Goal: Information Seeking & Learning: Find specific fact

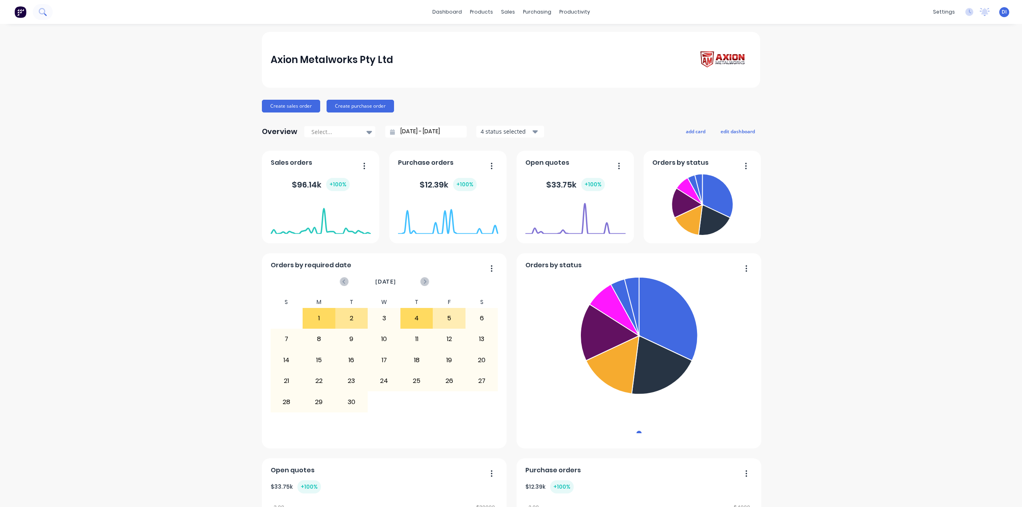
click at [41, 11] on icon at bounding box center [43, 12] width 8 height 8
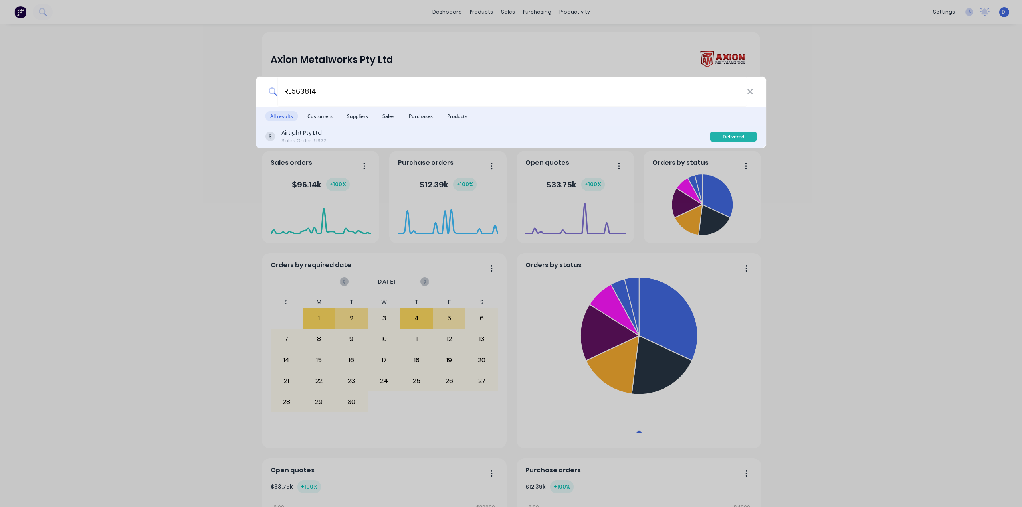
type input "RL563814"
click at [412, 141] on div "Airtight Pty Ltd Sales Order #1922" at bounding box center [488, 137] width 445 height 16
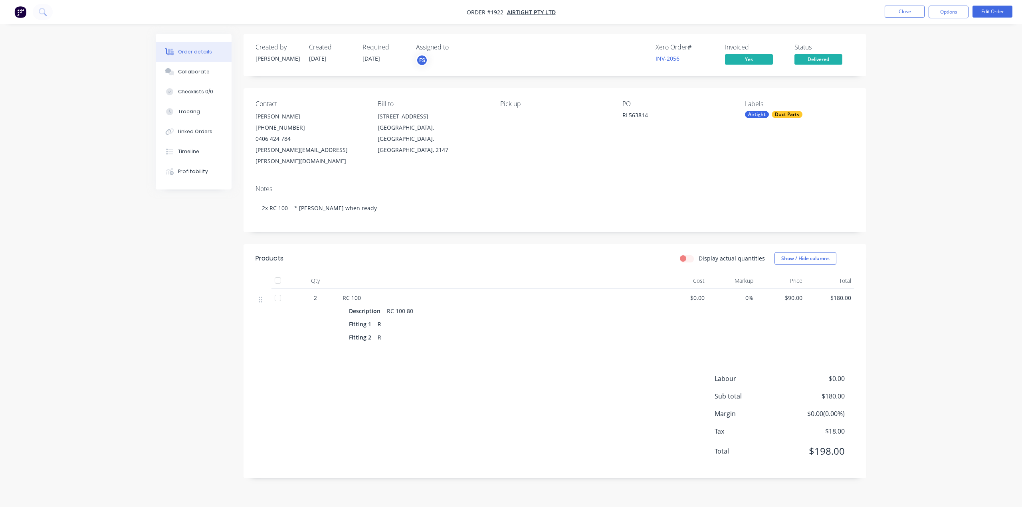
click at [907, 262] on div "Order details Collaborate Checklists 0/0 Tracking Linked Orders Timeline Profit…" at bounding box center [511, 253] width 1022 height 507
click at [937, 168] on div "Order details Collaborate Checklists 0/0 Tracking Linked Orders Timeline Profit…" at bounding box center [511, 253] width 1022 height 507
click at [19, 9] on img "button" at bounding box center [20, 12] width 12 height 12
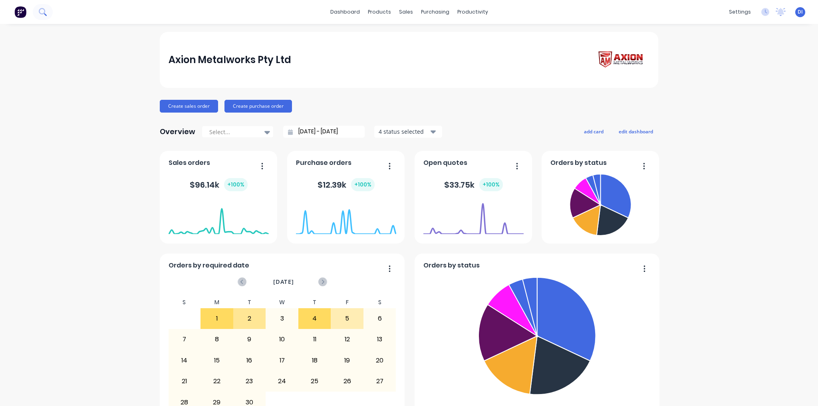
click at [42, 14] on icon at bounding box center [42, 11] width 6 height 6
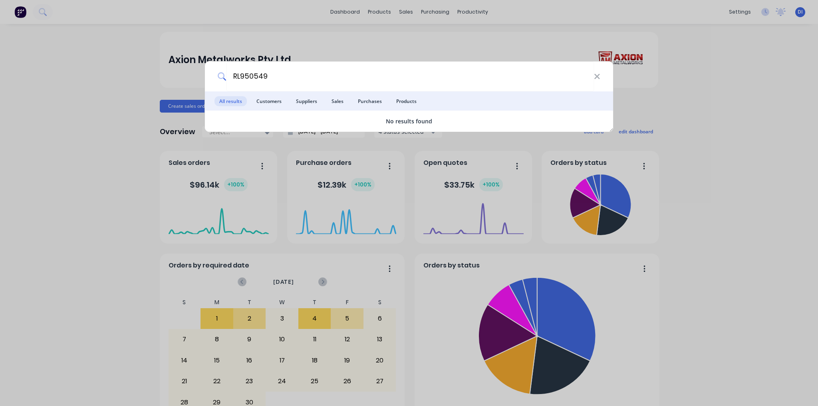
type input "RL950549"
click at [702, 129] on div "RL950549 All results Customers Suppliers Sales Purchases Products No results fo…" at bounding box center [409, 203] width 818 height 406
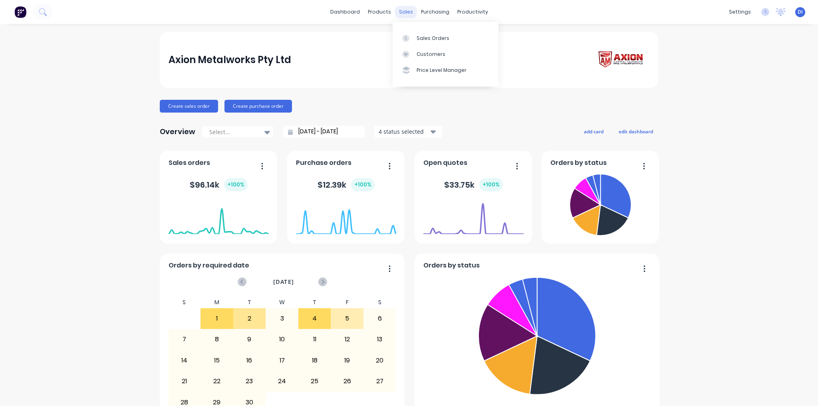
click at [404, 10] on div "sales" at bounding box center [406, 12] width 22 height 12
click at [419, 36] on div "Sales Orders" at bounding box center [432, 38] width 33 height 7
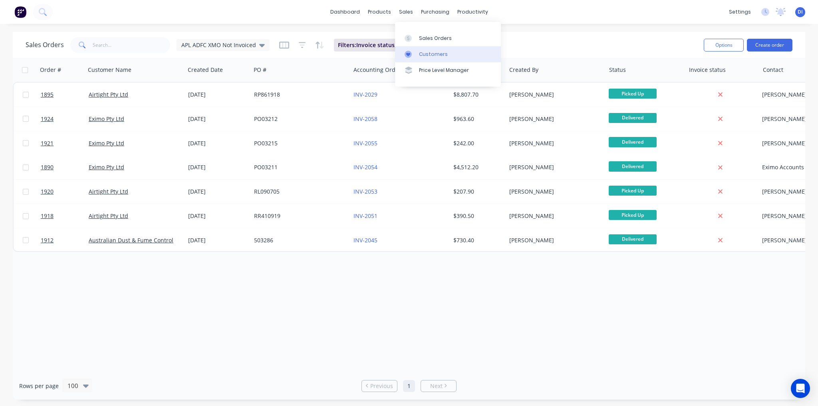
click at [428, 56] on div "Customers" at bounding box center [433, 54] width 29 height 7
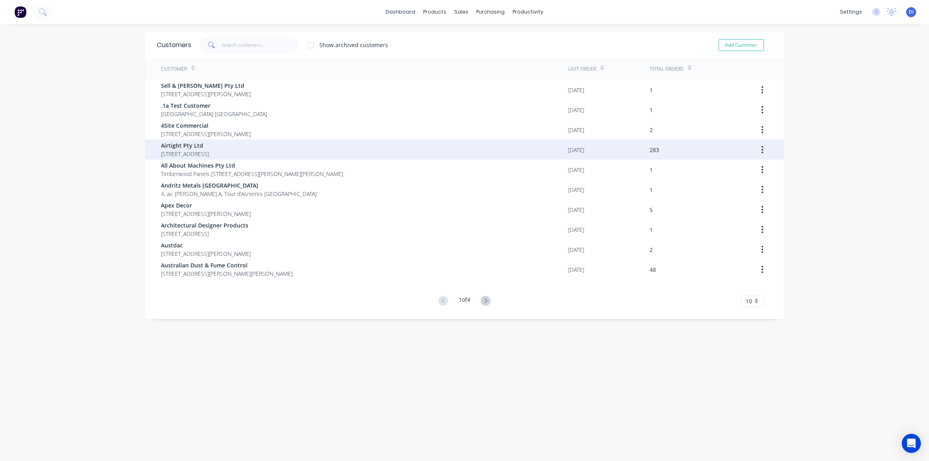
click at [371, 150] on div "Airtight Pty Ltd 18 / 167 Prospect Highway Seven Hills New South Wales Australi…" at bounding box center [364, 150] width 407 height 20
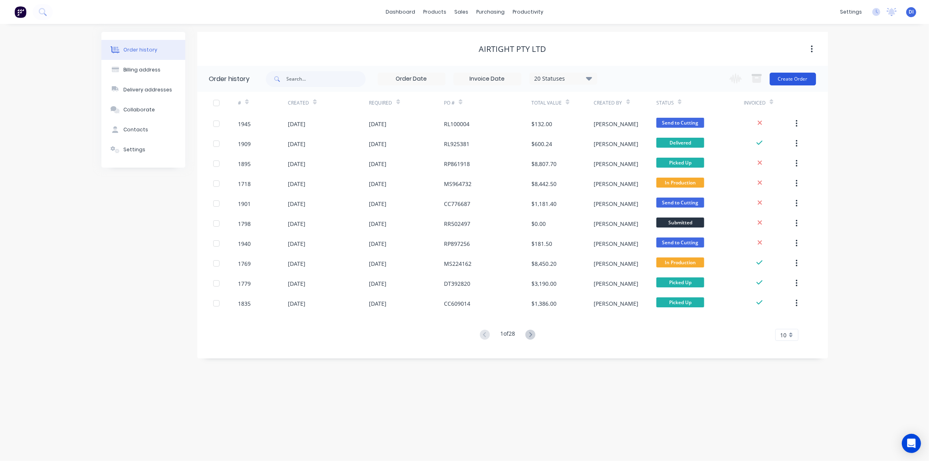
click at [790, 79] on button "Create Order" at bounding box center [793, 79] width 46 height 13
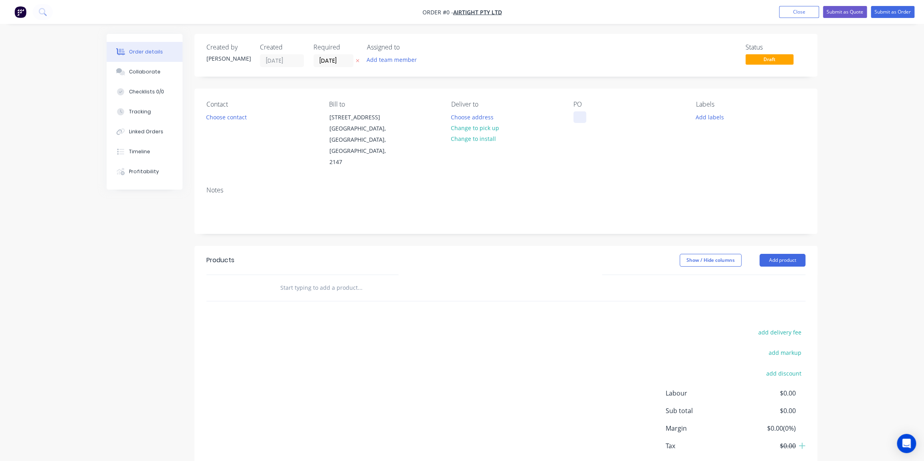
click at [578, 115] on div at bounding box center [579, 117] width 13 height 12
paste div
click at [224, 116] on div "Creating draft order... Loading... Order details Collaborate Checklists 0/0 Tra…" at bounding box center [462, 269] width 727 height 471
click at [228, 123] on div "Contact Choose contact" at bounding box center [260, 134] width 109 height 67
click at [229, 118] on button "Choose contact" at bounding box center [226, 116] width 49 height 11
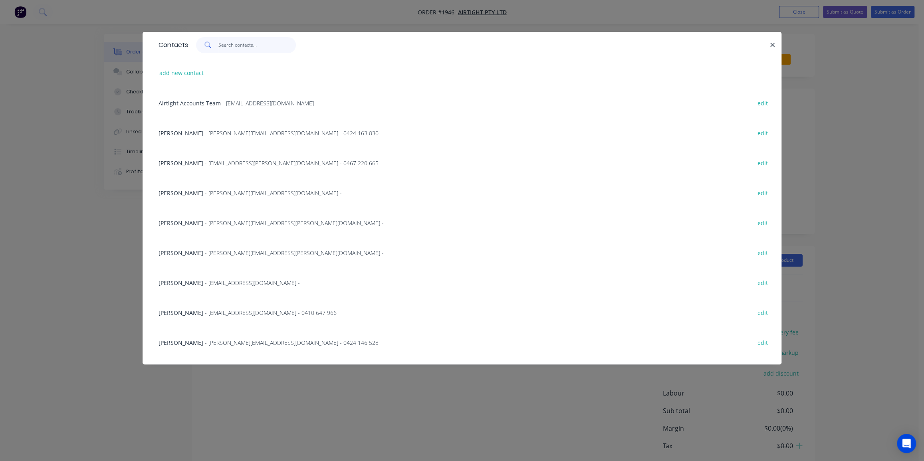
click at [222, 43] on input "text" at bounding box center [257, 45] width 78 height 16
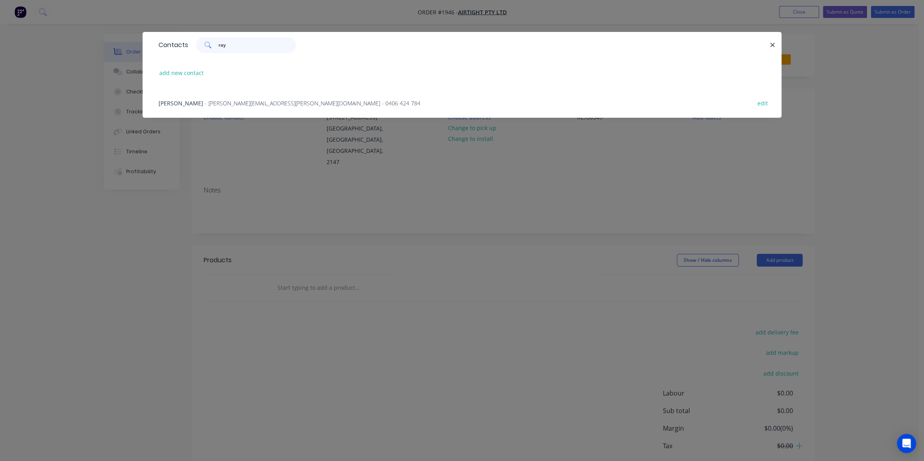
type input "ray"
click at [216, 111] on div "Raymond Liang - raymond.liang@airtight.com.au - 0406 424 784 edit" at bounding box center [462, 103] width 615 height 30
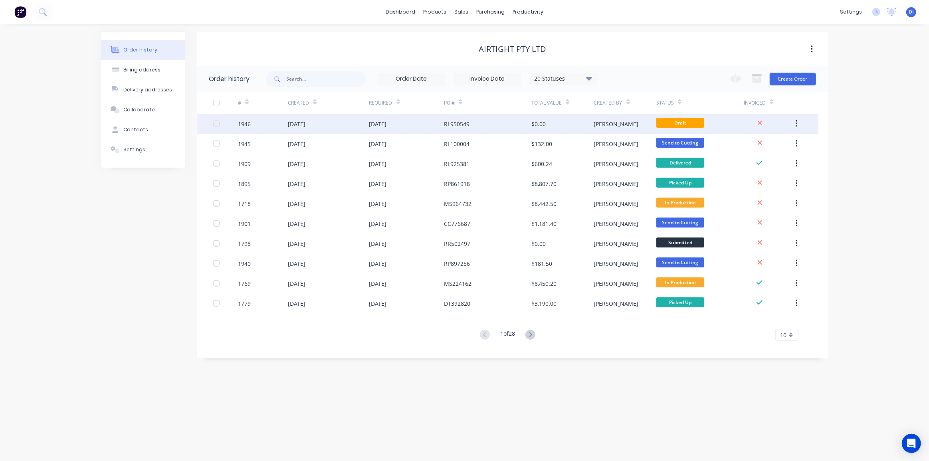
click at [798, 124] on button "button" at bounding box center [796, 124] width 19 height 14
drag, startPoint x: 757, startPoint y: 160, endPoint x: 770, endPoint y: 140, distance: 23.9
click at [770, 140] on div "Archive Duplicate" at bounding box center [768, 153] width 76 height 36
click at [770, 140] on div "Archive" at bounding box center [767, 145] width 61 height 12
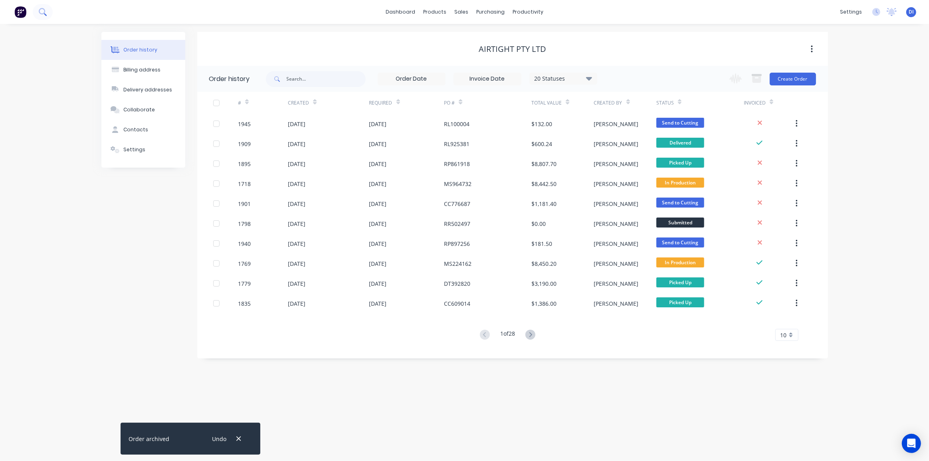
click at [45, 12] on icon at bounding box center [43, 12] width 8 height 8
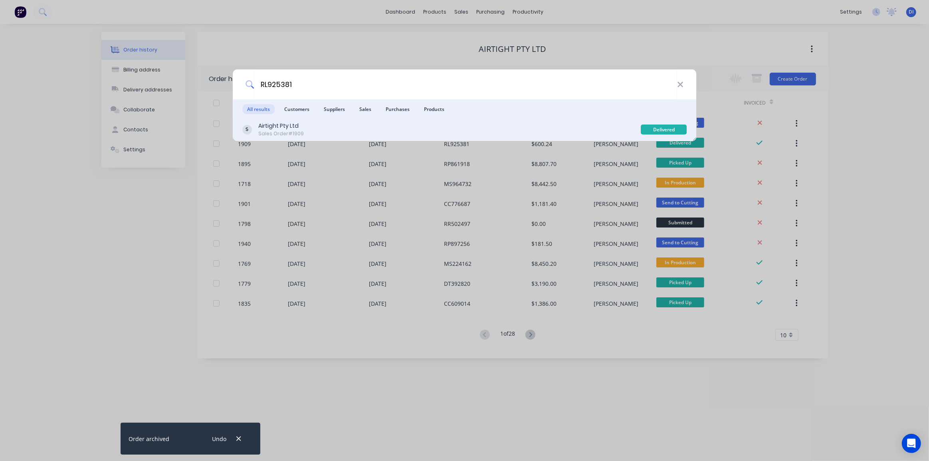
type input "RL925381"
click at [409, 129] on div "Airtight Pty Ltd Sales Order #1909" at bounding box center [441, 130] width 399 height 16
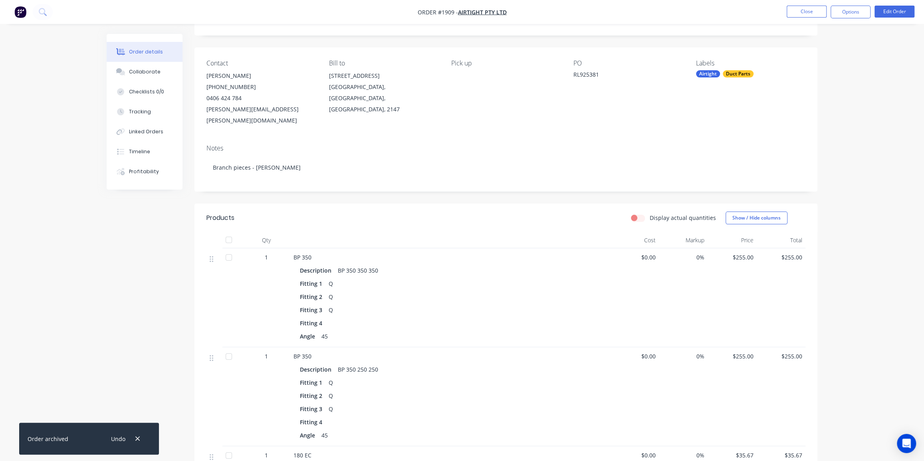
scroll to position [36, 0]
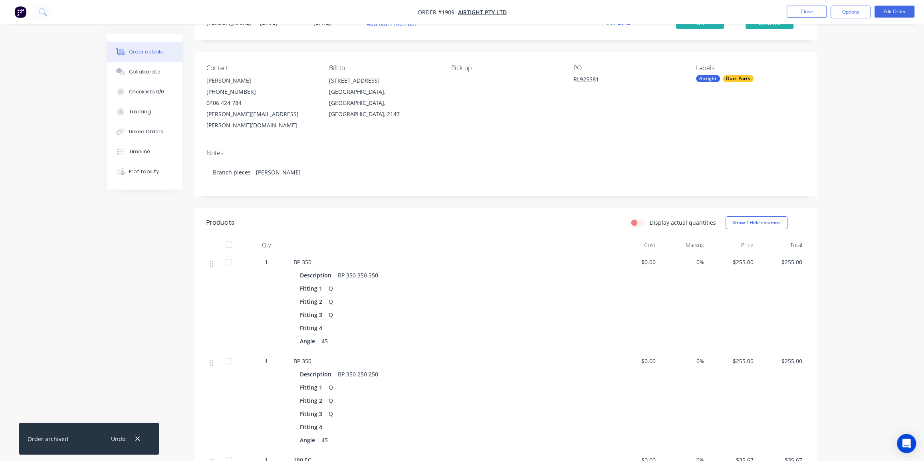
click at [603, 77] on div "RL925381" at bounding box center [623, 80] width 100 height 11
click at [597, 80] on div "RL925381" at bounding box center [623, 80] width 100 height 11
click at [817, 12] on button "Edit Order" at bounding box center [894, 12] width 40 height 12
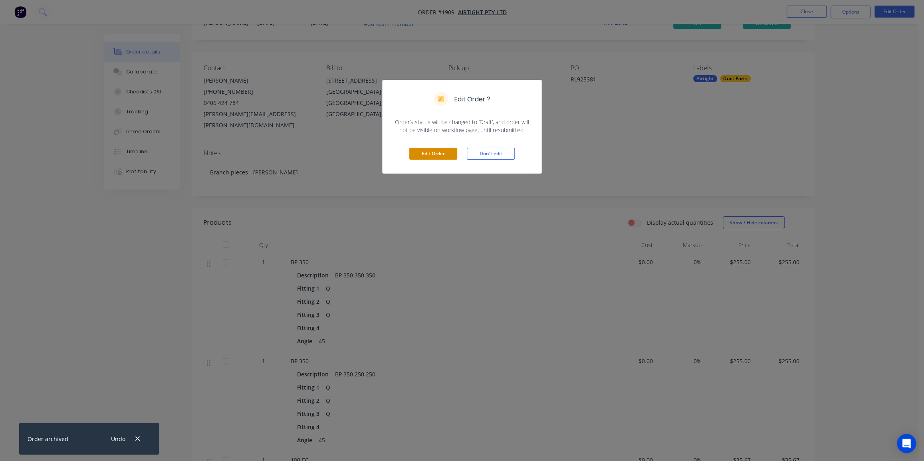
click at [443, 153] on button "Edit Order" at bounding box center [433, 154] width 48 height 12
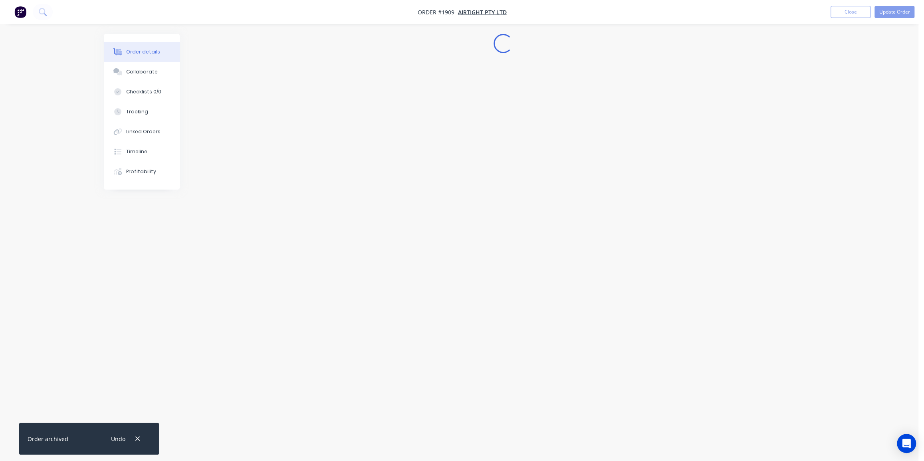
scroll to position [0, 0]
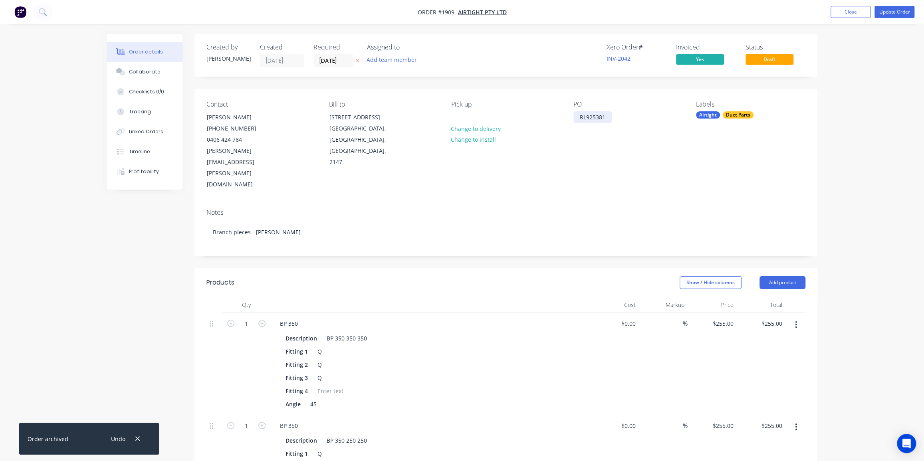
click at [608, 115] on div "RL925381" at bounding box center [592, 117] width 38 height 12
click at [617, 117] on div "RL925381 / RL925381" at bounding box center [607, 117] width 69 height 12
click at [817, 127] on div "Order details Collaborate Checklists 0/0 Tracking Linked Orders Timeline Profit…" at bounding box center [462, 405] width 924 height 810
click at [817, 12] on button "Update Order" at bounding box center [894, 12] width 40 height 12
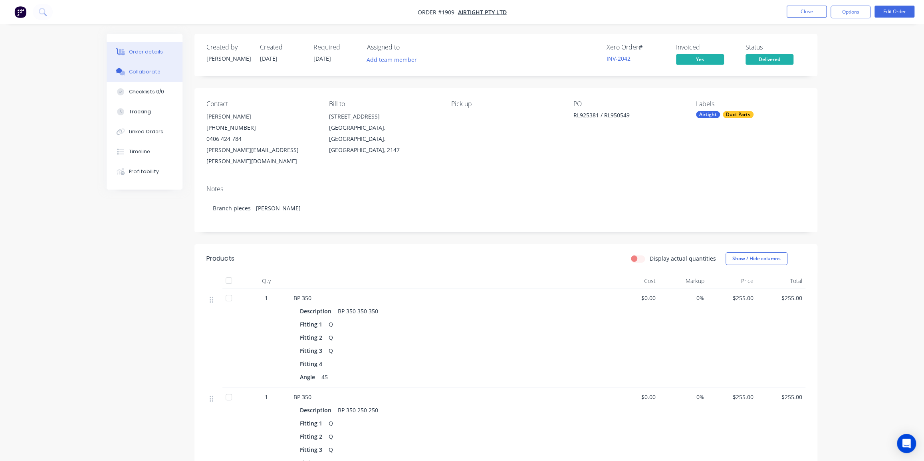
click at [147, 69] on div "Collaborate" at bounding box center [145, 71] width 32 height 7
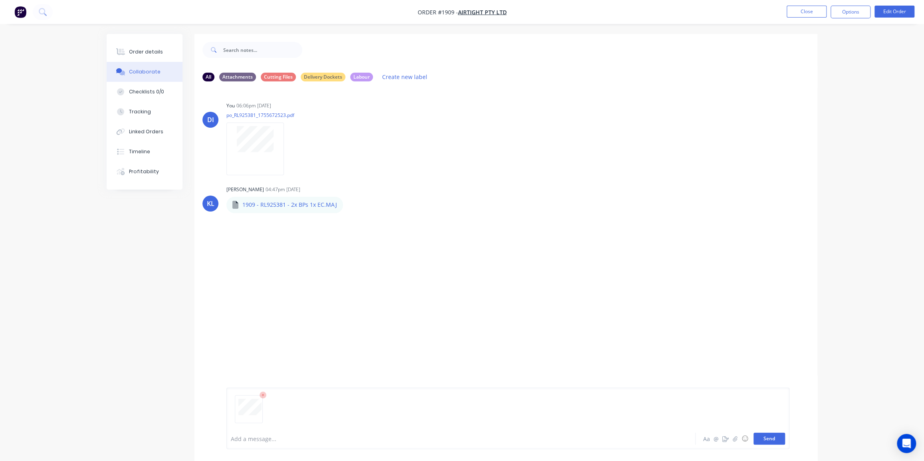
click at [771, 406] on button "Send" at bounding box center [769, 439] width 32 height 12
click at [270, 406] on div at bounding box center [438, 439] width 415 height 8
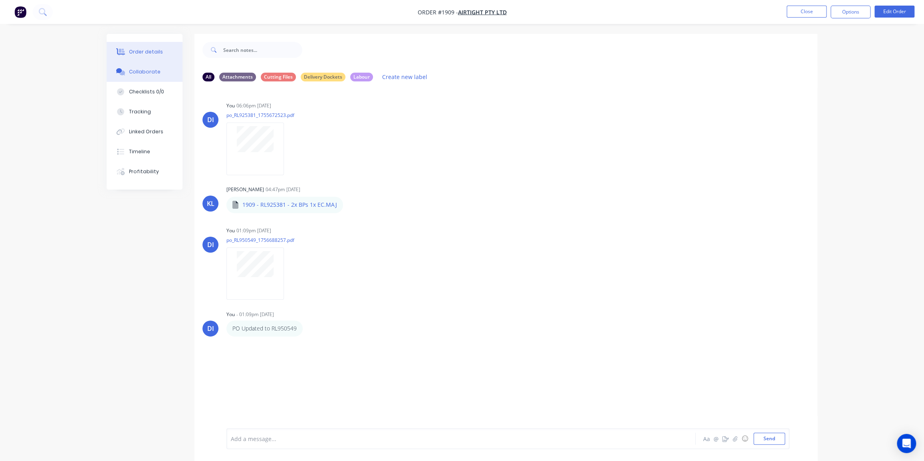
click at [159, 47] on button "Order details" at bounding box center [145, 52] width 76 height 20
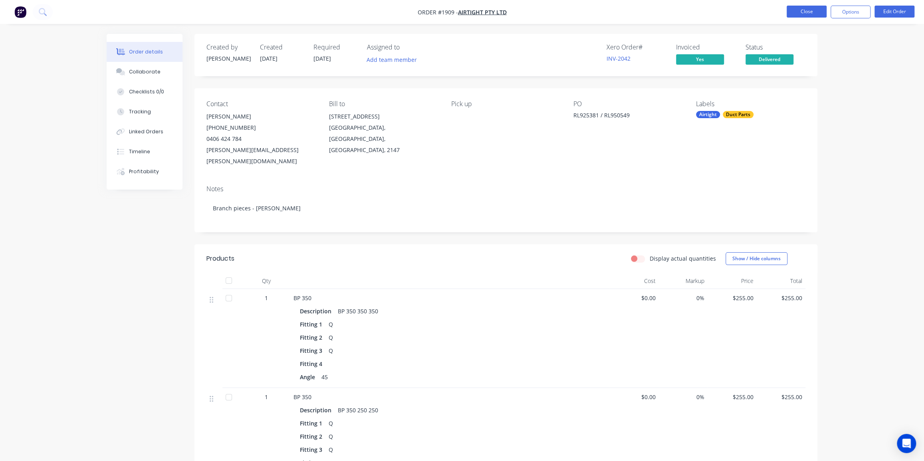
click at [800, 16] on button "Close" at bounding box center [807, 12] width 40 height 12
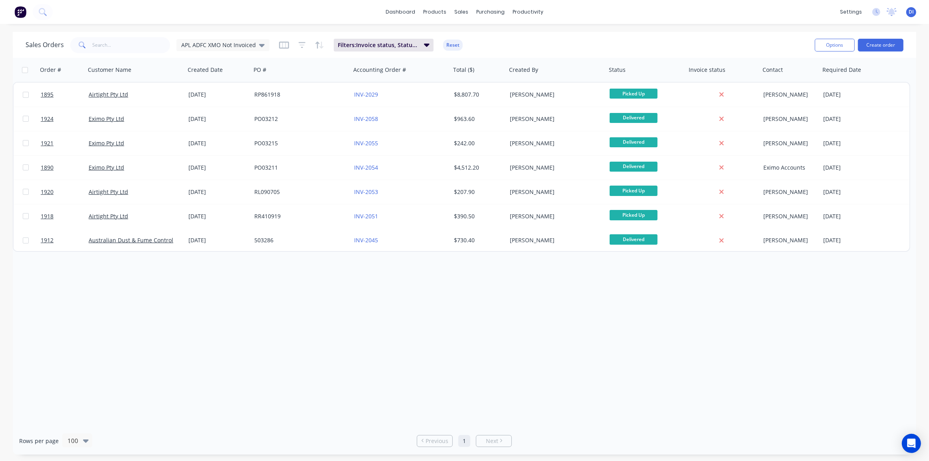
click at [817, 318] on div "Order # Customer Name Created Date PO # Accounting Order # Total ($) Created By…" at bounding box center [465, 242] width 904 height 369
drag, startPoint x: 622, startPoint y: 340, endPoint x: 632, endPoint y: 332, distance: 13.1
click at [622, 340] on div "Order # Customer Name Created Date PO # Accounting Order # Total ($) Created By…" at bounding box center [465, 242] width 904 height 369
click at [22, 12] on img at bounding box center [20, 12] width 12 height 12
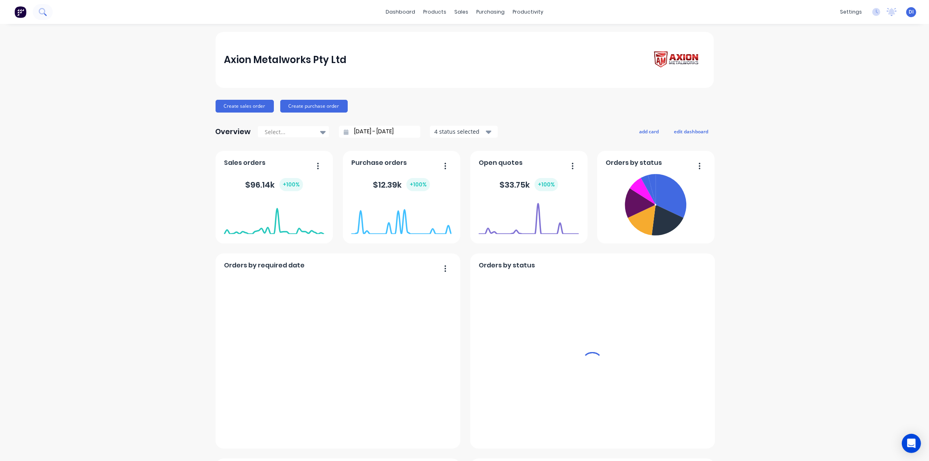
click at [42, 14] on icon at bounding box center [42, 11] width 6 height 6
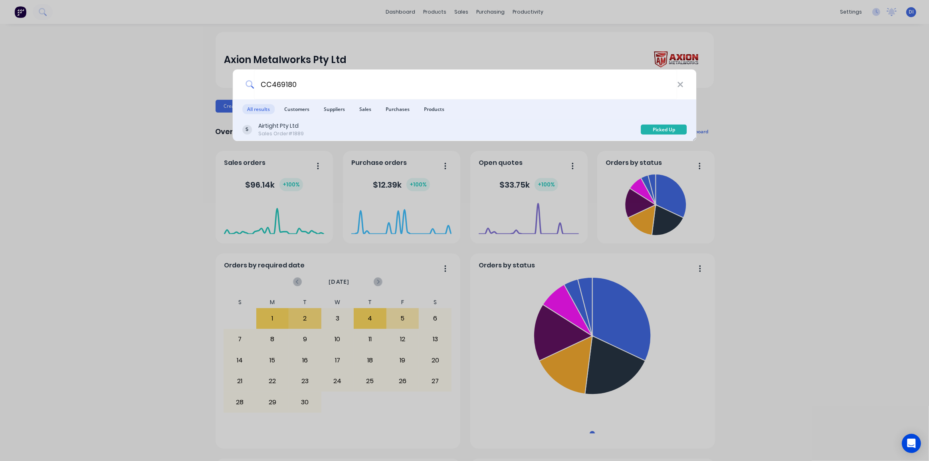
type input "CC469180"
click at [453, 119] on div "Airtight Pty Ltd Sales Order #1889 Picked Up" at bounding box center [465, 130] width 464 height 22
click at [521, 133] on div "Airtight Pty Ltd Sales Order #1889" at bounding box center [441, 130] width 399 height 16
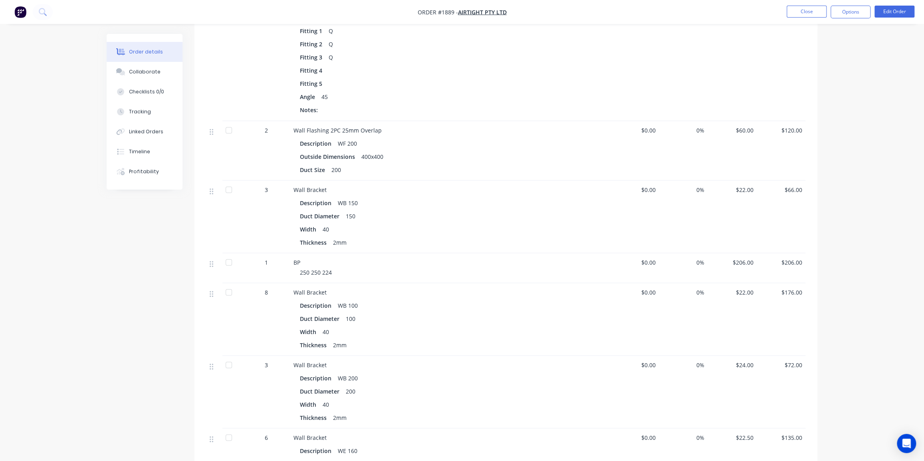
scroll to position [1381, 0]
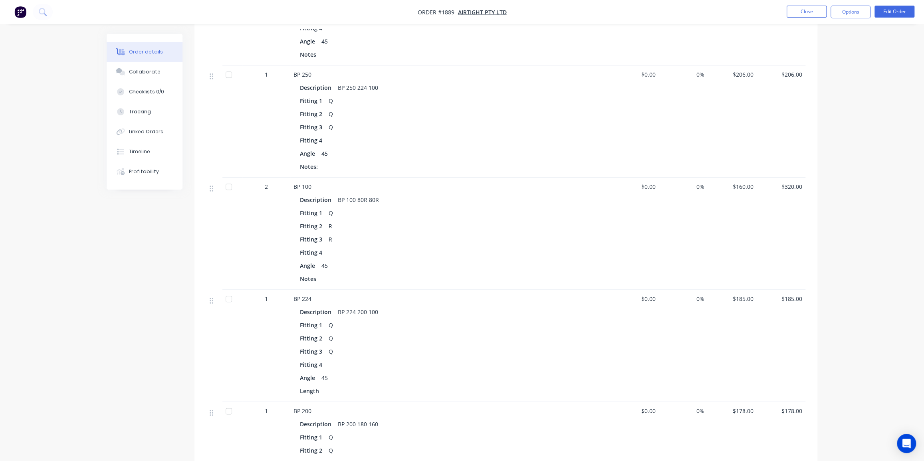
click at [817, 157] on div "Order details Collaborate Checklists 0/0 Tracking Linked Orders Timeline Profit…" at bounding box center [462, 307] width 924 height 1854
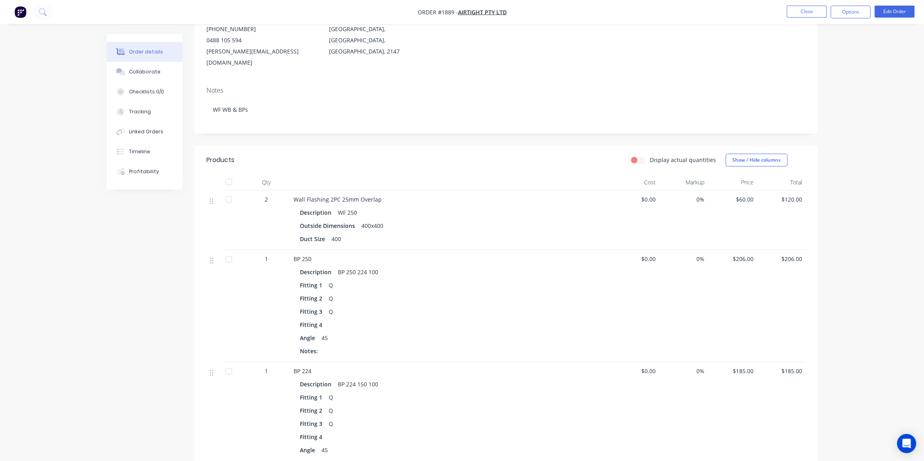
scroll to position [38, 0]
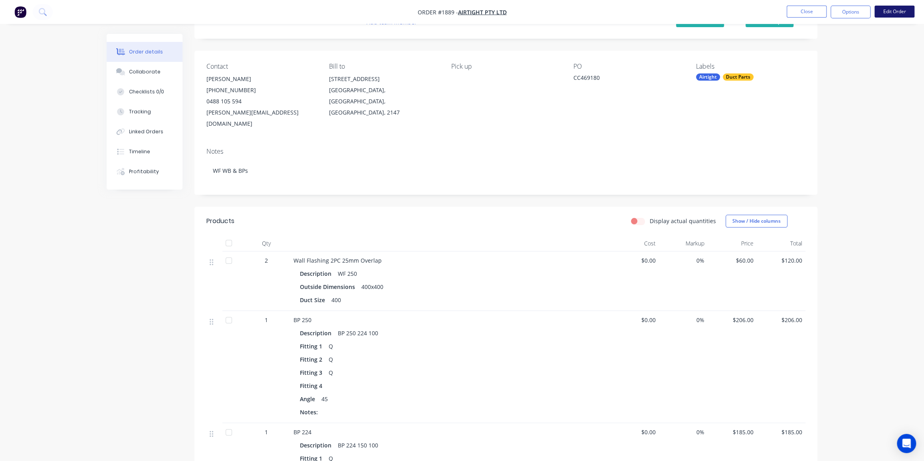
click at [817, 13] on button "Edit Order" at bounding box center [894, 12] width 40 height 12
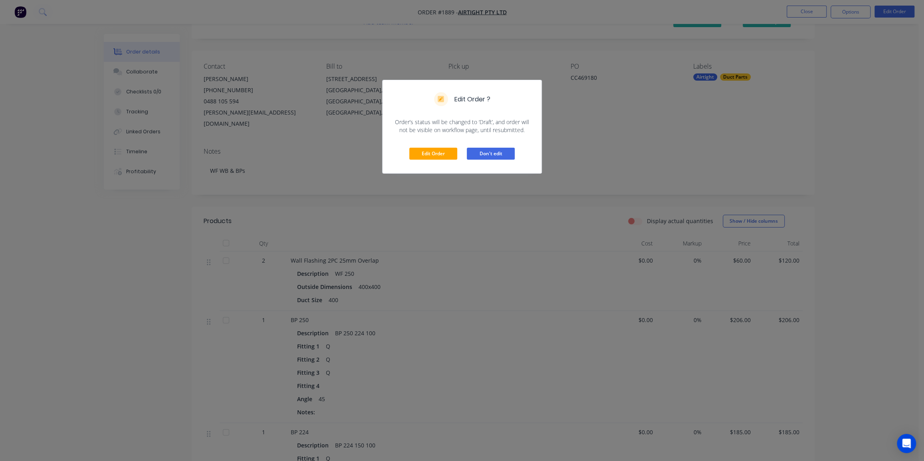
click at [489, 151] on button "Don't edit" at bounding box center [491, 154] width 48 height 12
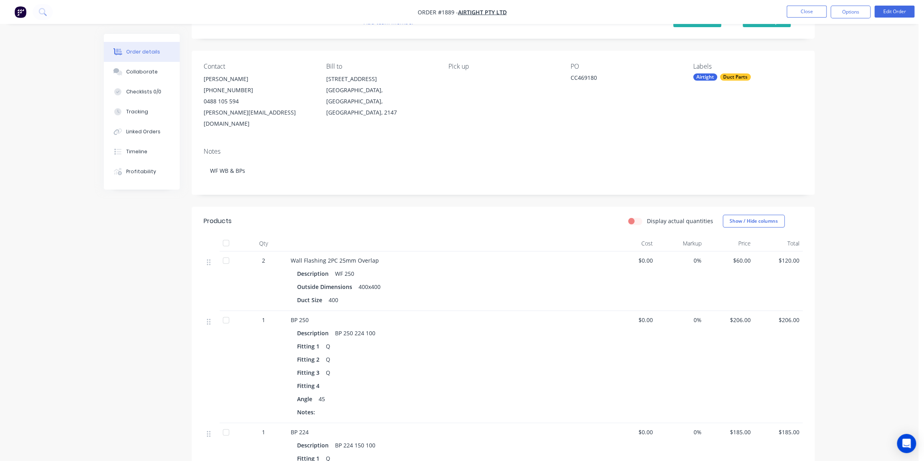
click at [489, 151] on div "Edit Order Don't edit" at bounding box center [461, 133] width 159 height 39
click at [817, 9] on button "Edit Order" at bounding box center [894, 12] width 40 height 12
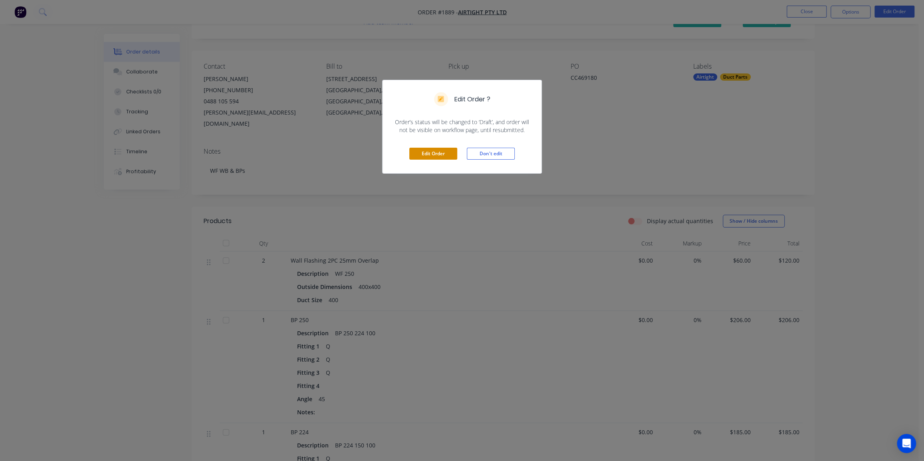
click at [439, 155] on button "Edit Order" at bounding box center [433, 154] width 48 height 12
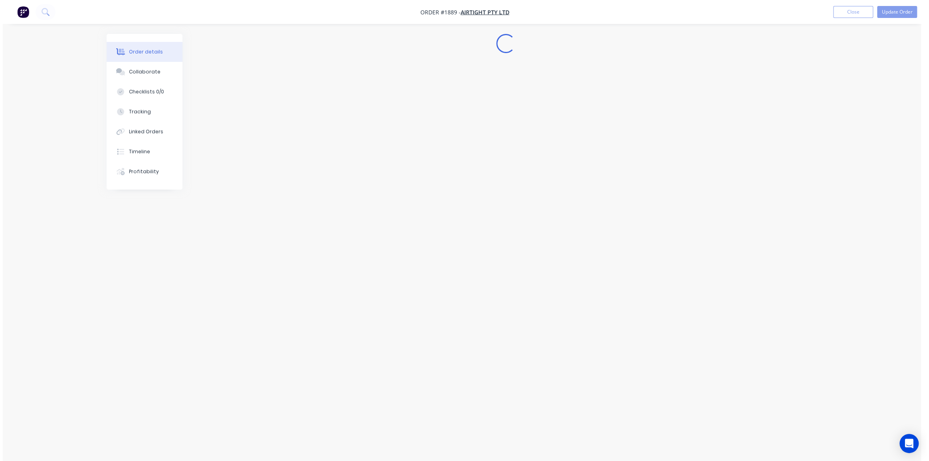
scroll to position [0, 0]
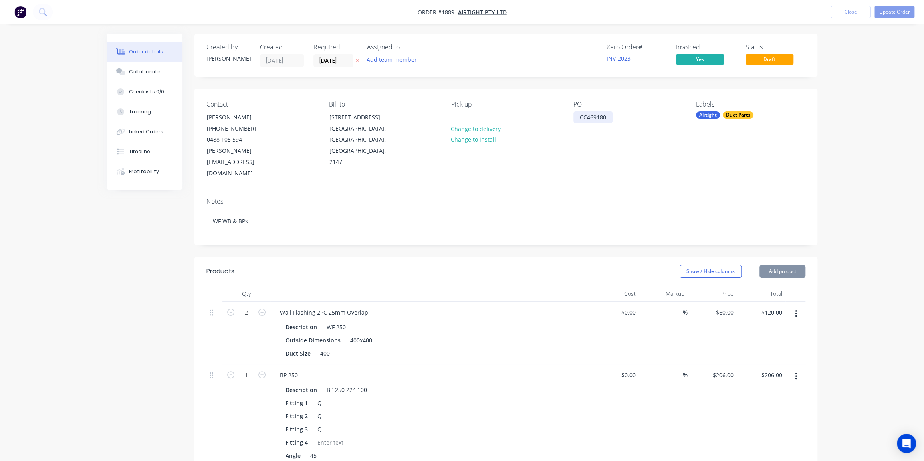
click at [603, 116] on div "CC469180" at bounding box center [592, 117] width 39 height 12
click at [604, 116] on div "CC469180" at bounding box center [592, 117] width 39 height 12
click at [625, 120] on div "CC469180 / CC469180" at bounding box center [608, 117] width 71 height 12
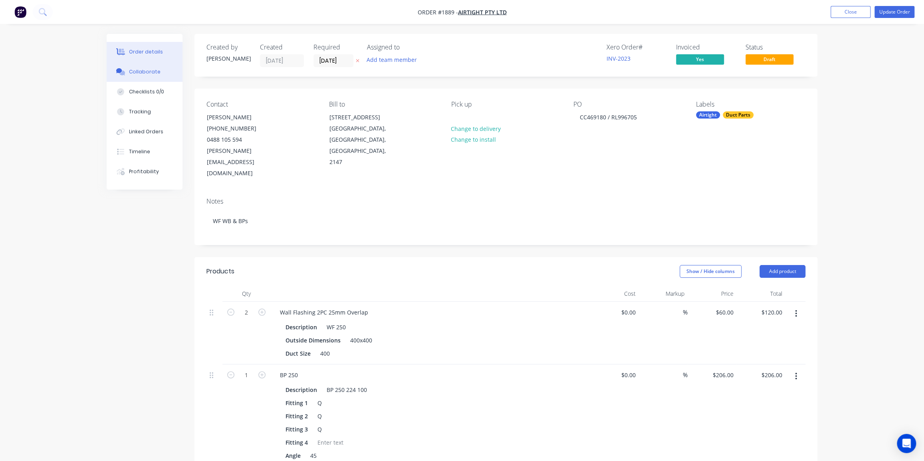
click at [146, 73] on div "Collaborate" at bounding box center [145, 71] width 32 height 7
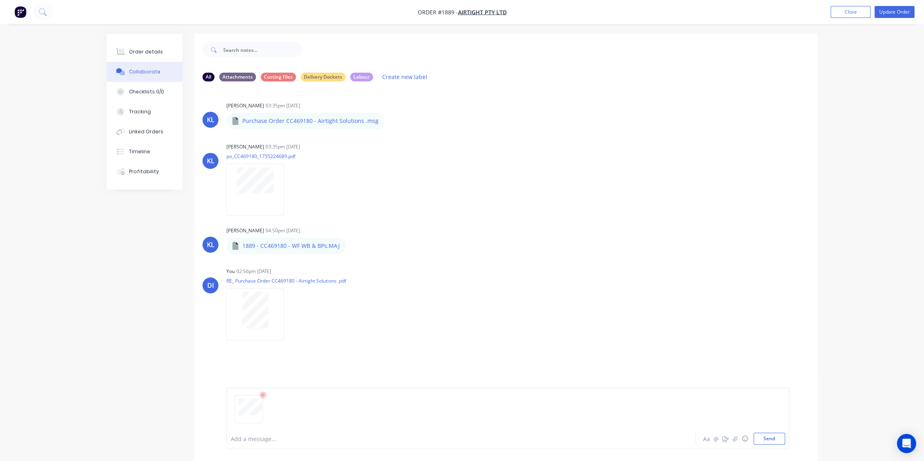
click at [331, 406] on div at bounding box center [438, 439] width 415 height 8
click at [144, 43] on button "Order details" at bounding box center [145, 52] width 76 height 20
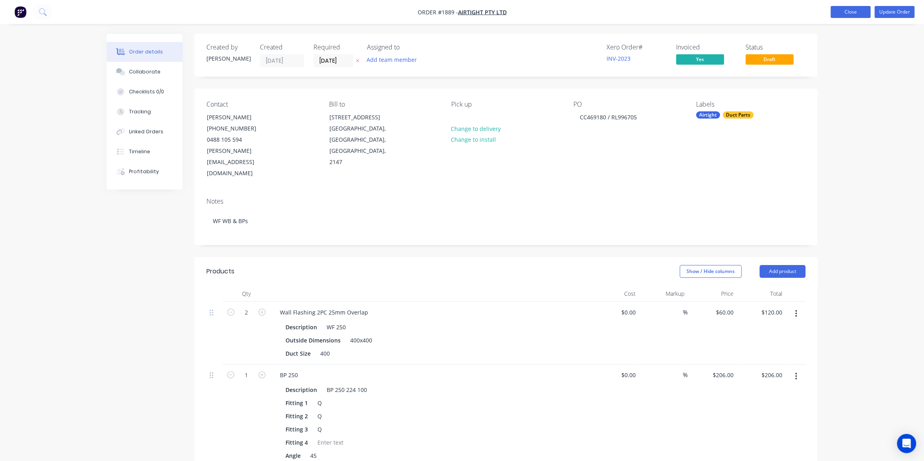
click at [817, 14] on button "Close" at bounding box center [850, 12] width 40 height 12
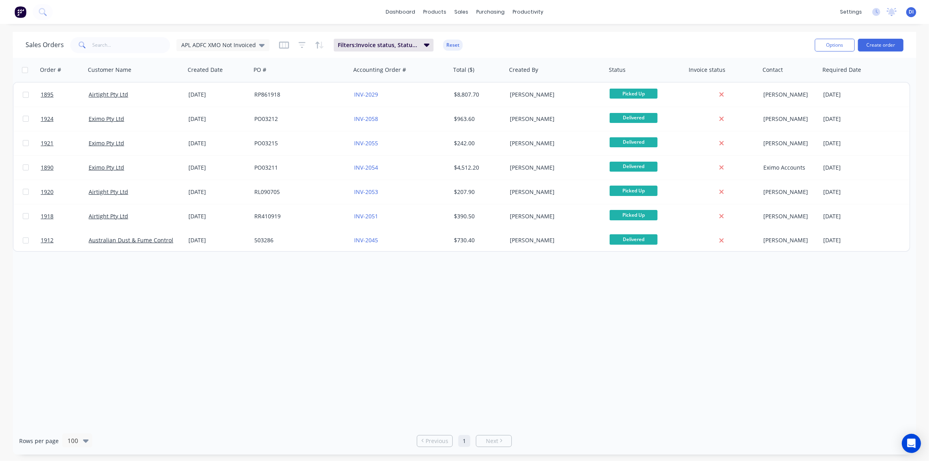
click at [15, 9] on img at bounding box center [20, 12] width 12 height 12
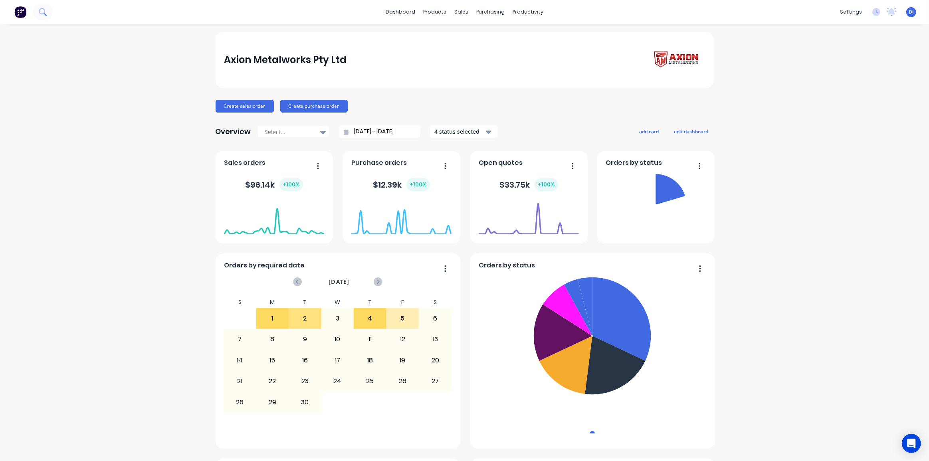
click at [46, 11] on icon at bounding box center [43, 12] width 8 height 8
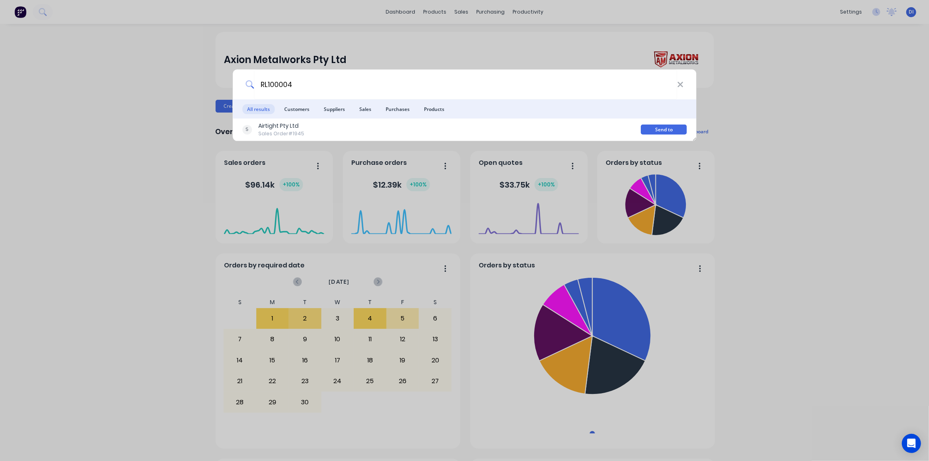
type input "RL100004"
click at [752, 81] on div "RL100004 All results Customers Suppliers Sales Purchases Products Airtight Pty …" at bounding box center [464, 230] width 929 height 461
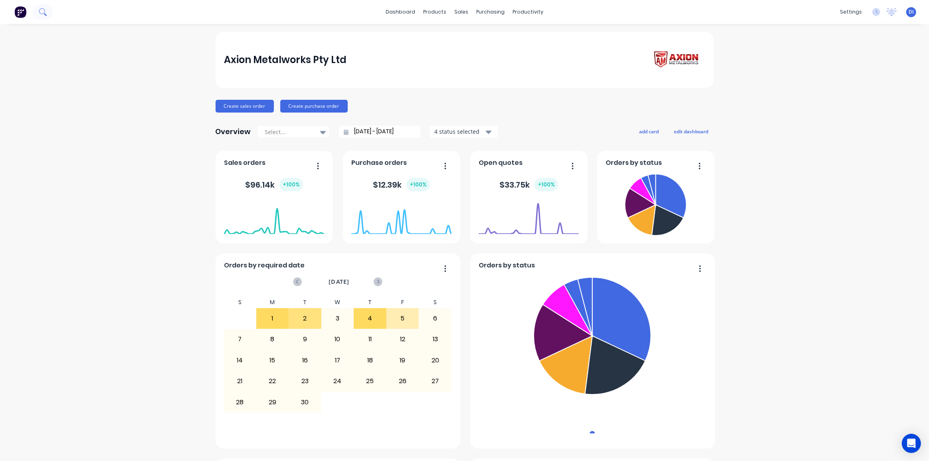
click at [46, 10] on icon at bounding box center [43, 12] width 8 height 8
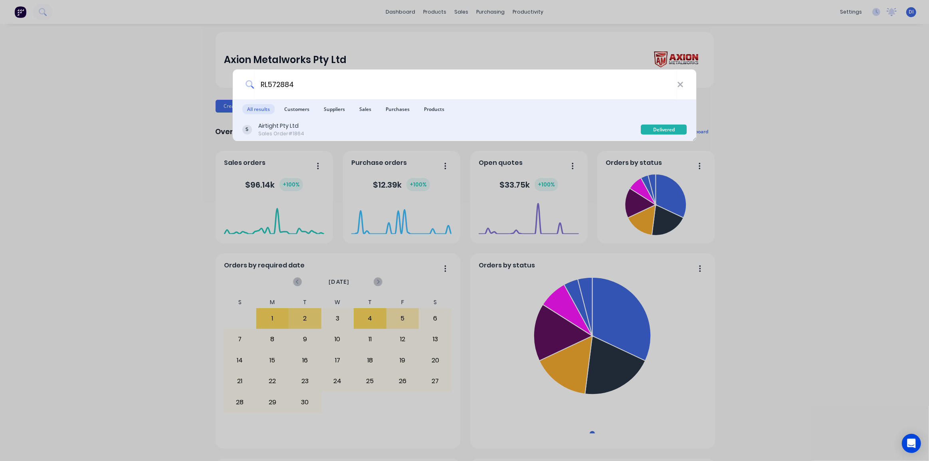
type input "RL572884"
click at [587, 127] on div "Airtight Pty Ltd Sales Order #1864" at bounding box center [441, 130] width 399 height 16
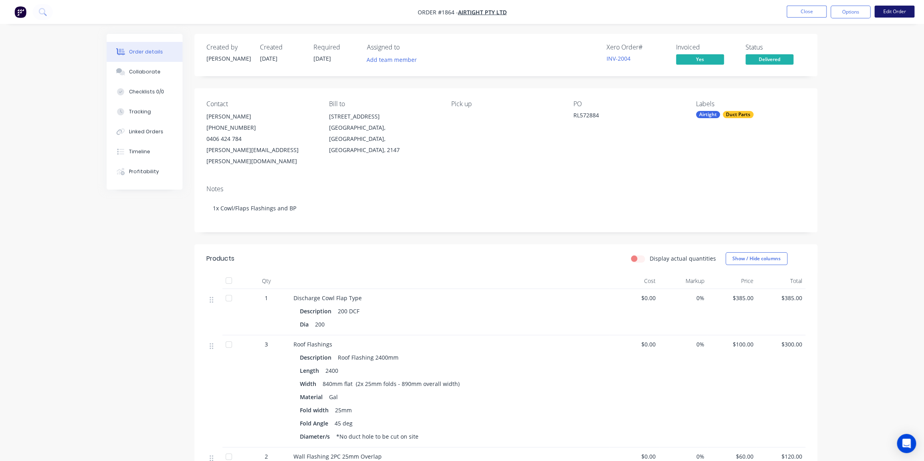
click at [817, 13] on button "Edit Order" at bounding box center [894, 12] width 40 height 12
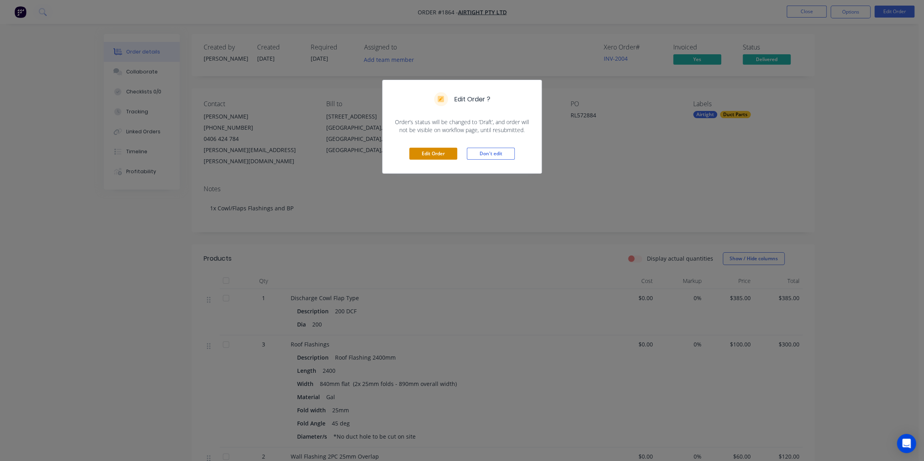
click at [438, 152] on button "Edit Order" at bounding box center [433, 154] width 48 height 12
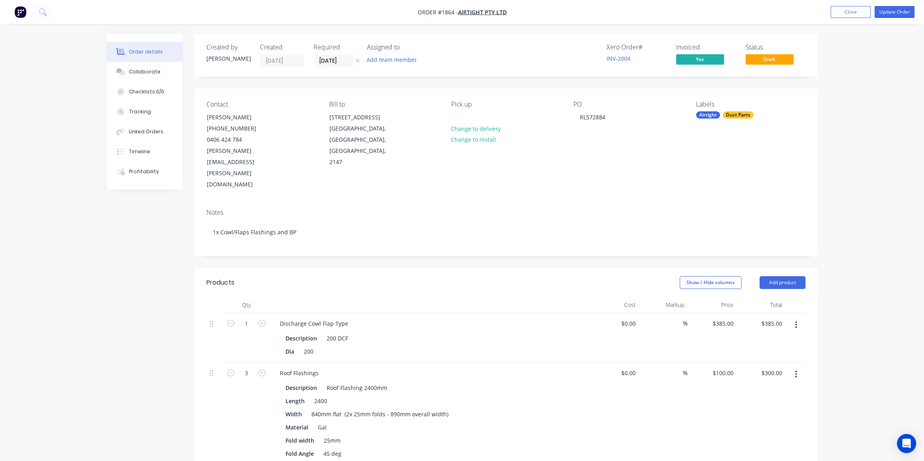
click at [625, 117] on div "PO RL572884" at bounding box center [627, 146] width 109 height 90
click at [610, 117] on div "RL572884" at bounding box center [592, 117] width 38 height 12
click at [154, 69] on div "Collaborate" at bounding box center [145, 71] width 32 height 7
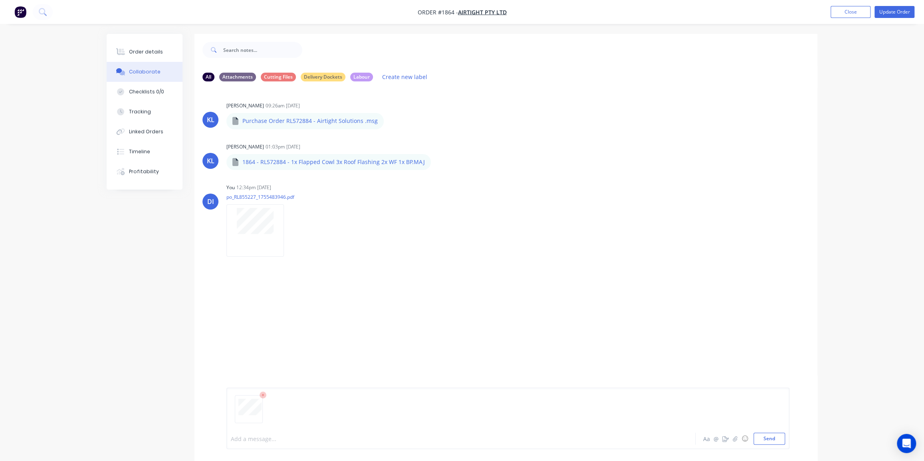
click at [311, 406] on div at bounding box center [438, 439] width 415 height 8
click at [817, 16] on button "Close" at bounding box center [850, 12] width 40 height 12
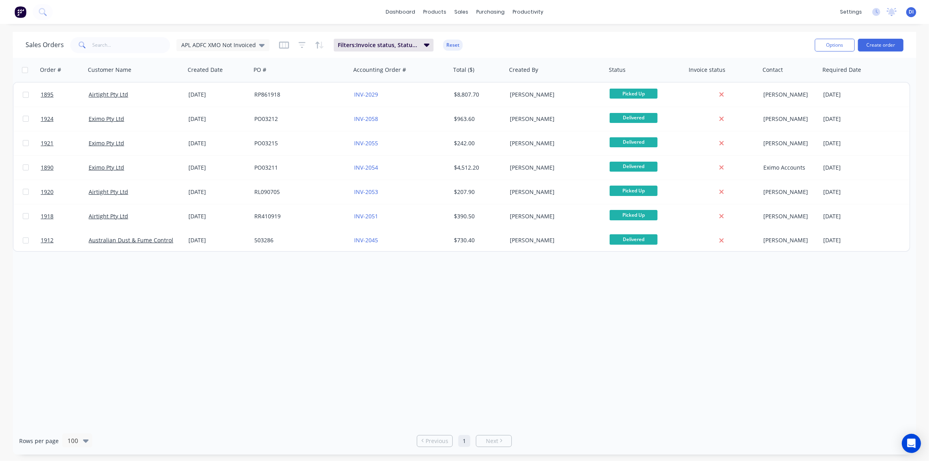
drag, startPoint x: 826, startPoint y: 285, endPoint x: 819, endPoint y: 273, distance: 13.8
click at [817, 284] on div "Order # Customer Name Created Date PO # Accounting Order # Total ($) Created By…" at bounding box center [465, 242] width 904 height 369
drag, startPoint x: 720, startPoint y: 333, endPoint x: 714, endPoint y: 326, distance: 9.7
click at [719, 332] on div "Order # Customer Name Created Date PO # Accounting Order # Total ($) Created By…" at bounding box center [465, 242] width 904 height 369
click at [611, 18] on div "dashboard products sales purchasing productivity dashboard products Product Cat…" at bounding box center [464, 12] width 929 height 24
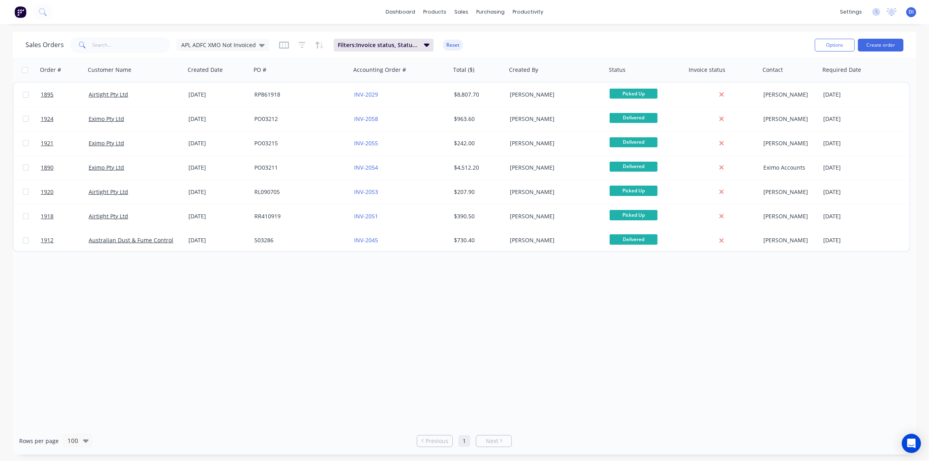
click at [20, 12] on img at bounding box center [20, 12] width 12 height 12
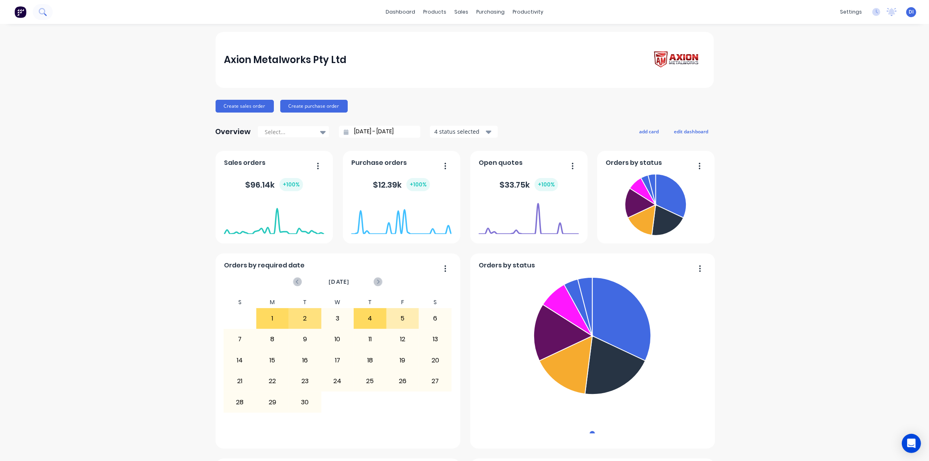
click at [40, 12] on icon at bounding box center [43, 12] width 8 height 8
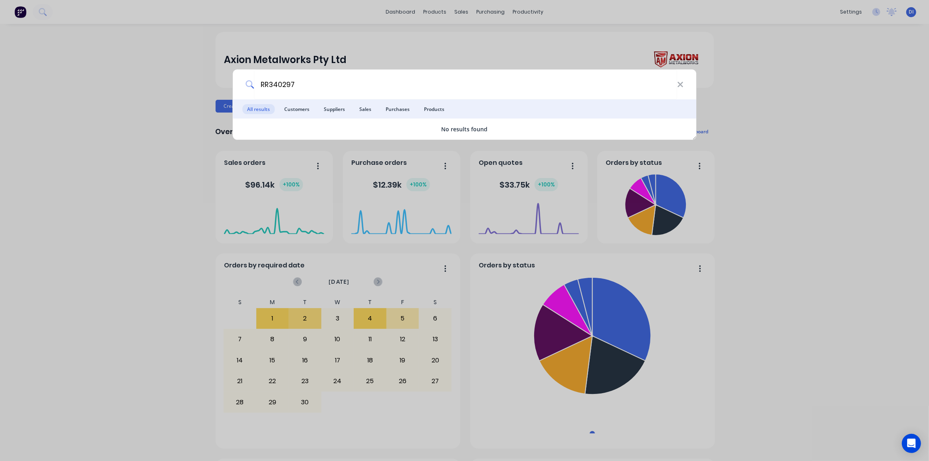
type input "RR340297"
click at [460, 11] on div "RR340297 All results Customers Suppliers Sales Purchases Products No results fo…" at bounding box center [464, 230] width 929 height 461
click at [460, 14] on div "sales" at bounding box center [461, 12] width 22 height 12
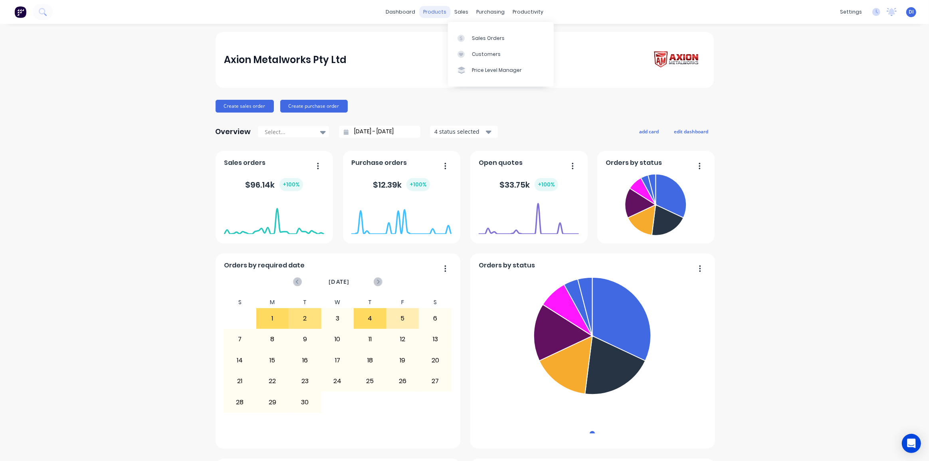
click at [446, 13] on div "products" at bounding box center [434, 12] width 31 height 12
click at [454, 13] on div "sales" at bounding box center [461, 12] width 22 height 12
click at [486, 55] on div "Customers" at bounding box center [486, 54] width 29 height 7
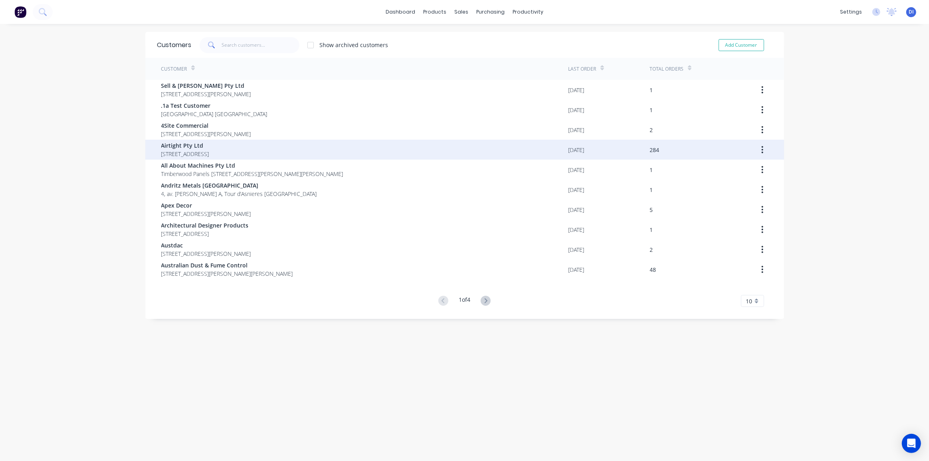
click at [209, 143] on span "Airtight Pty Ltd" at bounding box center [185, 145] width 48 height 8
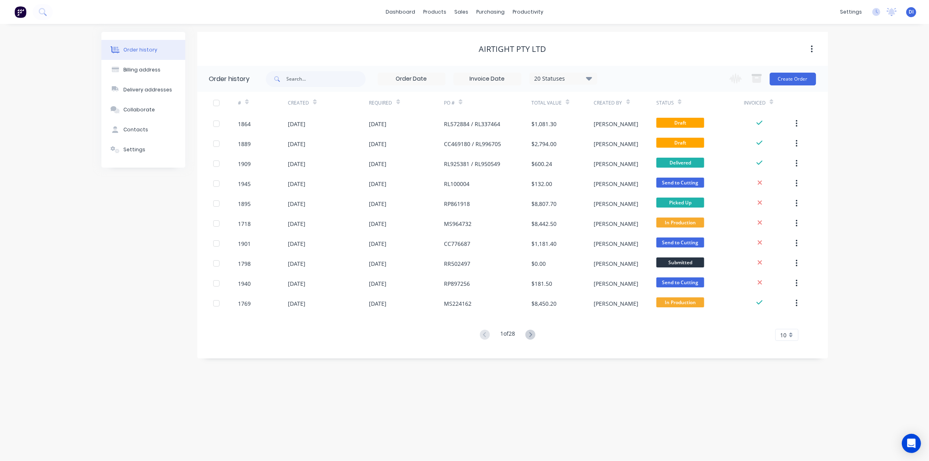
click at [866, 89] on div "Order history Billing address Delivery addresses Collaborate Contacts Settings …" at bounding box center [464, 242] width 929 height 437
click at [47, 10] on button at bounding box center [43, 12] width 20 height 16
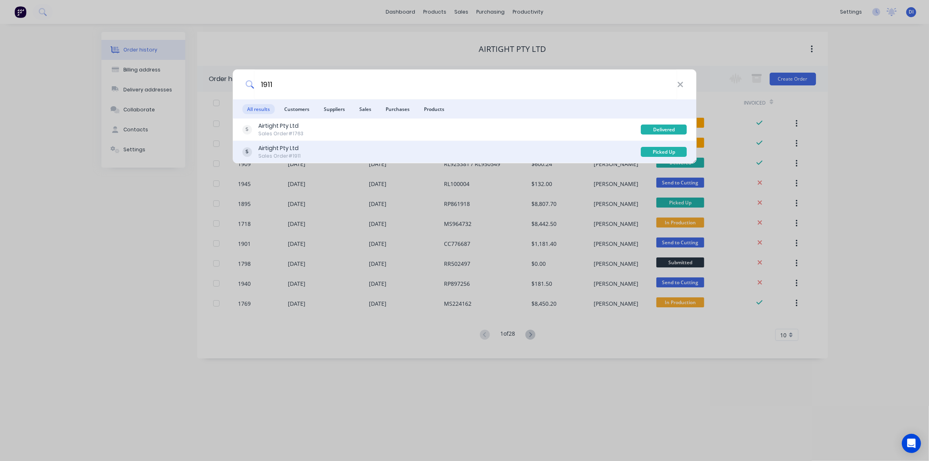
type input "1911"
click at [371, 152] on div "Airtight Pty Ltd Sales Order #1911" at bounding box center [441, 152] width 399 height 16
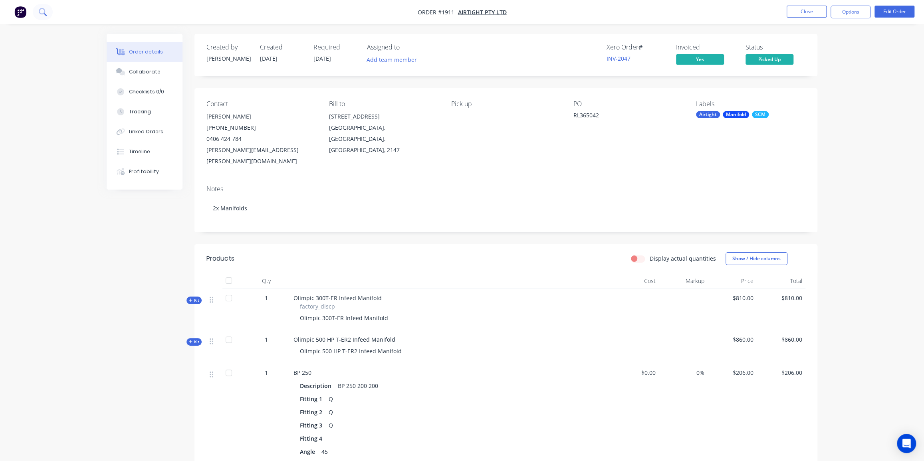
click at [50, 13] on button at bounding box center [43, 12] width 20 height 16
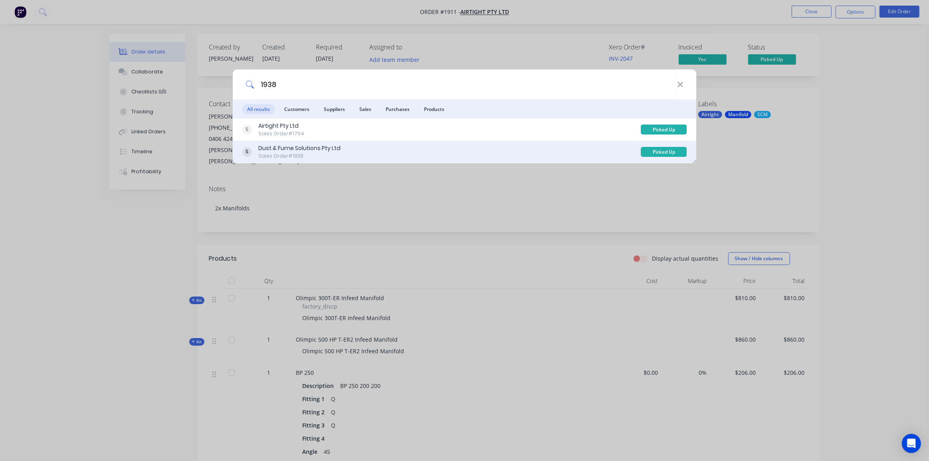
type input "1938"
click at [373, 151] on div "Dust & Fume Solutions Pty Ltd Sales Order #1938" at bounding box center [441, 152] width 399 height 16
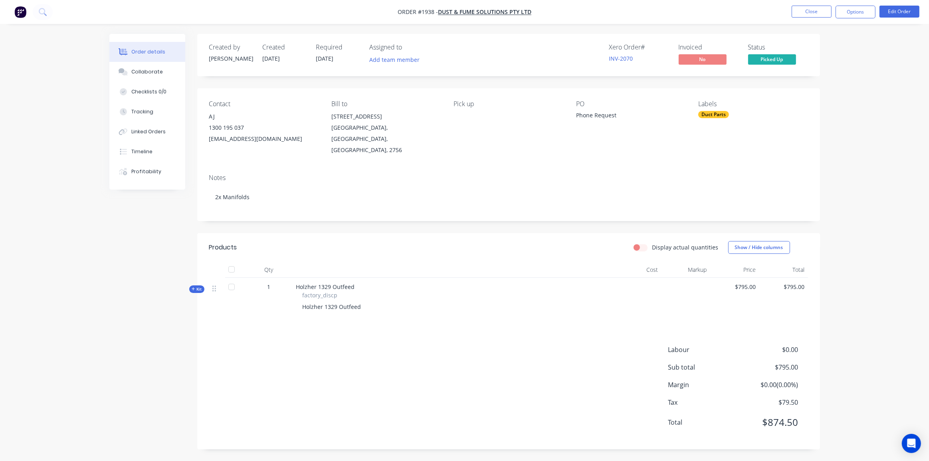
click at [859, 164] on div "Order details Collaborate Checklists 0/0 Tracking Linked Orders Timeline Profit…" at bounding box center [464, 231] width 929 height 462
click at [215, 285] on icon at bounding box center [214, 288] width 4 height 7
click at [210, 278] on div at bounding box center [217, 299] width 16 height 42
click at [198, 286] on span "Kit" at bounding box center [197, 289] width 10 height 6
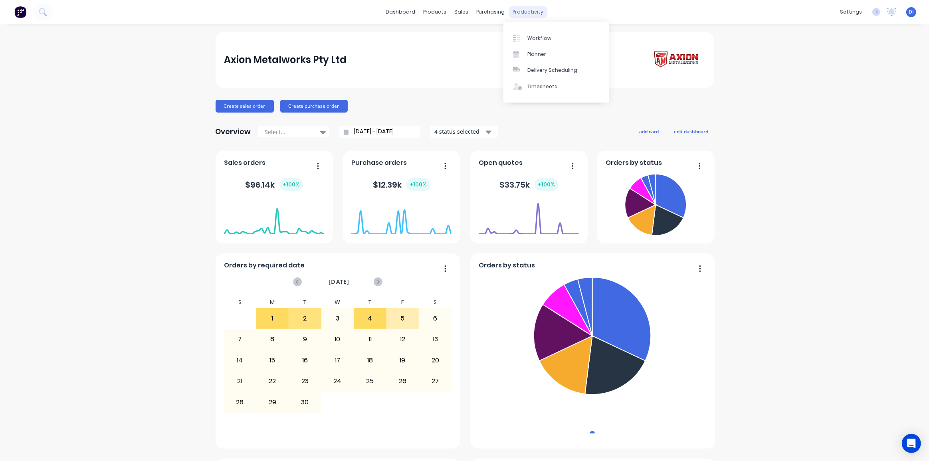
click at [519, 11] on div "productivity" at bounding box center [528, 12] width 39 height 12
click at [518, 9] on div "productivity" at bounding box center [528, 12] width 39 height 12
click at [539, 36] on div "Workflow" at bounding box center [539, 38] width 24 height 7
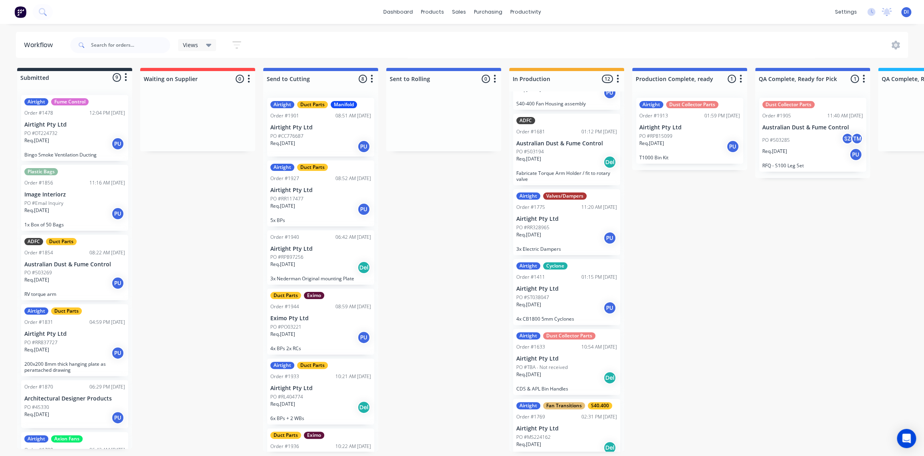
scroll to position [145, 0]
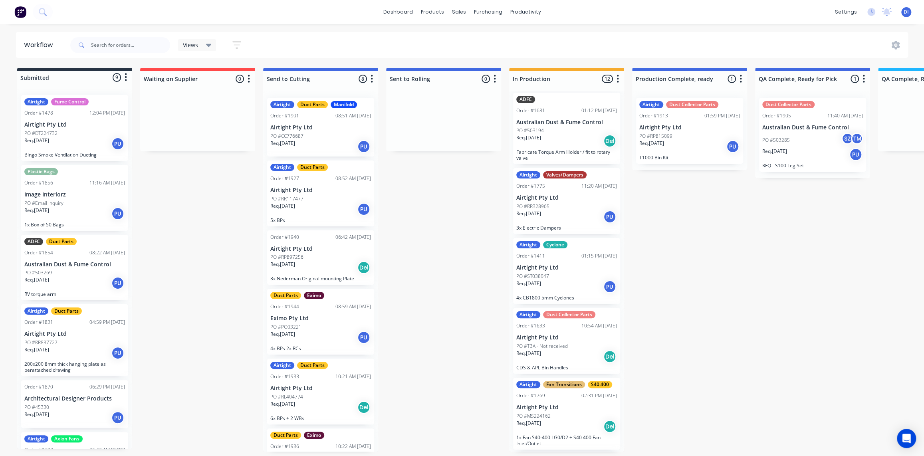
click at [578, 213] on div "Req. [DATE] PU" at bounding box center [566, 217] width 101 height 14
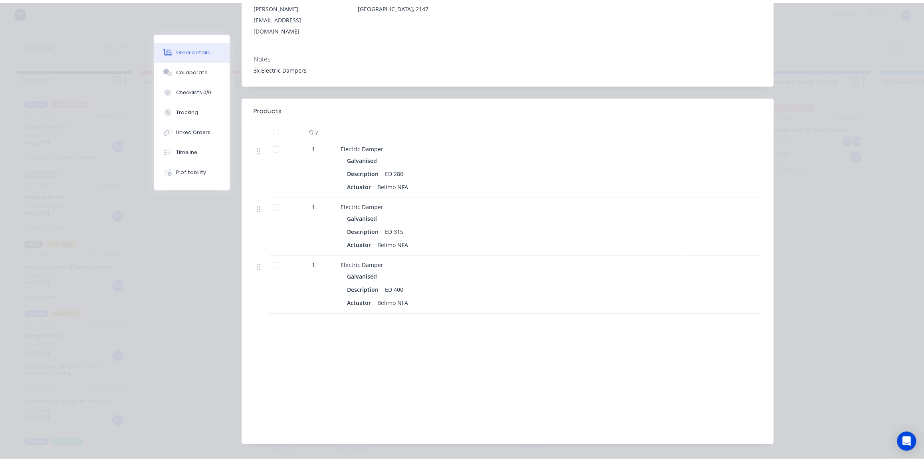
scroll to position [0, 0]
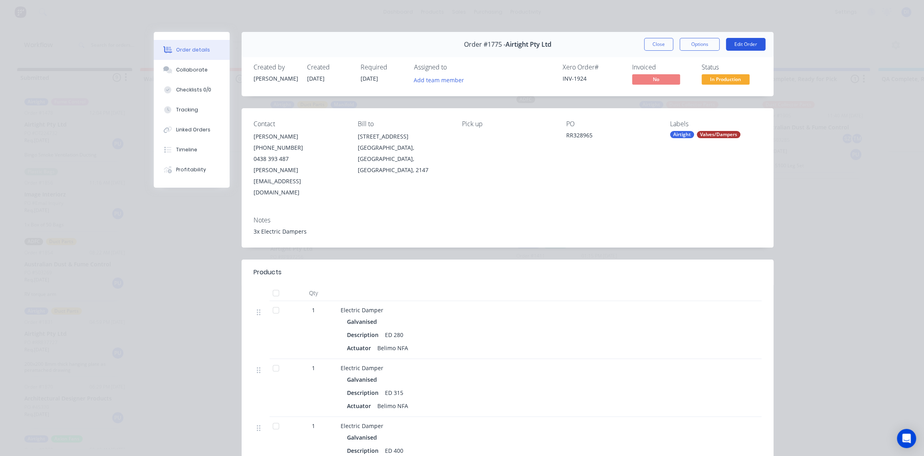
click at [736, 42] on button "Edit Order" at bounding box center [746, 44] width 40 height 13
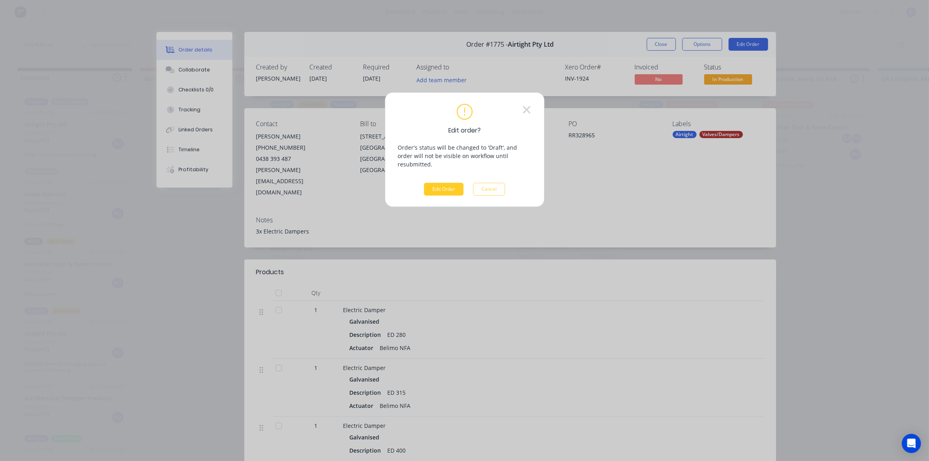
click at [447, 183] on button "Edit Order" at bounding box center [444, 189] width 40 height 13
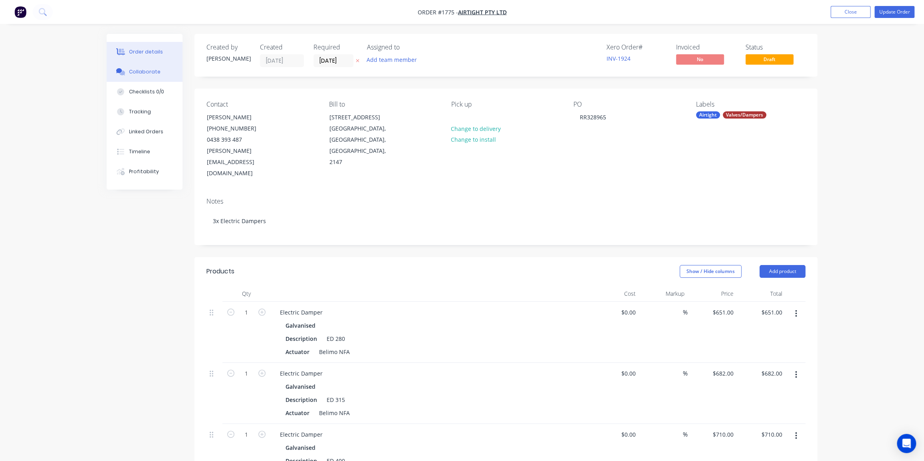
click at [140, 74] on div "Collaborate" at bounding box center [145, 71] width 32 height 7
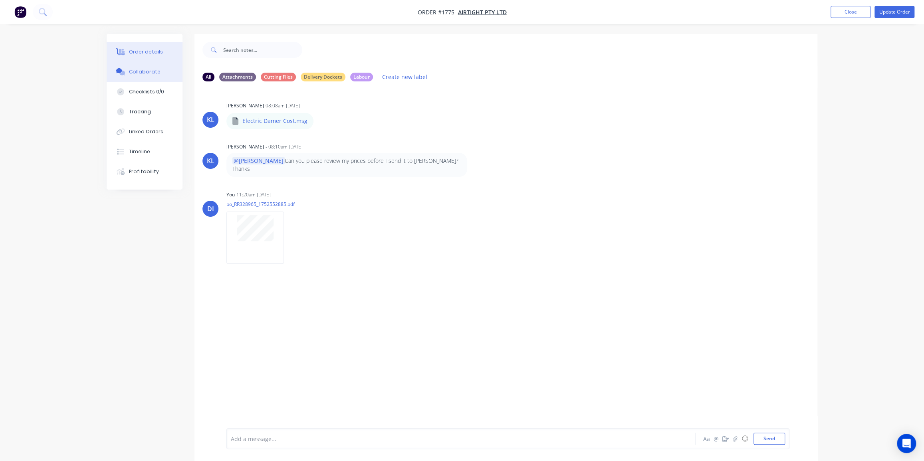
click at [133, 46] on button "Order details" at bounding box center [145, 52] width 76 height 20
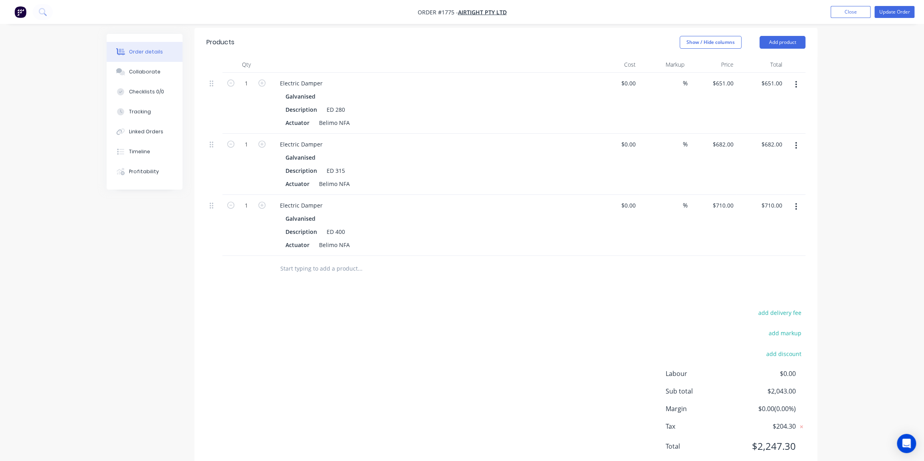
scroll to position [230, 0]
click at [143, 73] on div "Collaborate" at bounding box center [145, 71] width 32 height 7
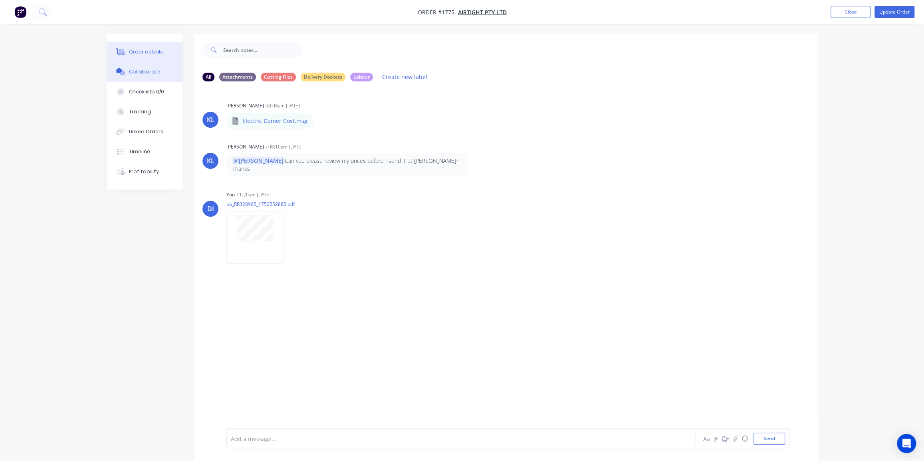
click at [153, 50] on div "Order details" at bounding box center [146, 51] width 34 height 7
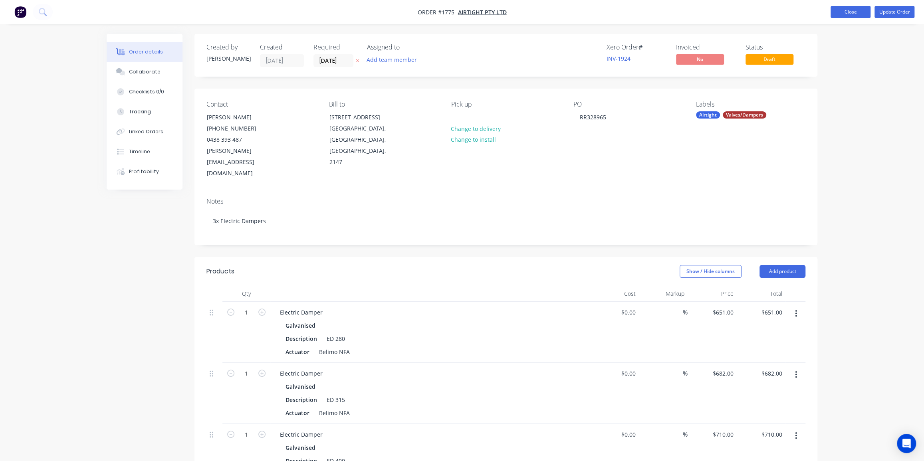
click at [847, 13] on button "Close" at bounding box center [850, 12] width 40 height 12
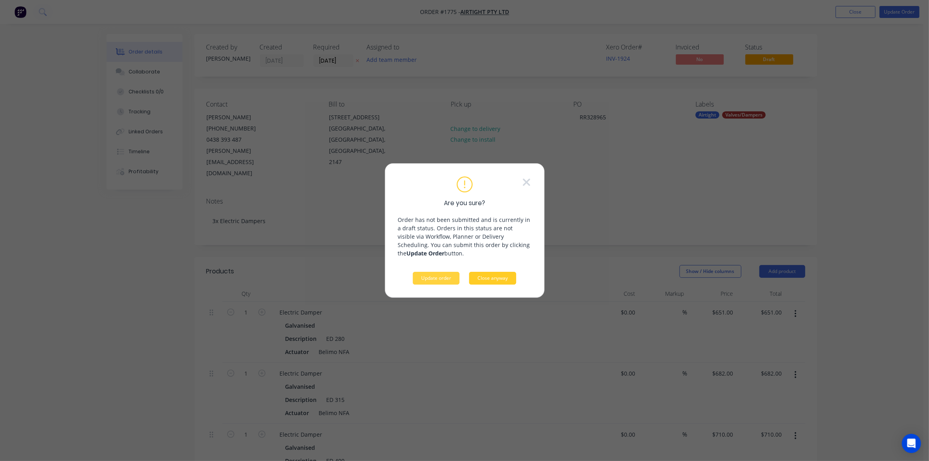
click at [486, 280] on button "Close anyway" at bounding box center [492, 278] width 47 height 13
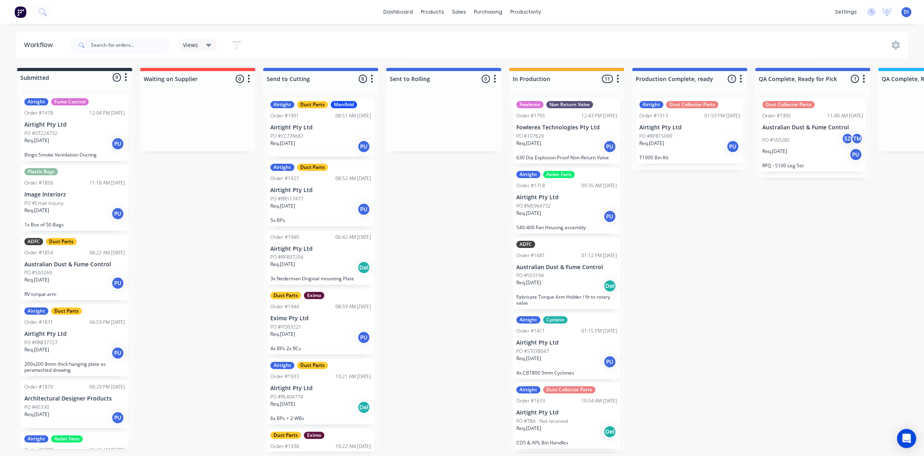
click at [820, 40] on div "Views Save new view None (Default) edit All edit Production edit Spare Parts ed…" at bounding box center [489, 45] width 840 height 24
click at [573, 280] on div "Req. 18/07/25 Del" at bounding box center [566, 286] width 101 height 14
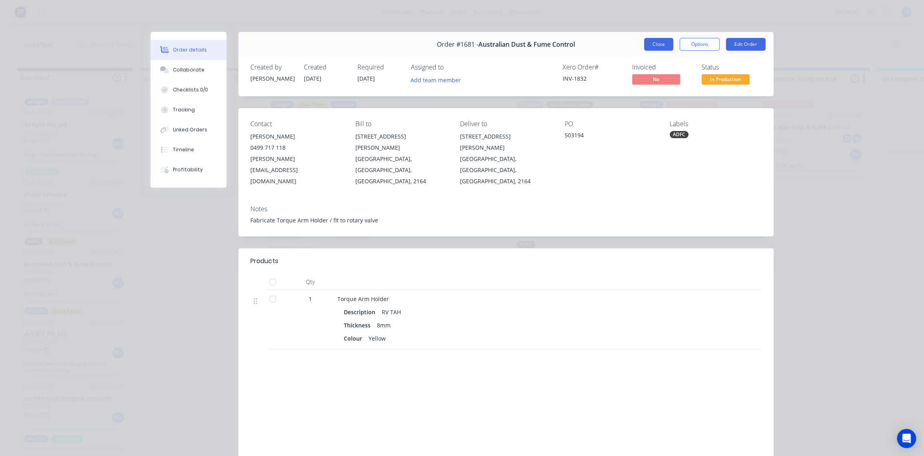
click at [654, 47] on button "Close" at bounding box center [658, 44] width 29 height 13
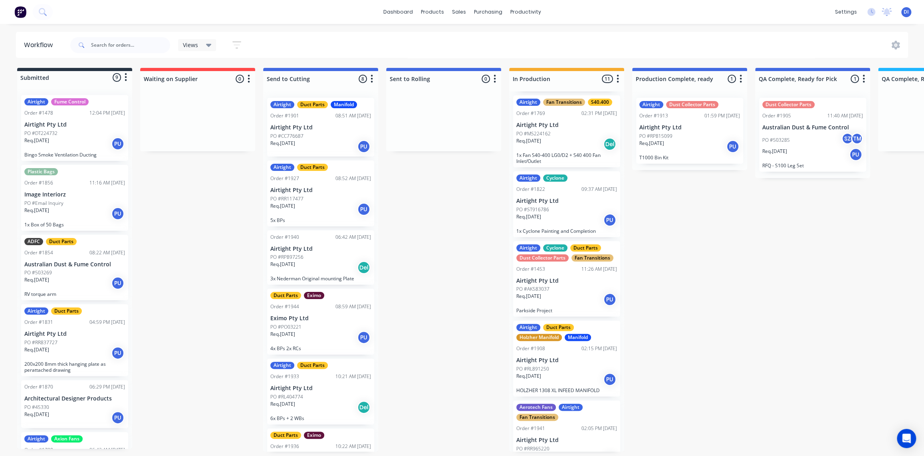
scroll to position [363, 0]
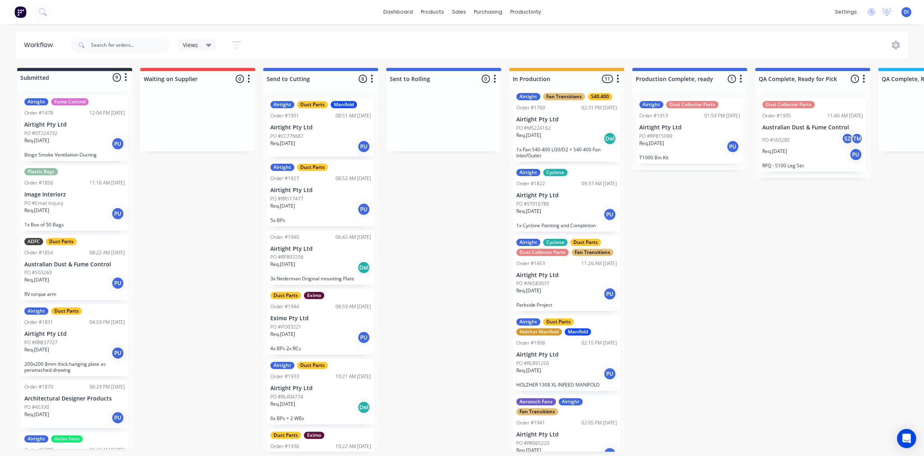
click at [567, 204] on div "PO #ST916786" at bounding box center [566, 203] width 101 height 7
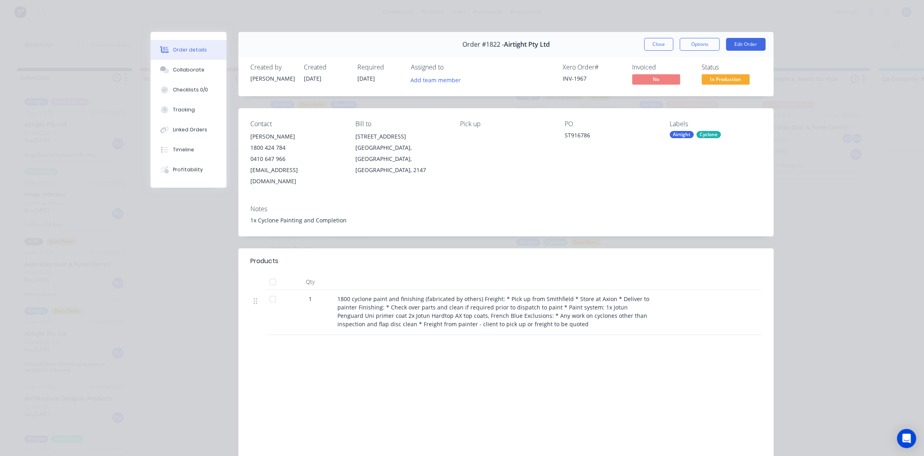
click at [642, 361] on div "Labour $0.00 Sub total $7,358.00 Margin $0.00 ( 0.00 %) Tax $735.80 Total $8,09…" at bounding box center [692, 407] width 140 height 93
click at [662, 42] on button "Close" at bounding box center [658, 44] width 29 height 13
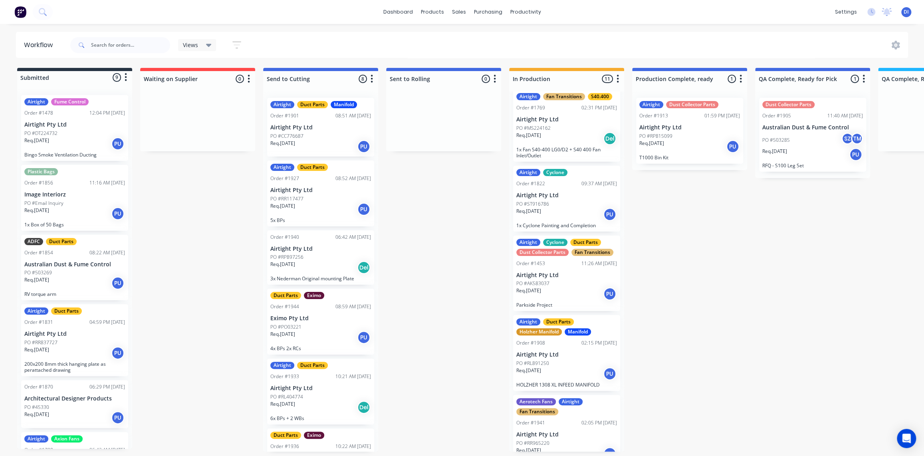
click at [761, 215] on div "Submitted 9 Status colour #273444 hex #273444 Save Cancel Summaries Total order…" at bounding box center [891, 260] width 1795 height 384
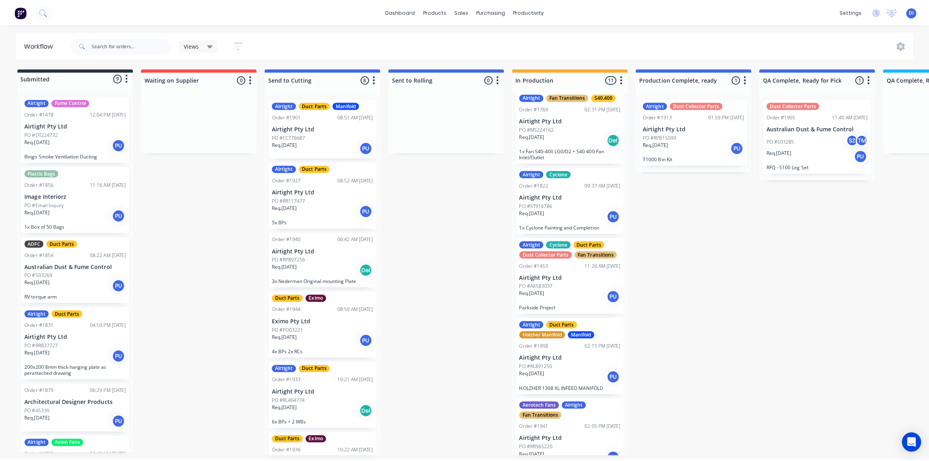
scroll to position [0, 0]
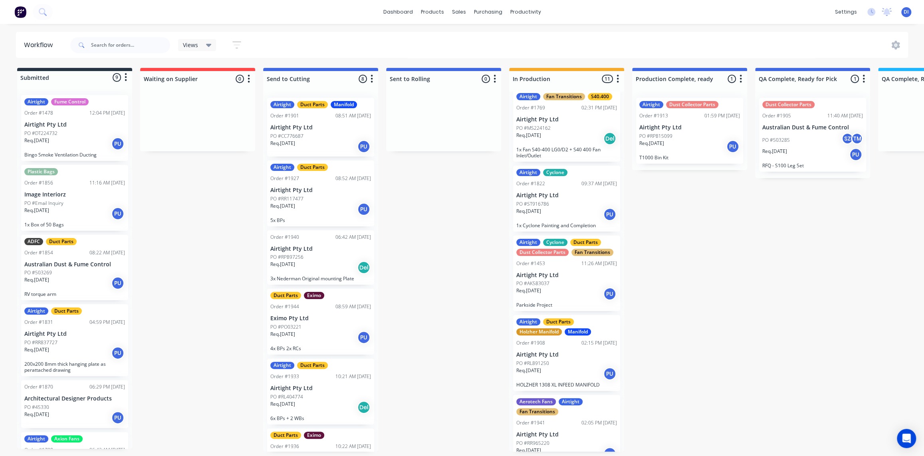
drag, startPoint x: 319, startPoint y: 49, endPoint x: 302, endPoint y: 41, distance: 18.2
click at [317, 48] on div "Views Save new view None (Default) edit All edit Production edit Spare Parts ed…" at bounding box center [489, 45] width 840 height 24
click at [23, 13] on img at bounding box center [20, 12] width 12 height 12
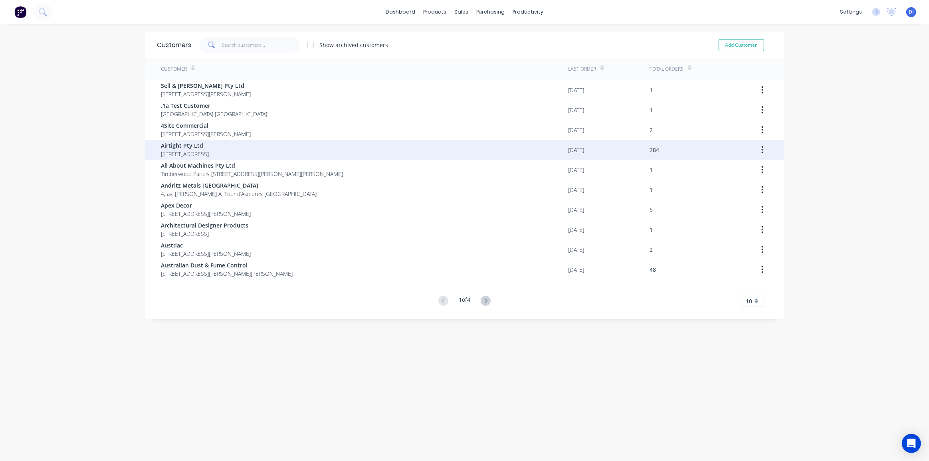
click at [209, 154] on span "[STREET_ADDRESS]" at bounding box center [185, 154] width 48 height 8
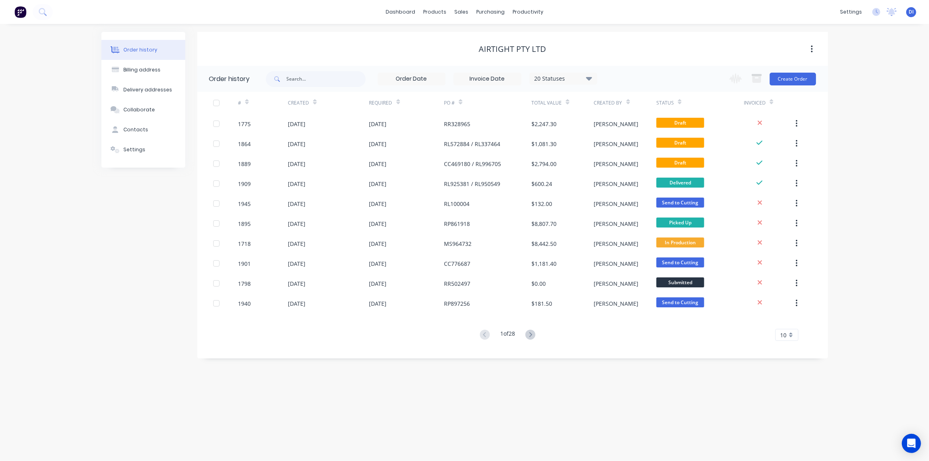
click at [870, 351] on div "Order history Billing address Delivery addresses Collaborate Contacts Settings …" at bounding box center [464, 242] width 929 height 437
click at [791, 333] on div "10" at bounding box center [786, 335] width 23 height 12
click at [786, 431] on div "35" at bounding box center [787, 434] width 22 height 14
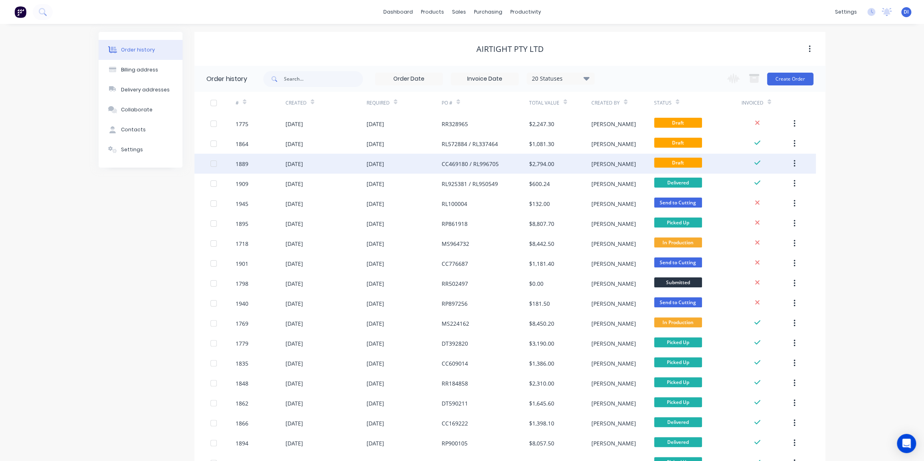
click at [607, 162] on div "[PERSON_NAME]" at bounding box center [622, 164] width 62 height 20
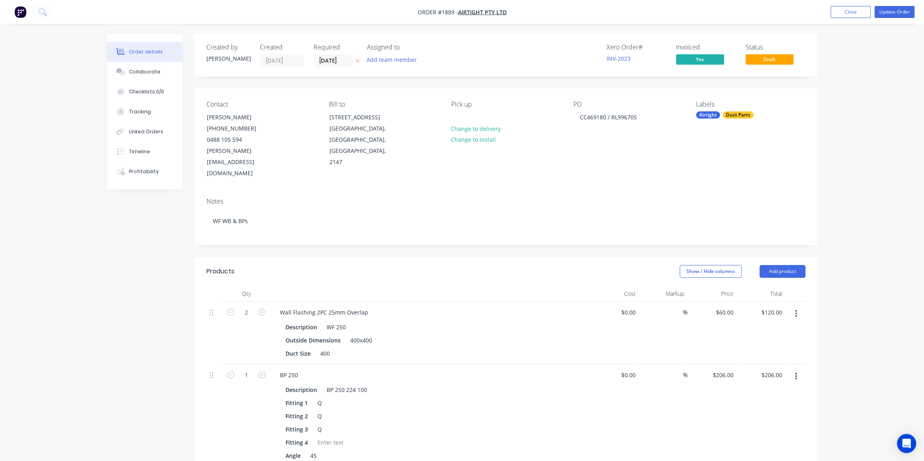
click at [143, 149] on div "Timeline" at bounding box center [139, 151] width 21 height 7
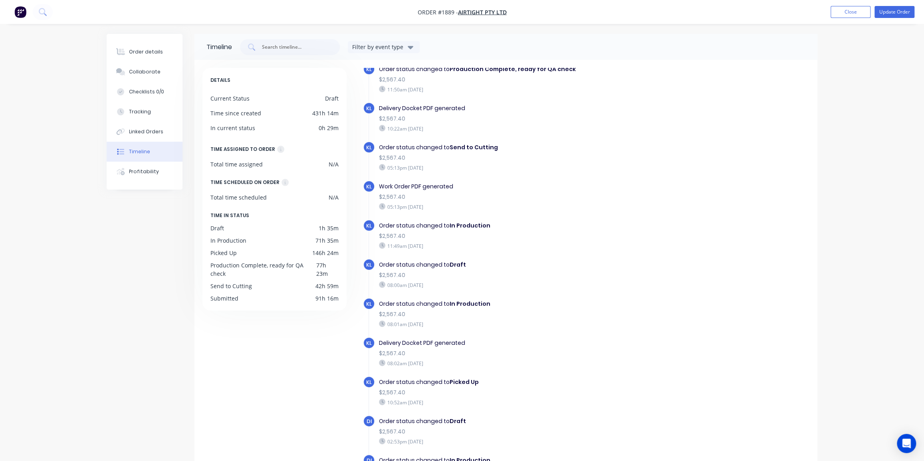
scroll to position [435, 0]
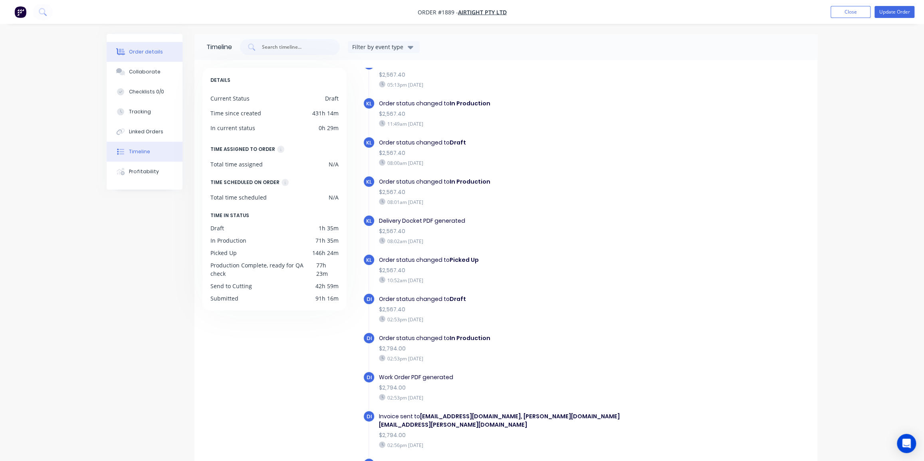
click at [139, 52] on div "Order details" at bounding box center [146, 51] width 34 height 7
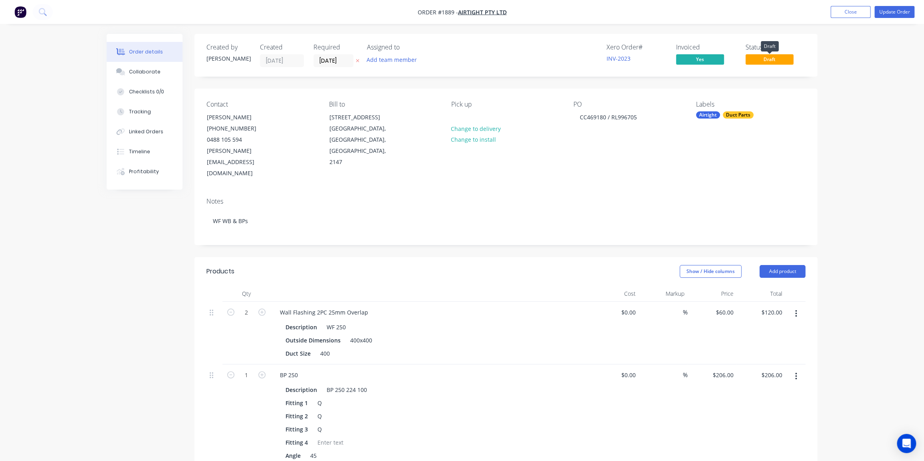
click at [782, 59] on span "Draft" at bounding box center [769, 59] width 48 height 10
click at [787, 73] on div "Created by Kyle Created 15/08/25 Required 22/08/25 Assigned to Add team member …" at bounding box center [505, 55] width 623 height 43
click at [893, 10] on button "Update Order" at bounding box center [894, 12] width 40 height 12
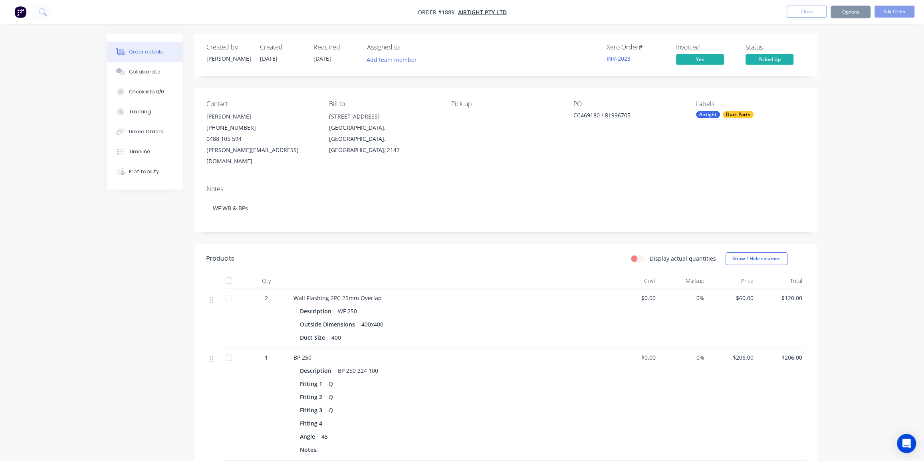
drag, startPoint x: 838, startPoint y: 93, endPoint x: 832, endPoint y: 65, distance: 29.3
click at [809, 11] on button "Close" at bounding box center [807, 12] width 40 height 12
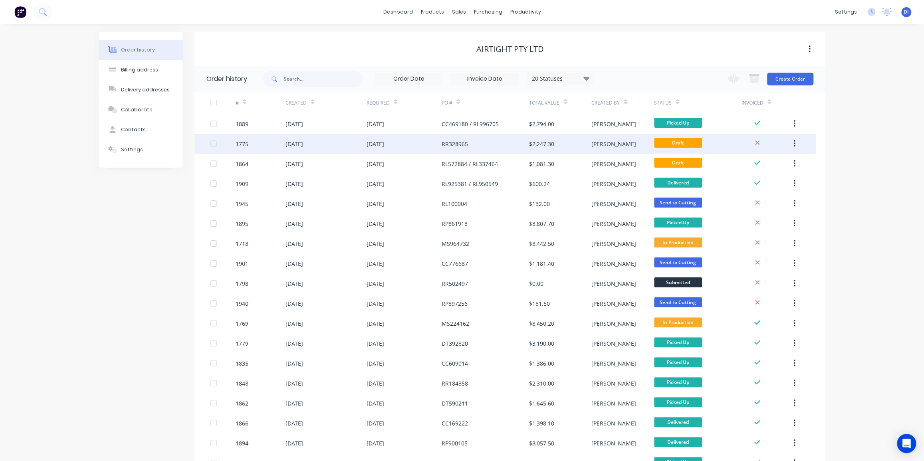
click at [583, 145] on div "$2,247.30" at bounding box center [560, 144] width 62 height 20
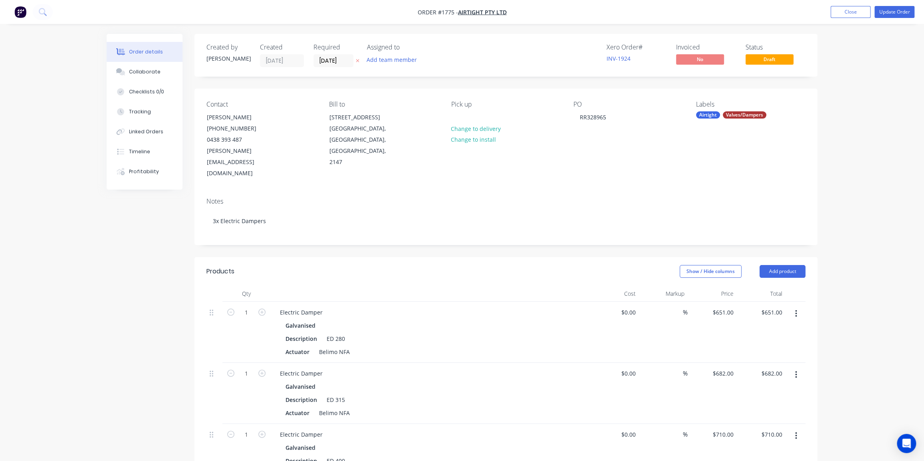
click at [866, 91] on div "Order details Collaborate Checklists 0/0 Tracking Linked Orders Timeline Profit…" at bounding box center [462, 357] width 924 height 715
click at [888, 12] on button "Update Order" at bounding box center [894, 12] width 40 height 12
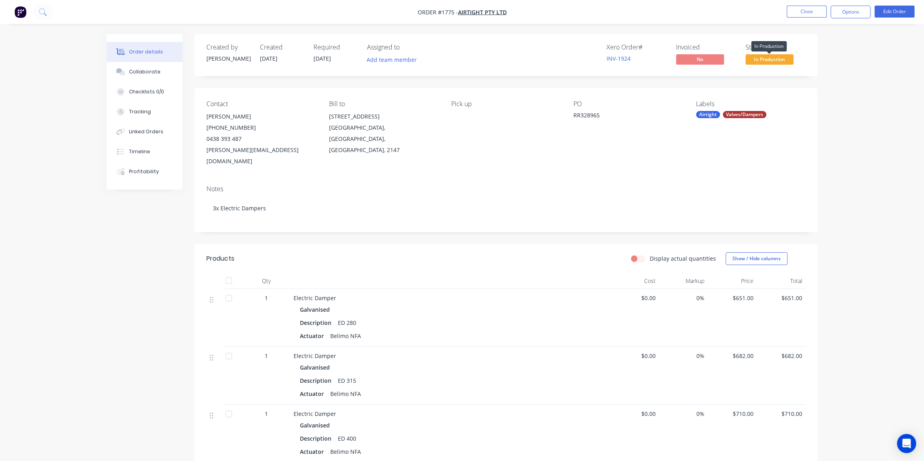
click at [766, 59] on span "In Production" at bounding box center [769, 59] width 48 height 10
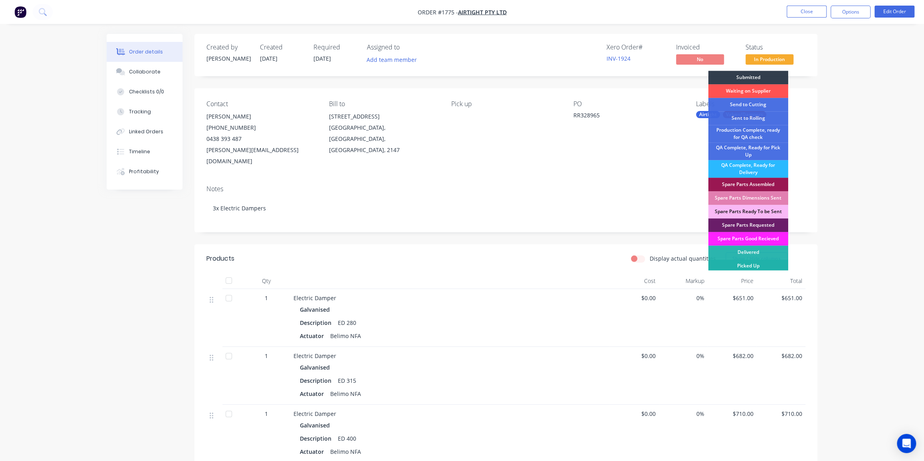
click at [748, 264] on div "Picked Up" at bounding box center [748, 266] width 80 height 14
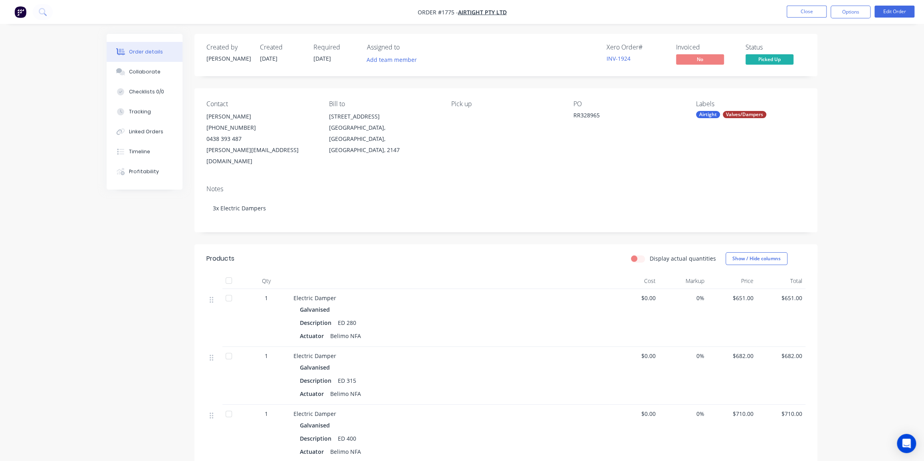
click at [849, 140] on div "Order details Collaborate Checklists 0/0 Tracking Linked Orders Timeline Profit…" at bounding box center [462, 302] width 924 height 605
click at [847, 12] on button "Options" at bounding box center [850, 12] width 40 height 13
click at [810, 49] on div "Invoice" at bounding box center [826, 49] width 73 height 12
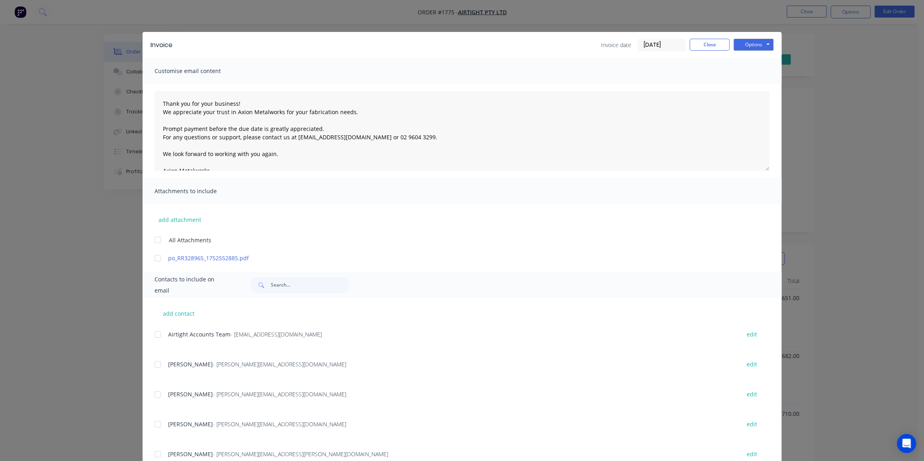
drag, startPoint x: 154, startPoint y: 244, endPoint x: 152, endPoint y: 356, distance: 111.4
click at [154, 246] on div at bounding box center [158, 240] width 16 height 16
click at [152, 331] on div at bounding box center [158, 335] width 16 height 16
click at [756, 46] on button "Options" at bounding box center [753, 45] width 40 height 12
click at [754, 85] on button "Email" at bounding box center [758, 85] width 51 height 13
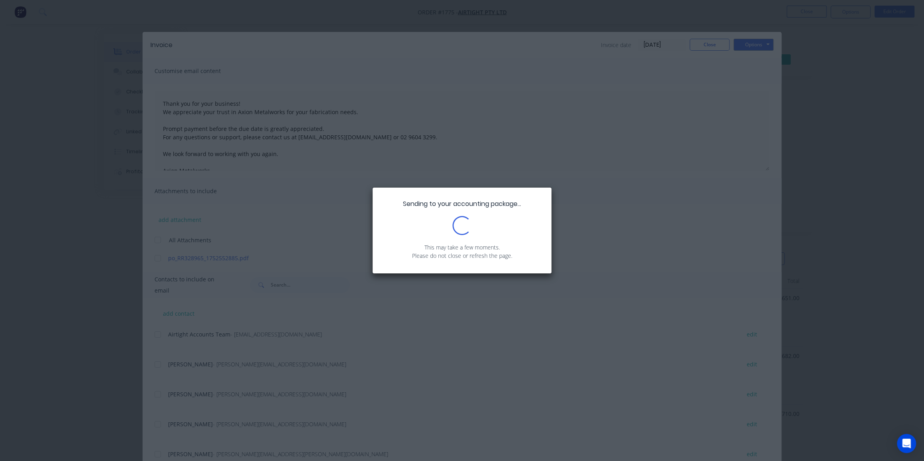
click at [708, 48] on div "Sending to your accounting package... Loading... This may take a few moments. P…" at bounding box center [462, 230] width 924 height 461
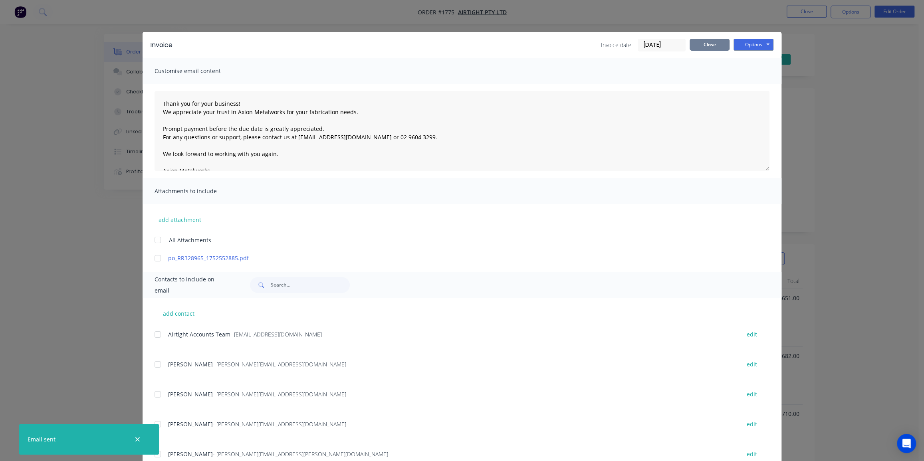
click at [708, 43] on button "Close" at bounding box center [710, 45] width 40 height 12
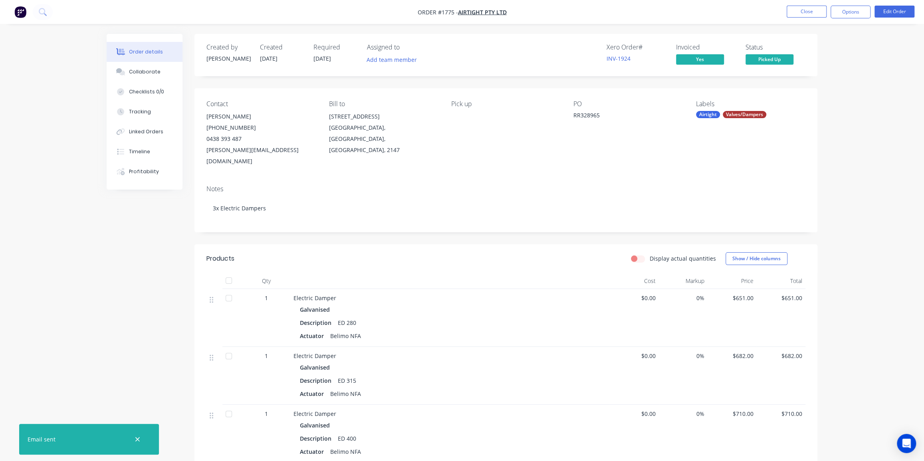
click at [838, 84] on div "Order details Collaborate Checklists 0/0 Tracking Linked Orders Timeline Profit…" at bounding box center [462, 302] width 924 height 605
click at [812, 12] on button "Close" at bounding box center [807, 12] width 40 height 12
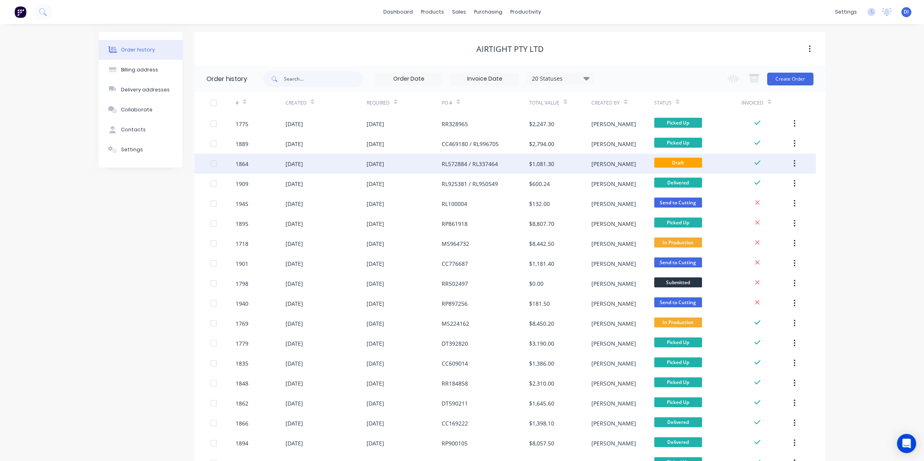
click at [631, 164] on div "[PERSON_NAME]" at bounding box center [622, 164] width 62 height 20
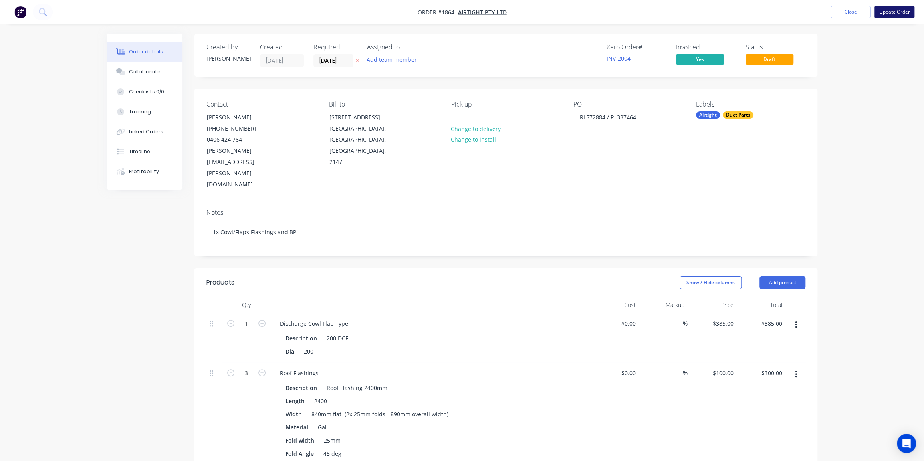
click at [895, 13] on button "Update Order" at bounding box center [894, 12] width 40 height 12
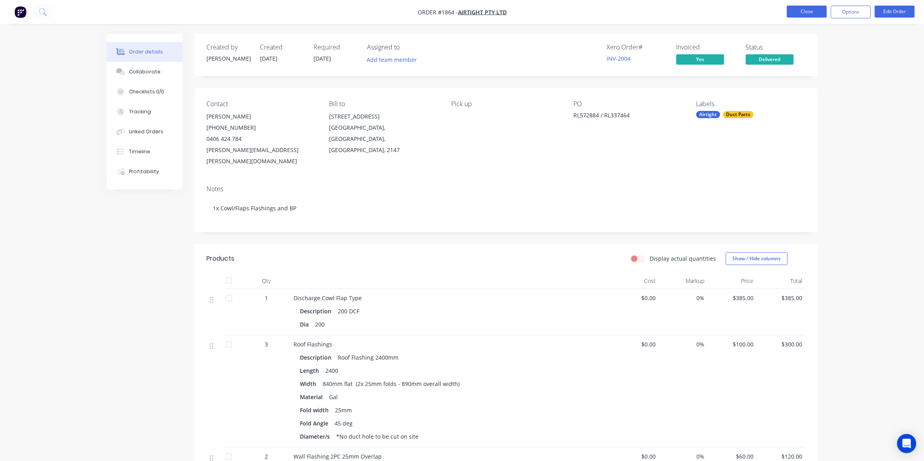
click at [808, 11] on button "Close" at bounding box center [807, 12] width 40 height 12
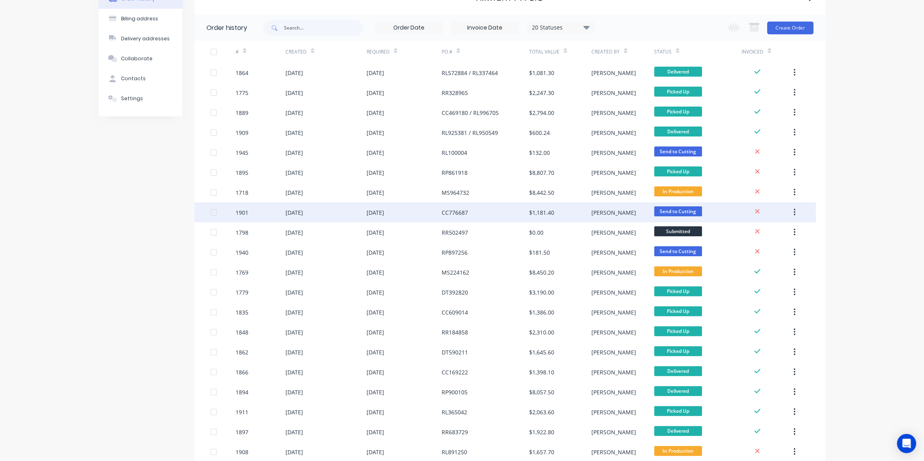
scroll to position [72, 0]
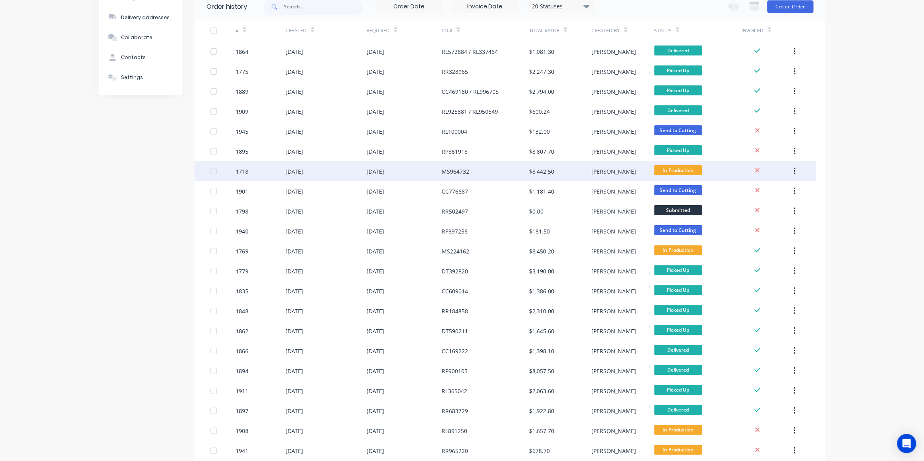
click at [577, 171] on div "$8,442.50" at bounding box center [560, 171] width 62 height 20
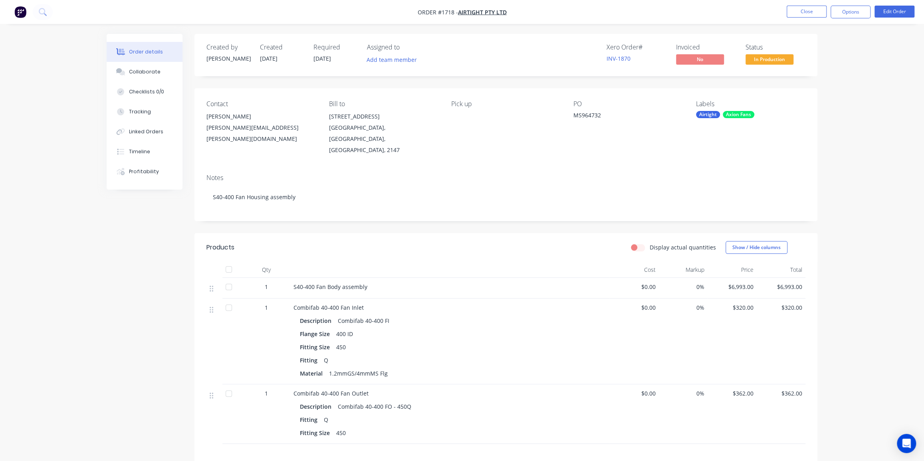
click at [872, 117] on div "Order details Collaborate Checklists 0/0 Tracking Linked Orders Timeline Profit…" at bounding box center [462, 293] width 924 height 586
click at [829, 216] on div "Order details Collaborate Checklists 0/0 Tracking Linked Orders Timeline Profit…" at bounding box center [462, 293] width 924 height 586
click at [844, 195] on div "Order details Collaborate Checklists 0/0 Tracking Linked Orders Timeline Profit…" at bounding box center [462, 293] width 924 height 586
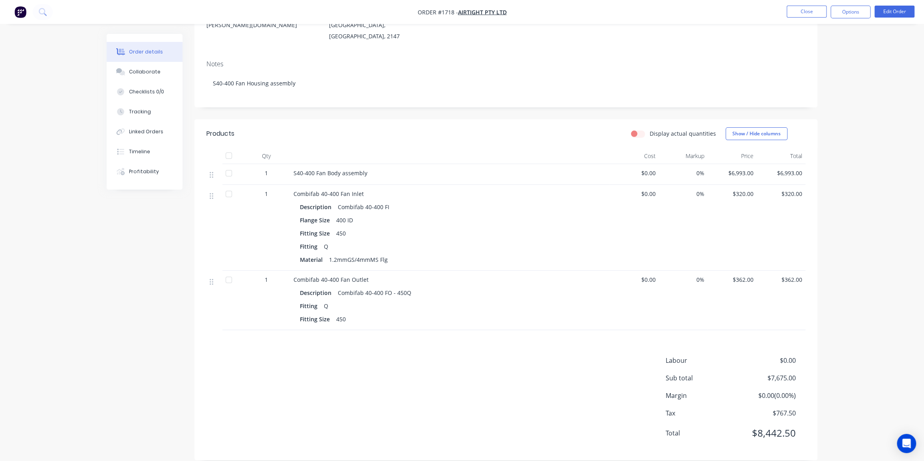
click at [878, 137] on div "Order details Collaborate Checklists 0/0 Tracking Linked Orders Timeline Profit…" at bounding box center [462, 179] width 924 height 586
click at [872, 130] on div "Order details Collaborate Checklists 0/0 Tracking Linked Orders Timeline Profit…" at bounding box center [462, 179] width 924 height 586
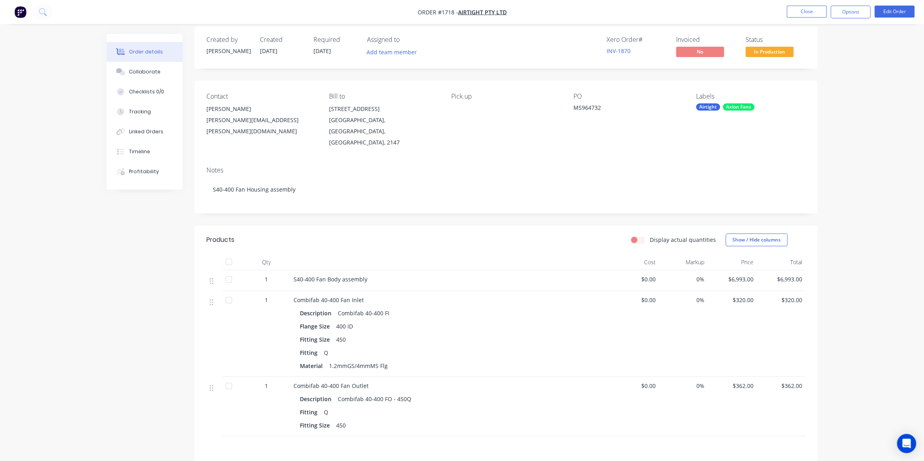
scroll to position [0, 0]
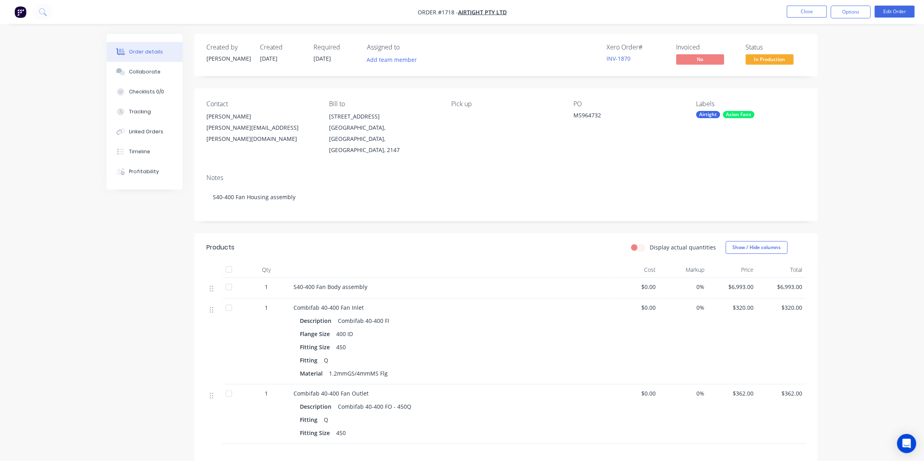
click at [884, 118] on div "Order details Collaborate Checklists 0/0 Tracking Linked Orders Timeline Profit…" at bounding box center [462, 293] width 924 height 586
click at [832, 212] on div "Order details Collaborate Checklists 0/0 Tracking Linked Orders Timeline Profit…" at bounding box center [462, 293] width 924 height 586
click at [852, 183] on div "Order details Collaborate Checklists 0/0 Tracking Linked Orders Timeline Profit…" at bounding box center [462, 293] width 924 height 586
click at [807, 17] on button "Close" at bounding box center [807, 12] width 40 height 12
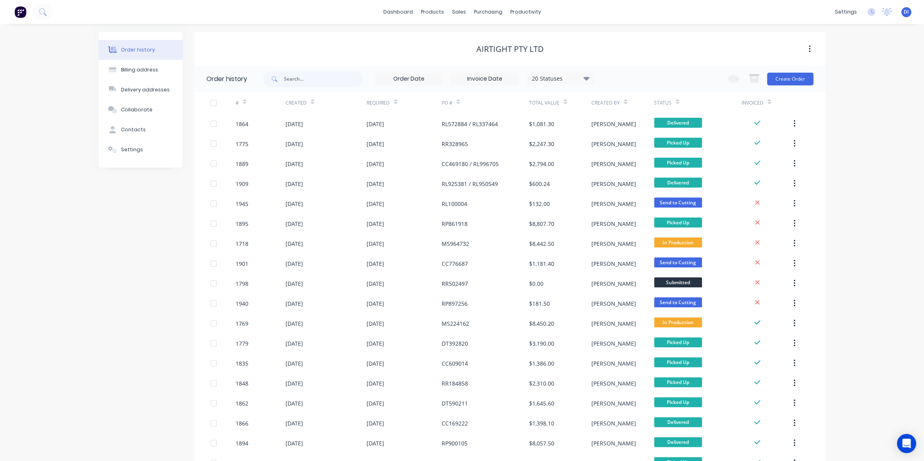
click at [860, 133] on div "Order history Billing address Delivery addresses Collaborate Contacts Settings …" at bounding box center [462, 445] width 924 height 842
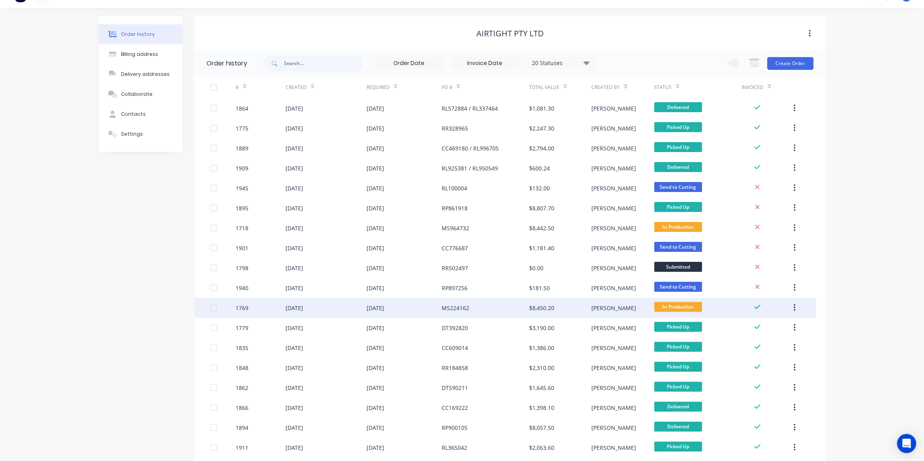
scroll to position [36, 0]
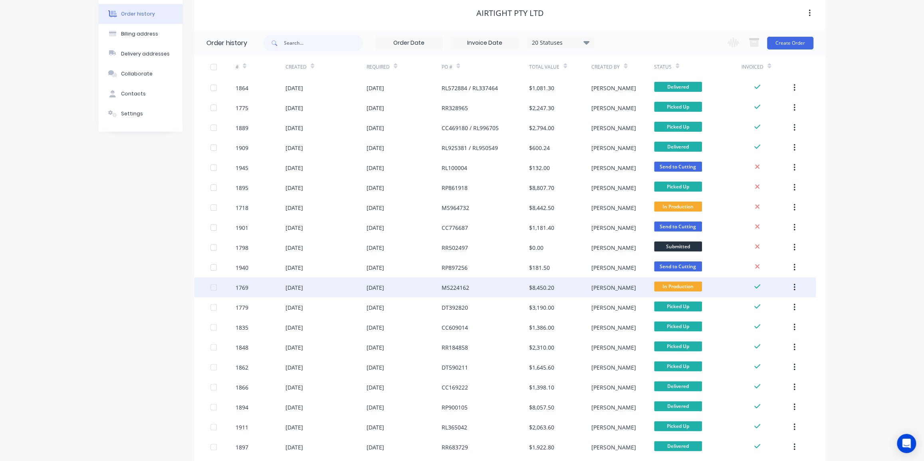
click at [507, 288] on div "MS224162" at bounding box center [485, 287] width 87 height 20
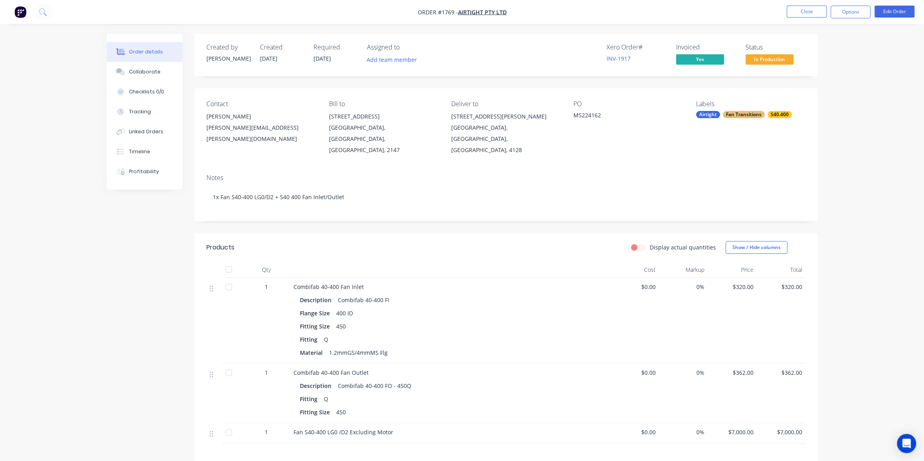
click at [842, 256] on div "Order details Collaborate Checklists 0/0 Tracking Linked Orders Timeline Profit…" at bounding box center [462, 293] width 924 height 586
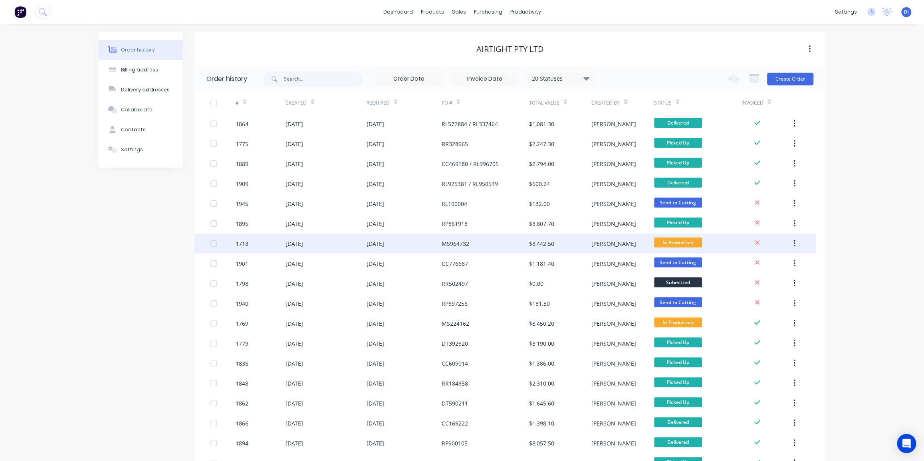
click at [462, 247] on div "MS964732" at bounding box center [456, 244] width 28 height 8
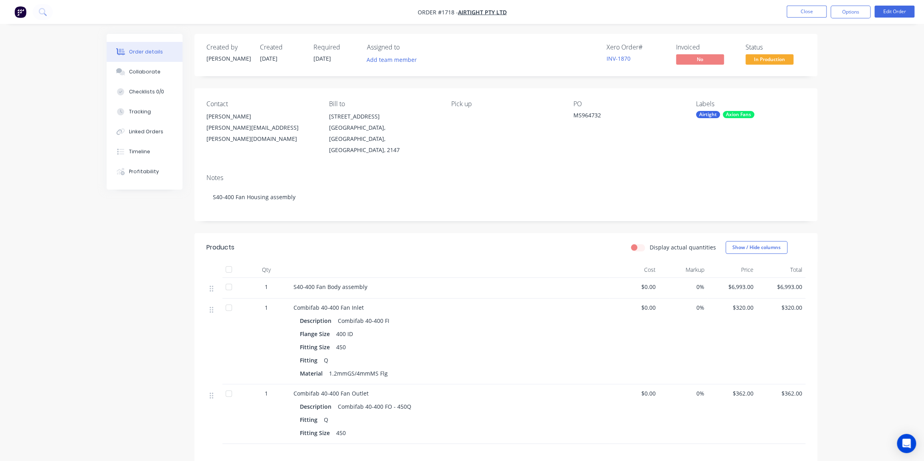
click at [846, 267] on div "Order details Collaborate Checklists 0/0 Tracking Linked Orders Timeline Profit…" at bounding box center [462, 293] width 924 height 586
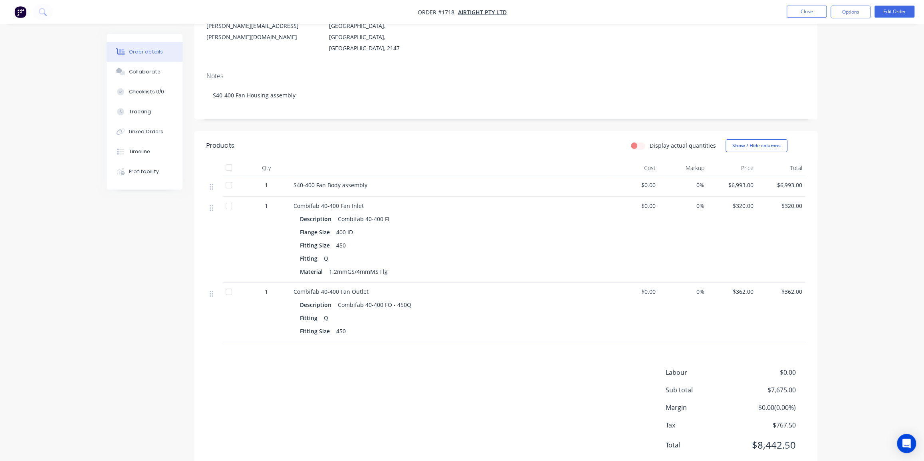
scroll to position [109, 0]
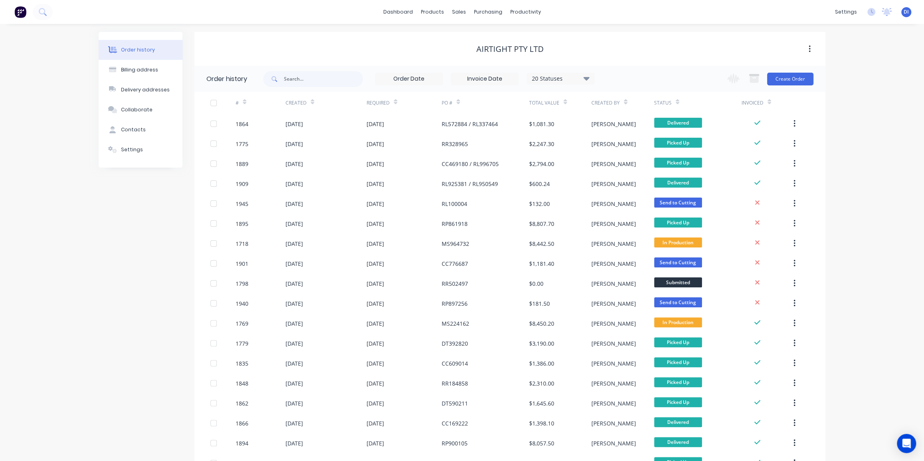
click at [850, 198] on div "Order history Billing address Delivery addresses Collaborate Contacts Settings …" at bounding box center [462, 445] width 924 height 842
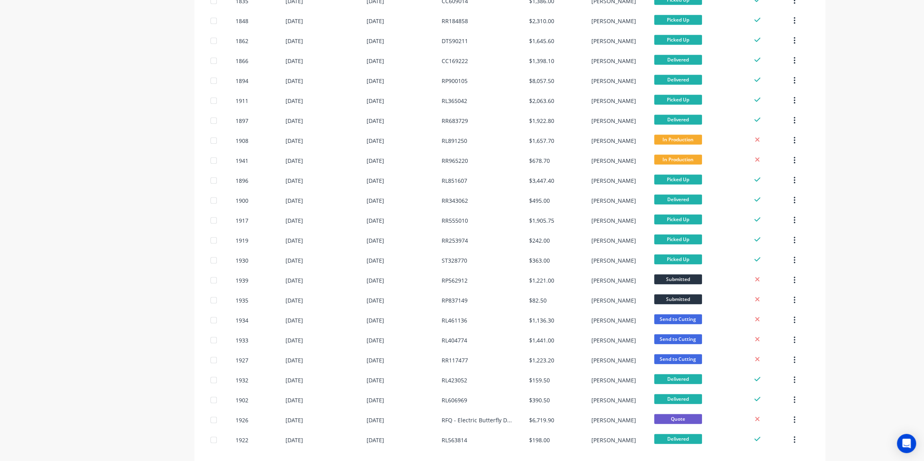
scroll to position [404, 0]
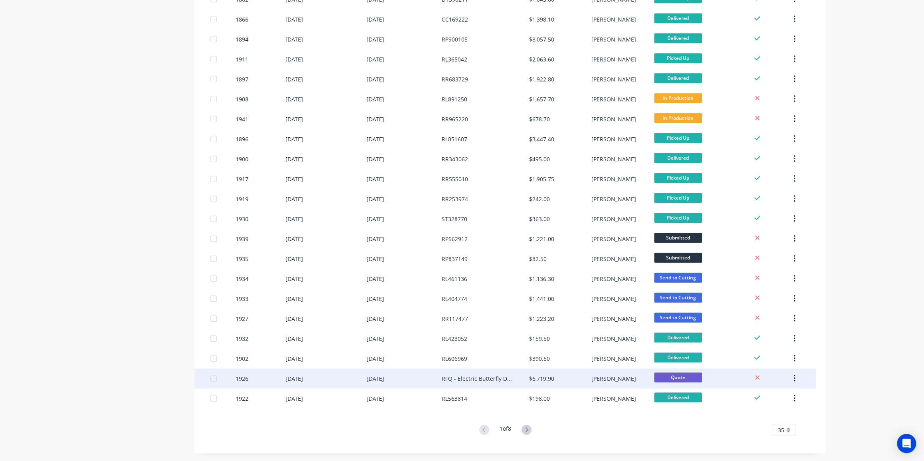
click at [515, 379] on div "RFQ - Electric Butterfly Dampers" at bounding box center [485, 379] width 87 height 20
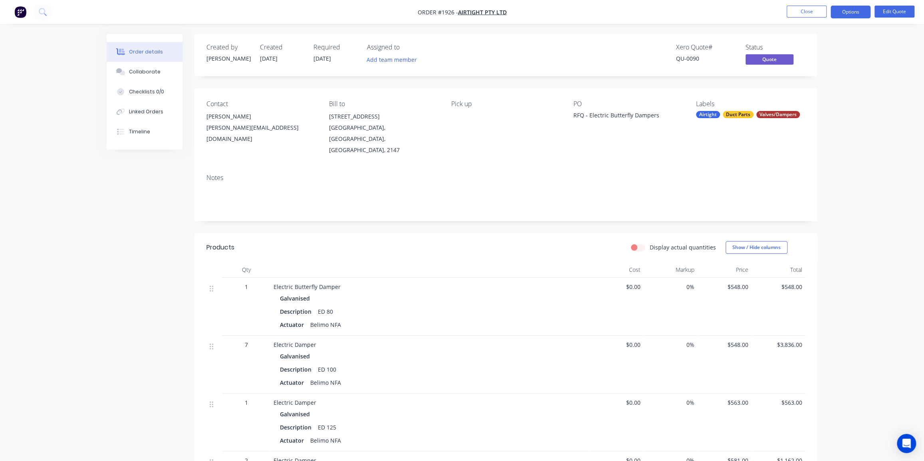
click at [849, 216] on div "Order details Collaborate Checklists 0/0 Linked Orders Timeline Order details C…" at bounding box center [462, 326] width 924 height 652
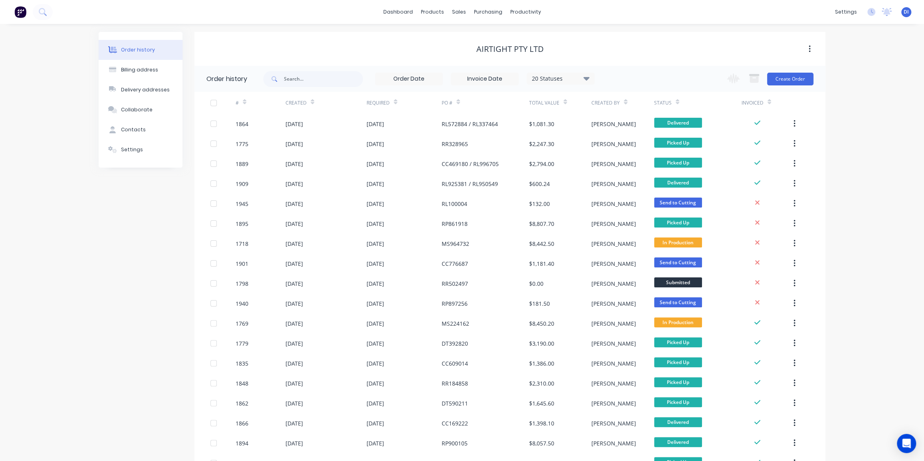
click at [875, 226] on div "Order history Billing address Delivery addresses Collaborate Contacts Settings …" at bounding box center [462, 445] width 924 height 842
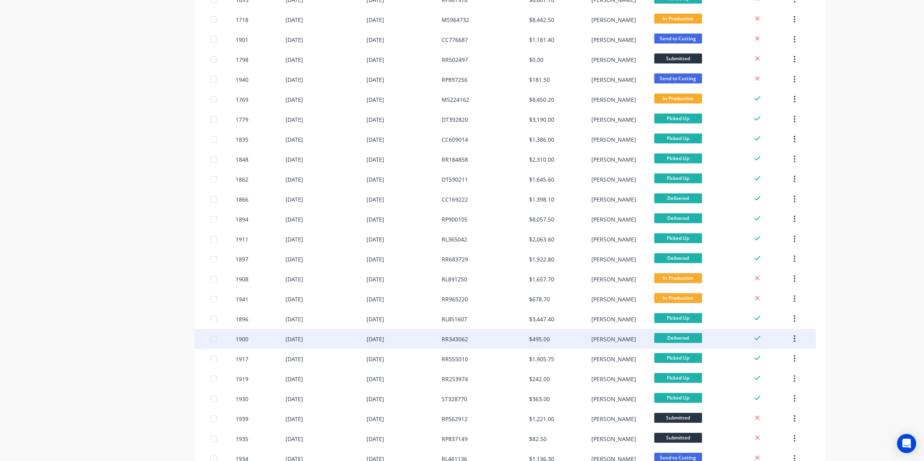
scroll to position [223, 0]
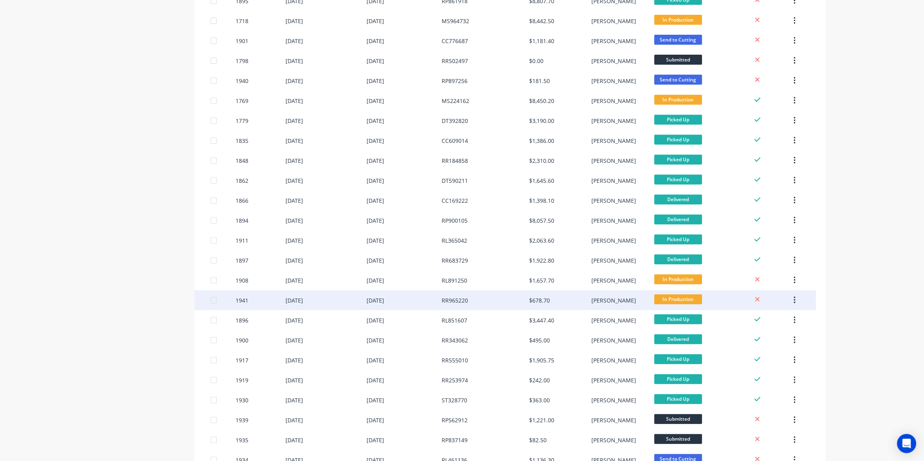
click at [499, 296] on div "RR965220" at bounding box center [485, 300] width 87 height 20
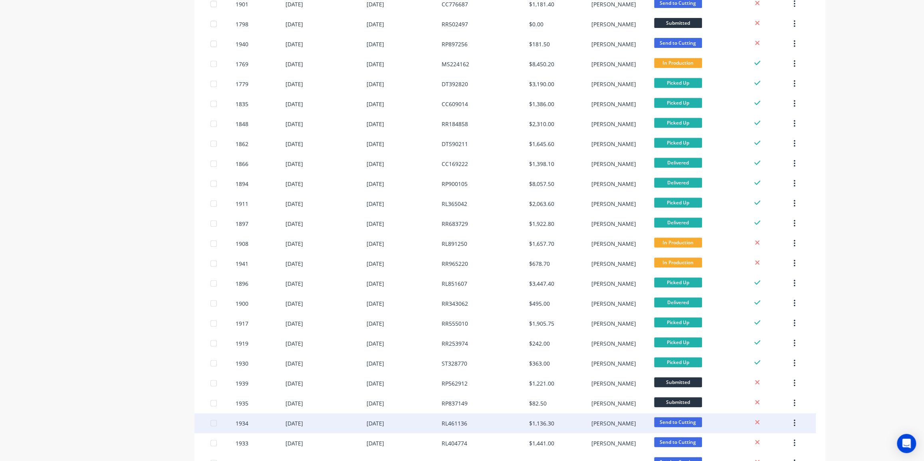
scroll to position [259, 0]
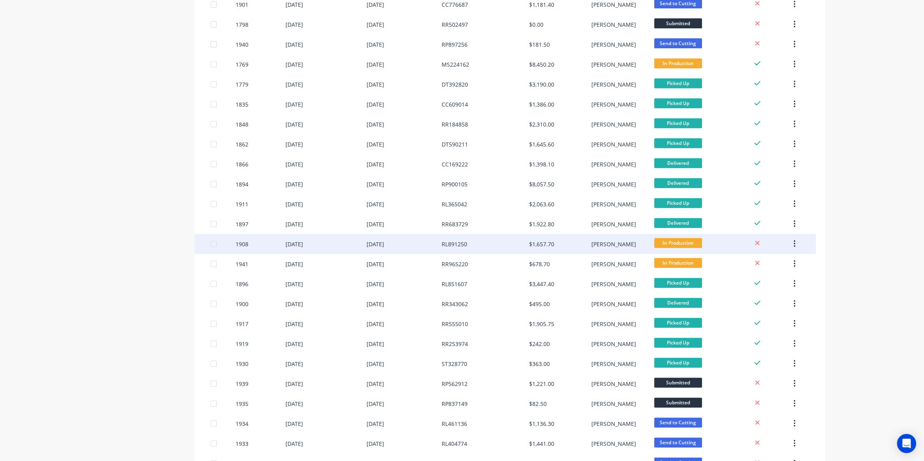
click at [497, 242] on div "RL891250" at bounding box center [485, 244] width 87 height 20
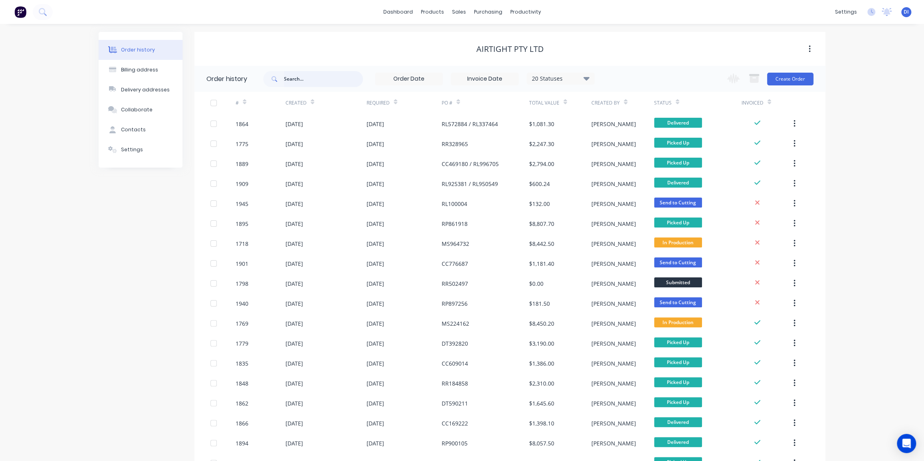
click at [307, 83] on input "text" at bounding box center [323, 79] width 79 height 16
type input "ms"
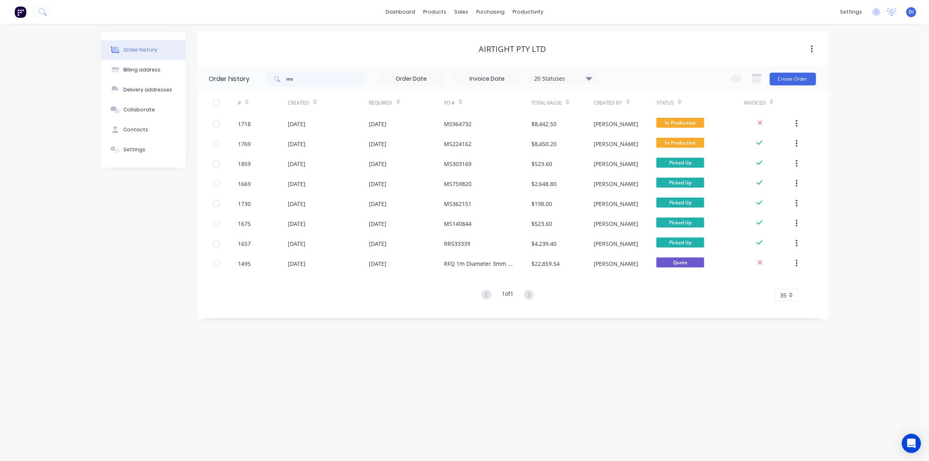
click at [862, 108] on div "Order history Billing address Delivery addresses Collaborate Contacts Settings …" at bounding box center [464, 242] width 929 height 437
click at [855, 172] on div "Order history Billing address Delivery addresses Collaborate Contacts Settings …" at bounding box center [464, 242] width 929 height 437
click at [862, 91] on div "Order history Billing address Delivery addresses Collaborate Contacts Settings …" at bounding box center [464, 242] width 929 height 437
click at [41, 13] on icon at bounding box center [43, 12] width 8 height 8
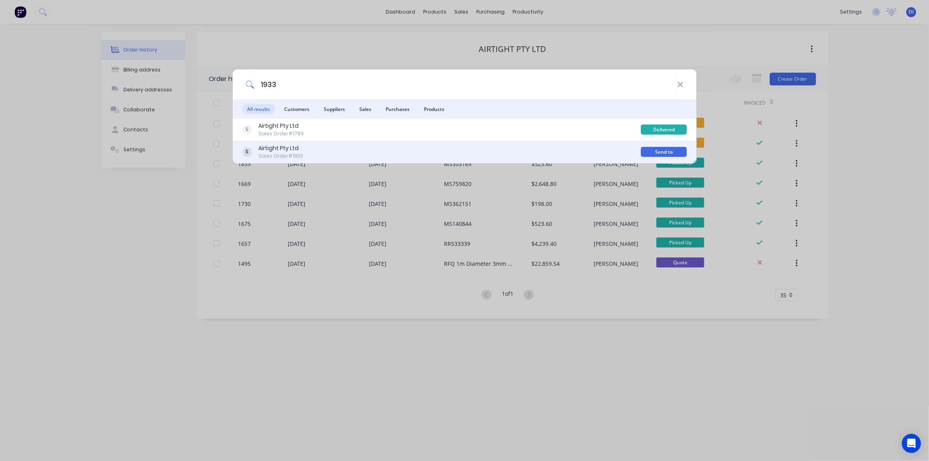
type input "1933"
click at [365, 146] on div "Airtight Pty Ltd Sales Order #1933" at bounding box center [441, 152] width 399 height 16
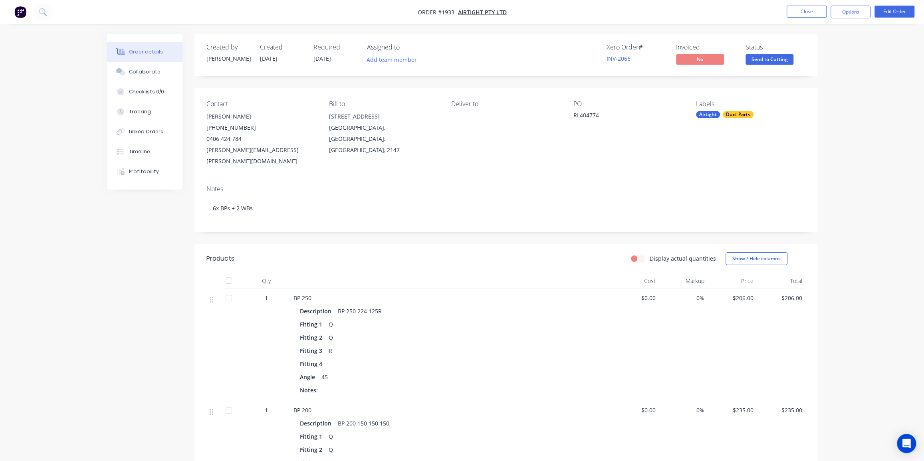
click at [773, 60] on span "Send to Cutting" at bounding box center [769, 59] width 48 height 10
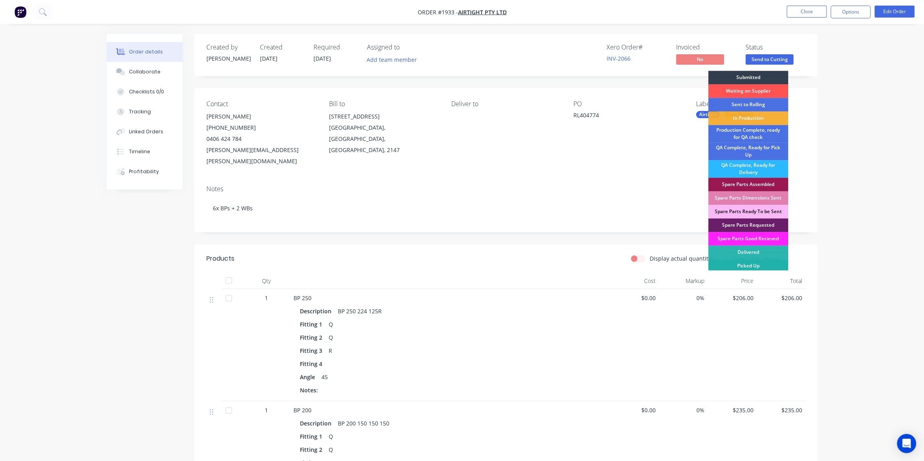
click at [762, 262] on div "Picked Up" at bounding box center [748, 266] width 80 height 14
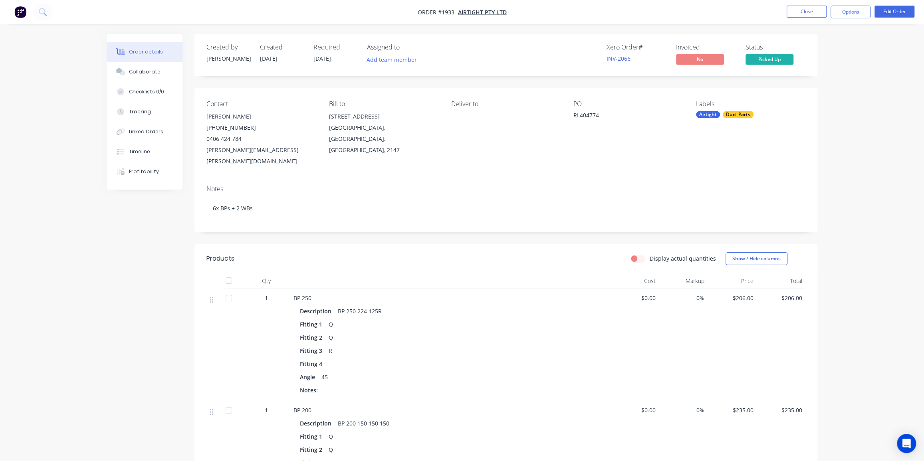
click at [845, 10] on button "Options" at bounding box center [850, 12] width 40 height 13
click at [823, 110] on div "Delivery Docket" at bounding box center [826, 113] width 73 height 12
drag, startPoint x: 824, startPoint y: 81, endPoint x: 878, endPoint y: 138, distance: 77.7
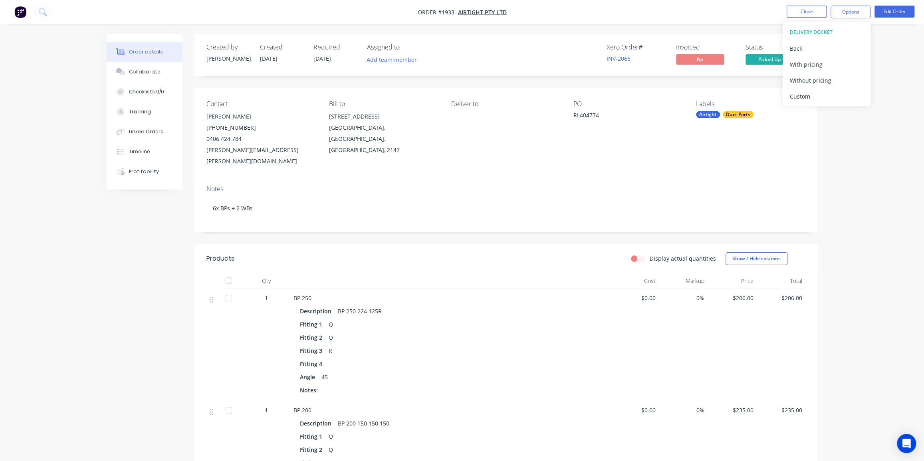
click at [826, 98] on div "Custom" at bounding box center [826, 97] width 73 height 12
click at [824, 81] on div "Without pricing" at bounding box center [826, 81] width 73 height 12
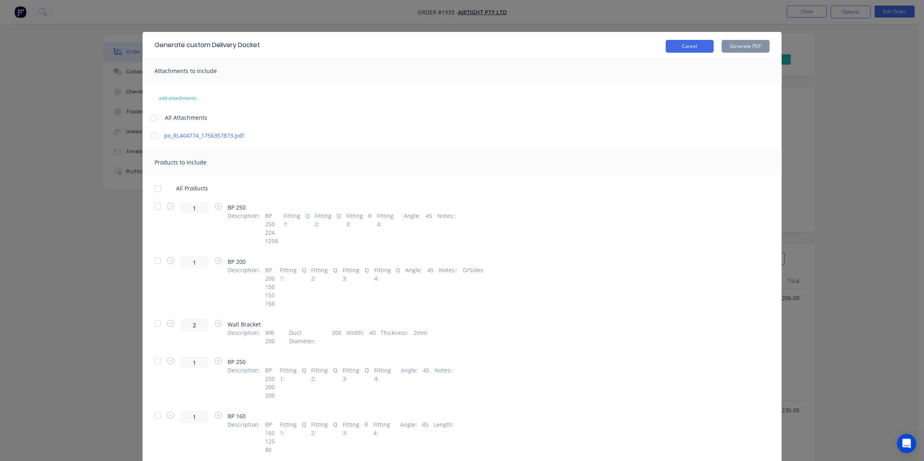
click at [693, 45] on button "Cancel" at bounding box center [690, 46] width 48 height 13
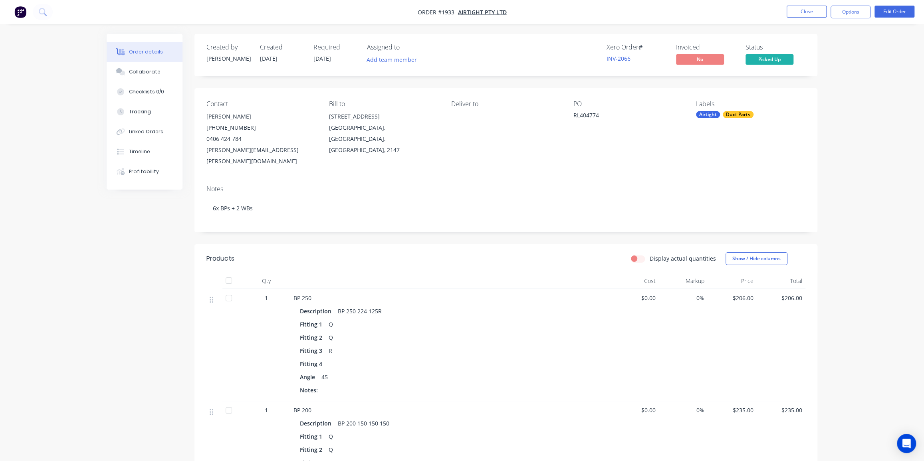
click at [849, 11] on button "Options" at bounding box center [850, 12] width 40 height 13
click at [816, 112] on div "Delivery Docket" at bounding box center [826, 113] width 73 height 12
click at [827, 78] on div "Without pricing" at bounding box center [826, 81] width 73 height 12
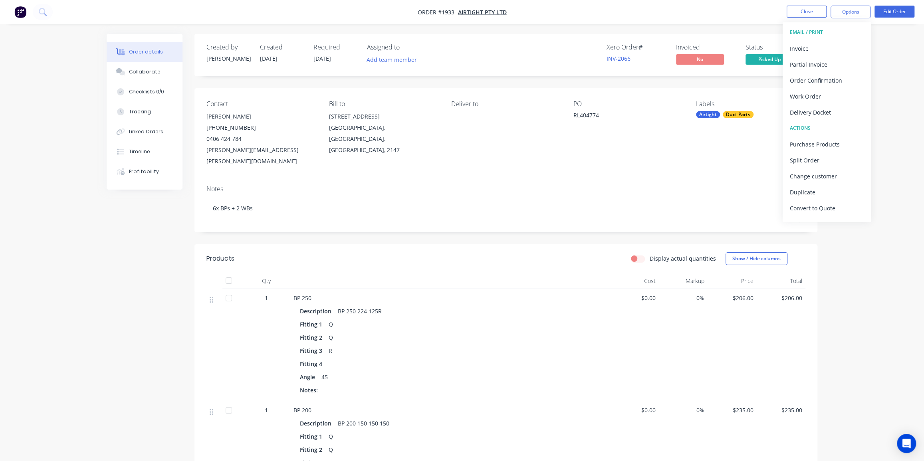
click at [575, 48] on div "Xero Order # INV-2066 Invoiced No Status Picked Up" at bounding box center [626, 55] width 359 height 23
click at [856, 11] on button "Options" at bounding box center [850, 12] width 40 height 13
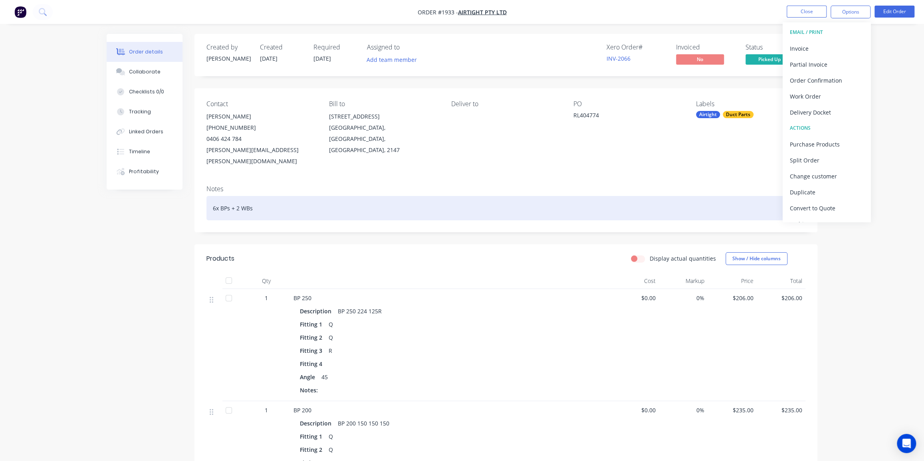
drag, startPoint x: 825, startPoint y: 52, endPoint x: 548, endPoint y: 207, distance: 317.6
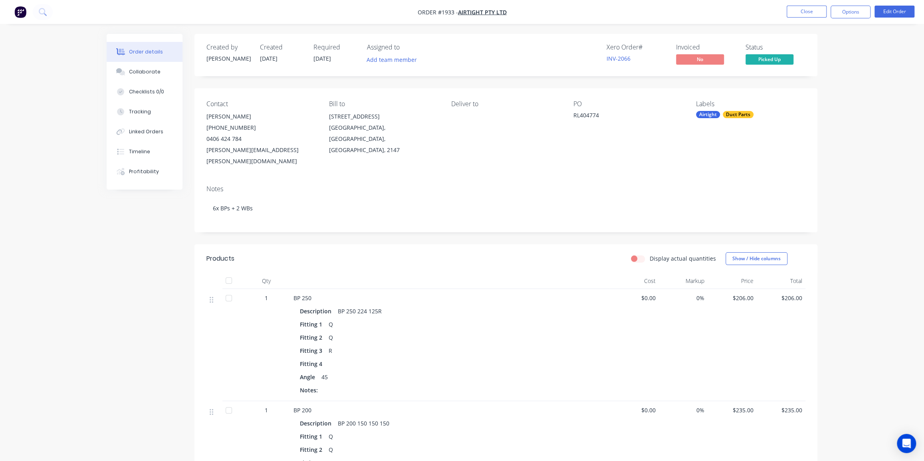
drag, startPoint x: 158, startPoint y: 250, endPoint x: 179, endPoint y: 239, distance: 23.9
click at [160, 73] on button "Collaborate" at bounding box center [145, 72] width 76 height 20
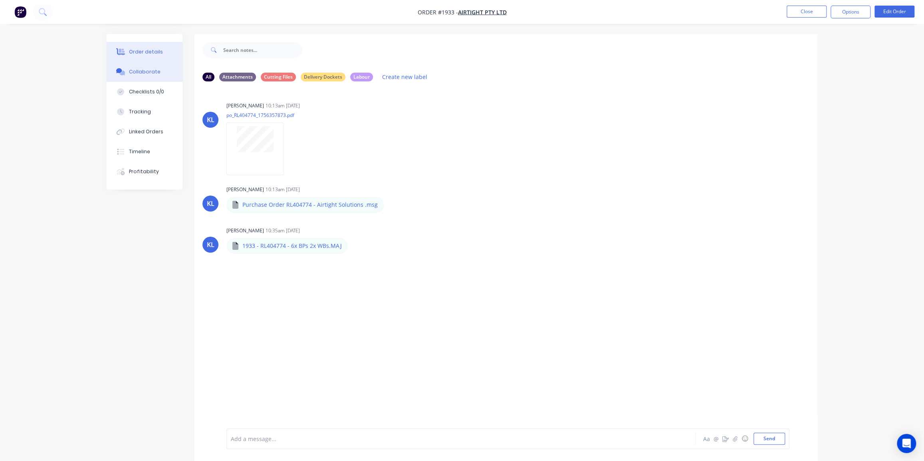
click at [152, 55] on div "Order details" at bounding box center [146, 51] width 34 height 7
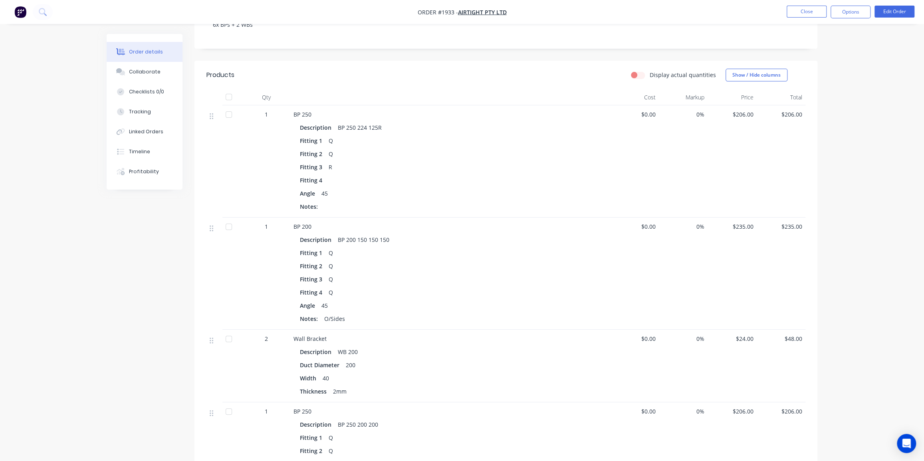
scroll to position [218, 0]
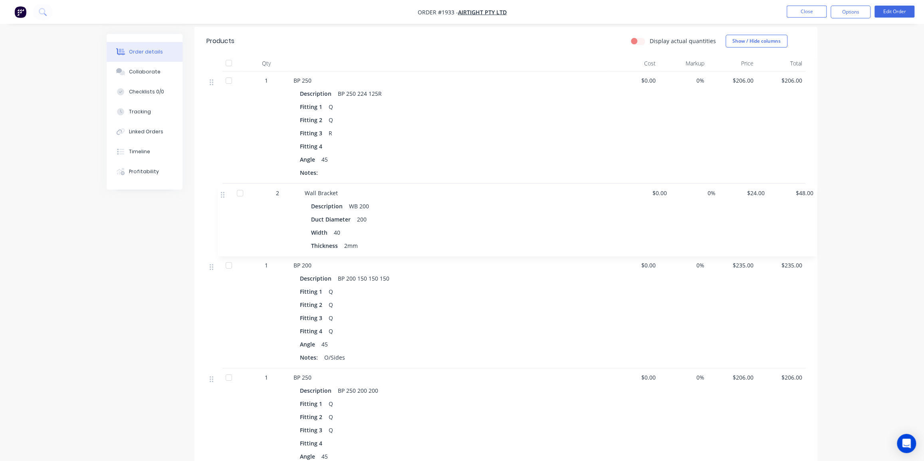
drag, startPoint x: 214, startPoint y: 297, endPoint x: 226, endPoint y: 190, distance: 107.7
click at [225, 190] on div "1 BP 250 Description BP 250 224 125R Fitting 1 Q Fitting 2 Q Fitting 3 R Fittin…" at bounding box center [505, 437] width 599 height 733
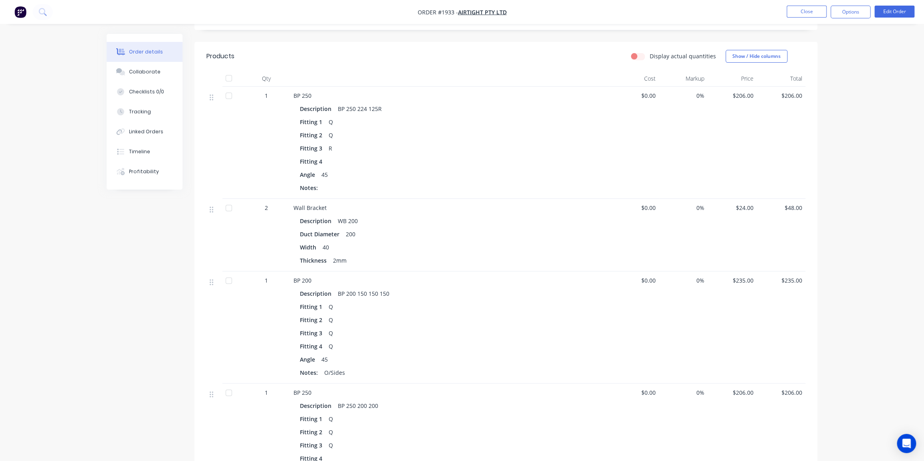
scroll to position [181, 0]
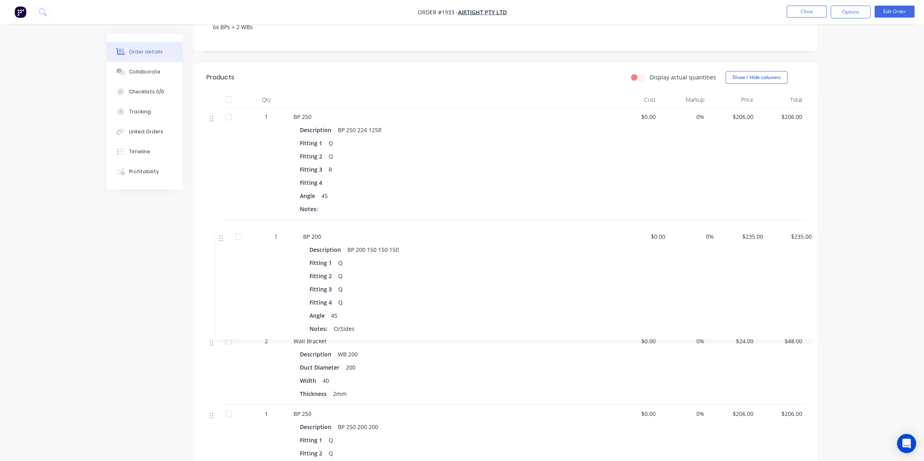
drag, startPoint x: 210, startPoint y: 294, endPoint x: 220, endPoint y: 238, distance: 57.1
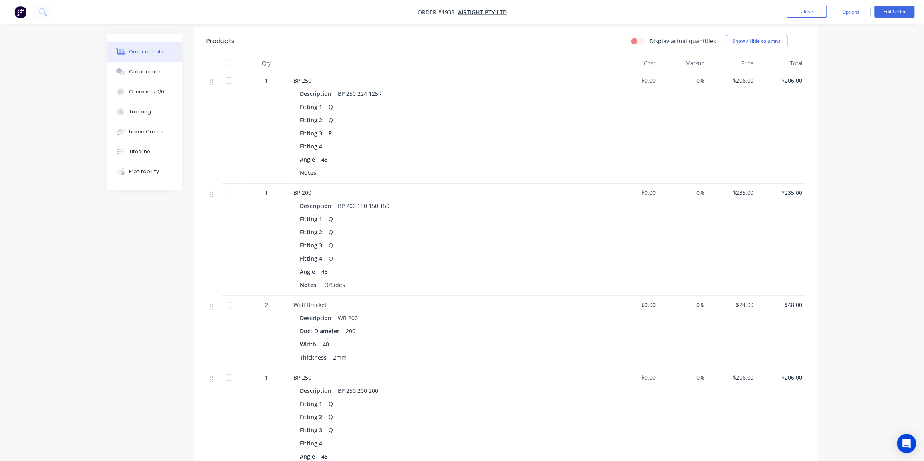
scroll to position [254, 0]
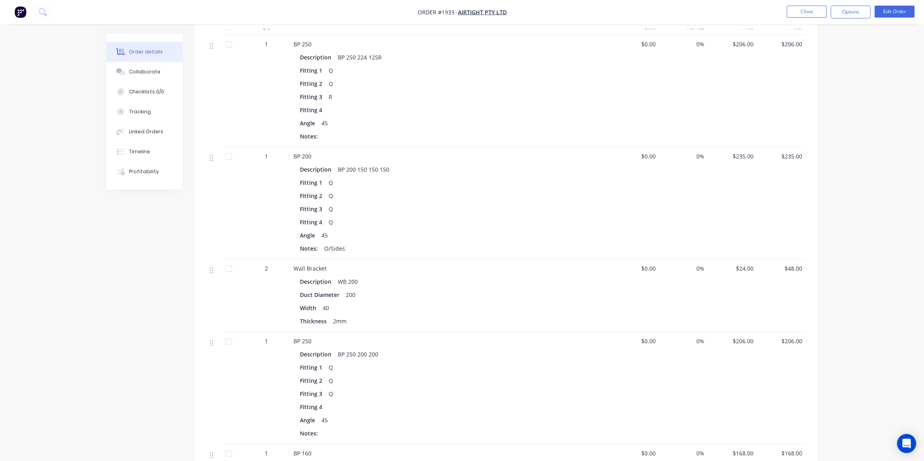
click at [742, 264] on span "$24.00" at bounding box center [732, 268] width 43 height 8
click at [896, 9] on button "Edit Order" at bounding box center [894, 12] width 40 height 12
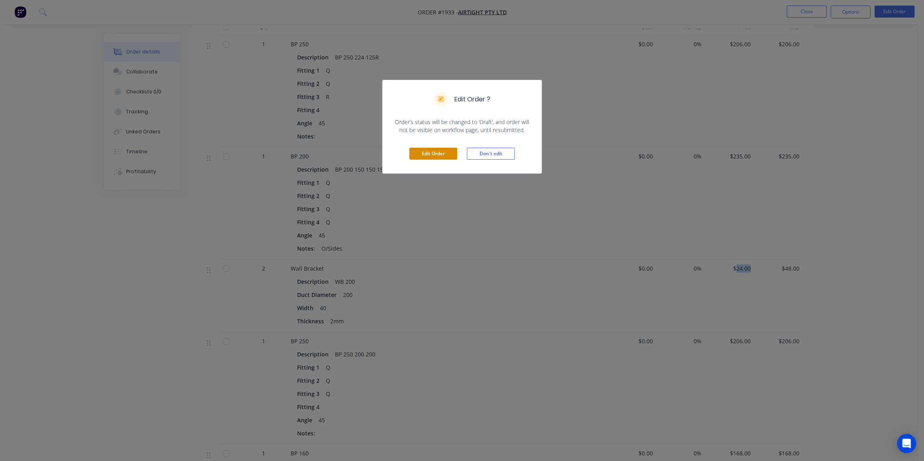
click at [419, 153] on button "Edit Order" at bounding box center [433, 154] width 48 height 12
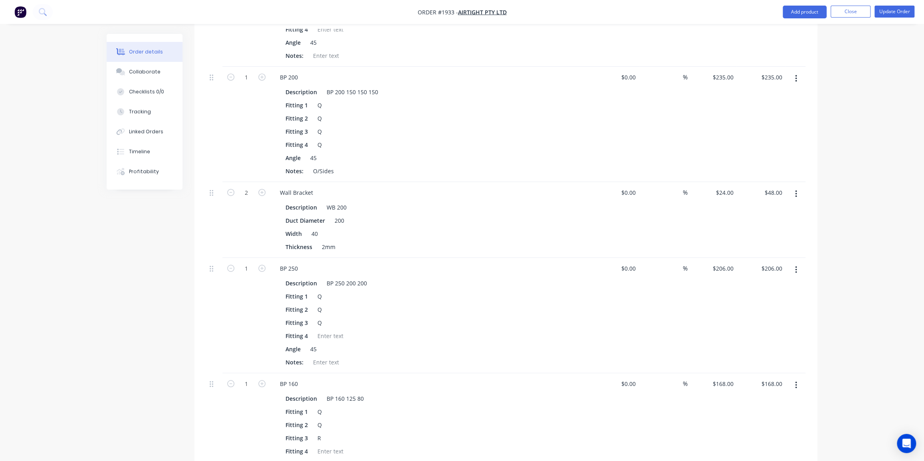
scroll to position [363, 0]
click at [719, 181] on div "24 24" at bounding box center [712, 219] width 49 height 76
type input "$25.00"
type input "$50.00"
click at [840, 137] on div "Order details Collaborate Checklists 0/0 Tracking Linked Orders Timeline Profit…" at bounding box center [462, 286] width 924 height 1298
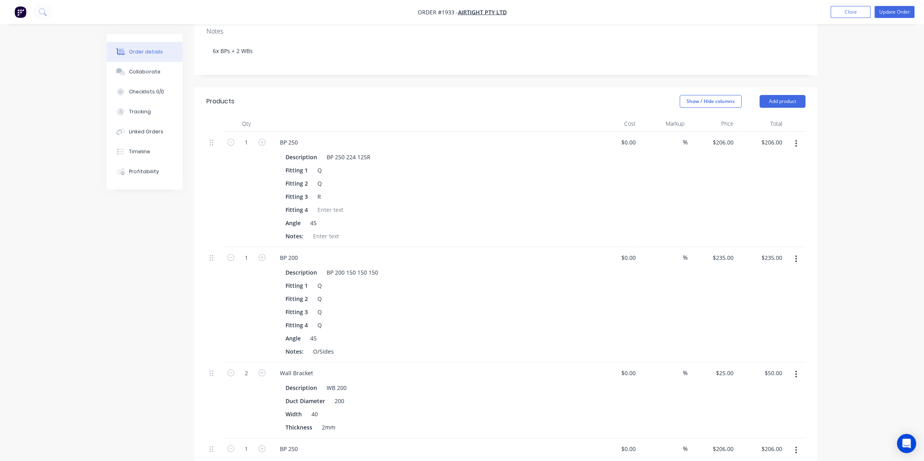
scroll to position [0, 0]
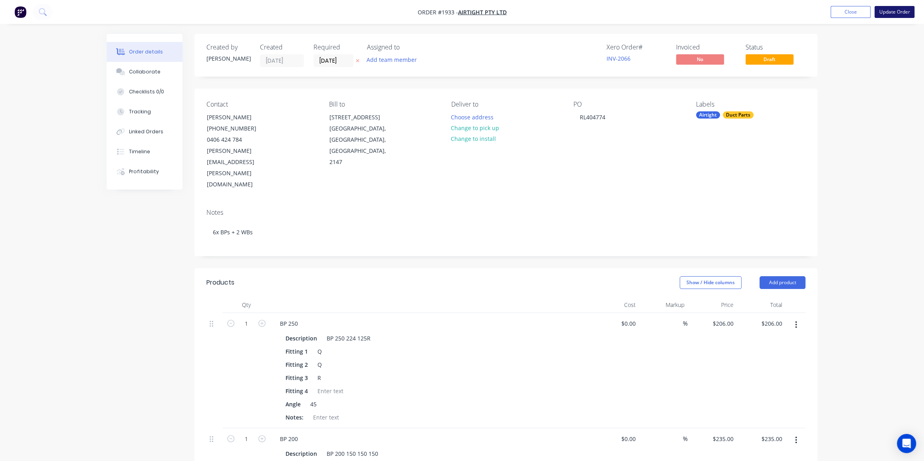
click at [893, 14] on button "Update Order" at bounding box center [894, 12] width 40 height 12
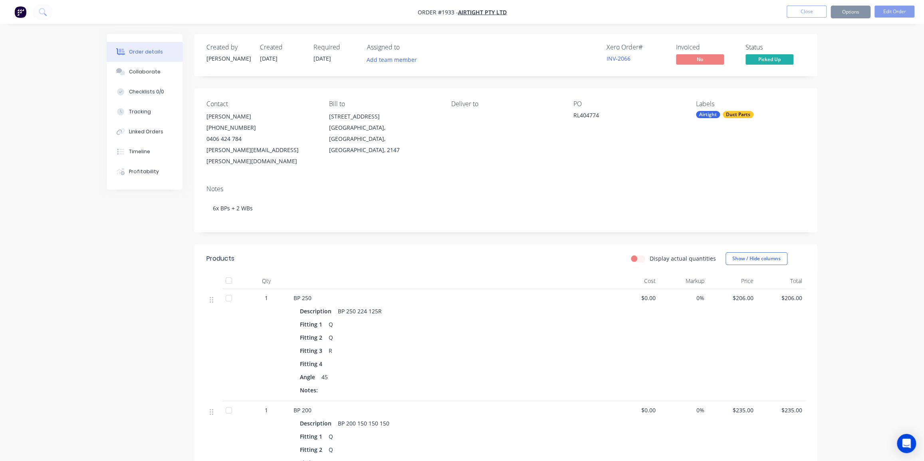
click at [851, 13] on button "Options" at bounding box center [850, 12] width 40 height 13
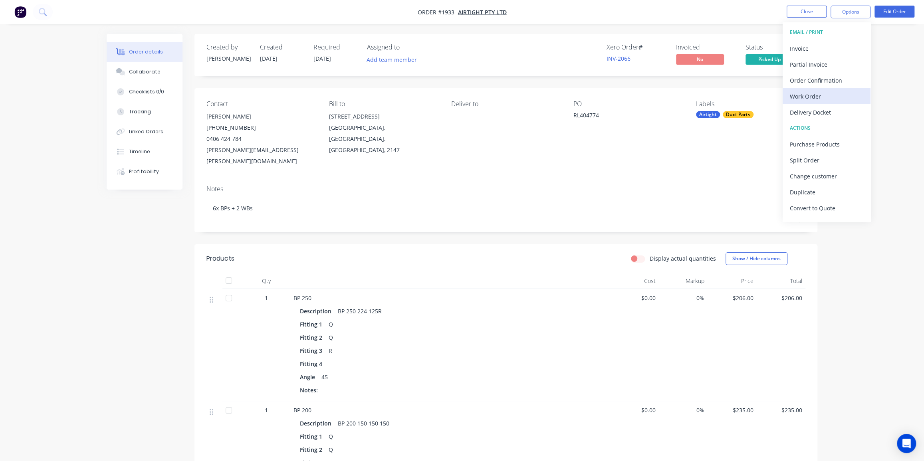
click at [810, 95] on div "Work Order" at bounding box center [826, 97] width 73 height 12
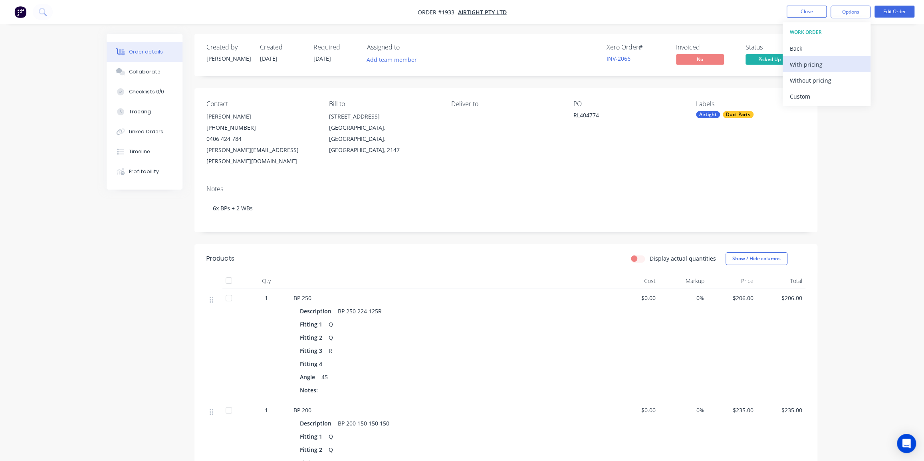
drag, startPoint x: 808, startPoint y: 82, endPoint x: 806, endPoint y: 62, distance: 20.1
click at [806, 62] on div "WORK ORDER Back With pricing Without pricing Custom" at bounding box center [827, 64] width 88 height 84
click at [814, 62] on div "With pricing" at bounding box center [826, 65] width 73 height 12
click at [45, 10] on icon at bounding box center [42, 11] width 6 height 6
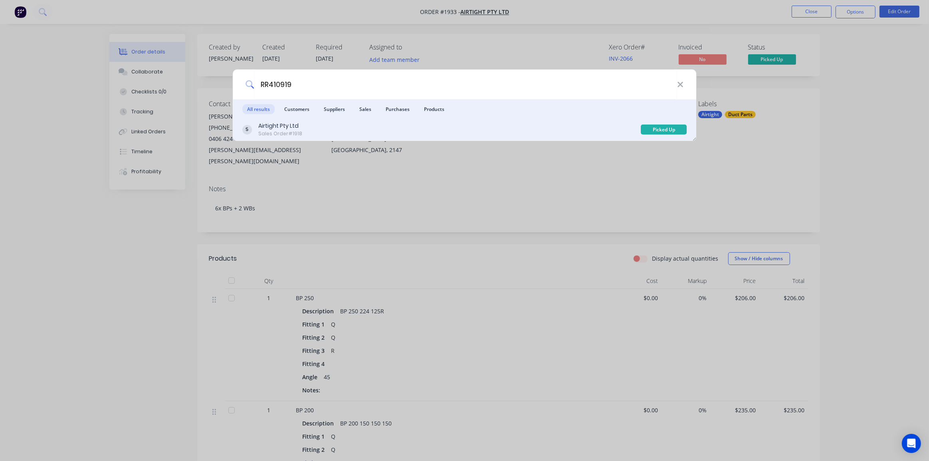
type input "RR410919"
click at [475, 124] on div "Airtight Pty Ltd Sales Order #1918" at bounding box center [441, 130] width 399 height 16
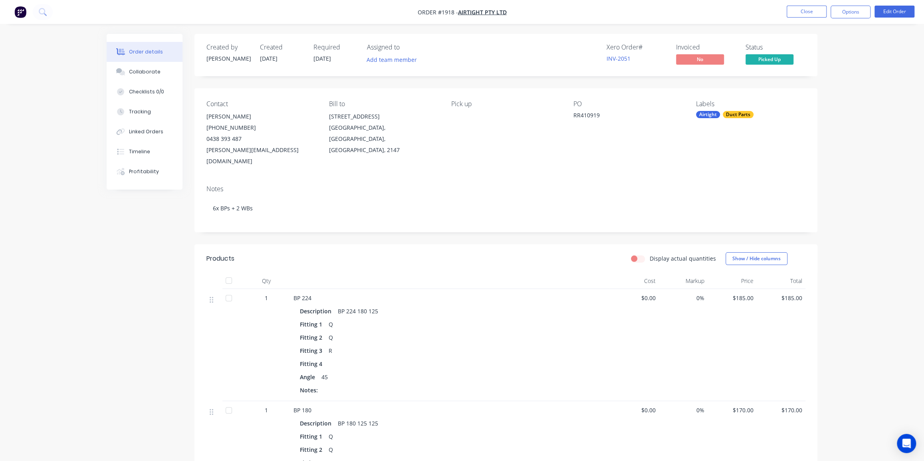
click at [830, 160] on div "Order details Collaborate Checklists 0/0 Tracking Linked Orders Timeline Profit…" at bounding box center [462, 334] width 924 height 669
click at [858, 173] on div "Order details Collaborate Checklists 0/0 Tracking Linked Orders Timeline Profit…" at bounding box center [462, 334] width 924 height 669
click at [834, 123] on div "Order details Collaborate Checklists 0/0 Tracking Linked Orders Timeline Profit…" at bounding box center [462, 334] width 924 height 669
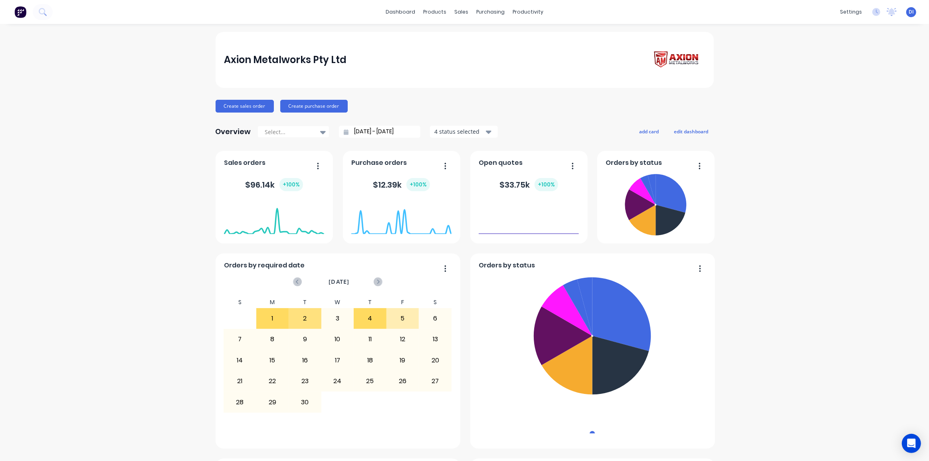
click at [508, 93] on div "Axion Metalworks Pty Ltd Create sales order Create purchase order Overview Sele…" at bounding box center [465, 445] width 498 height 827
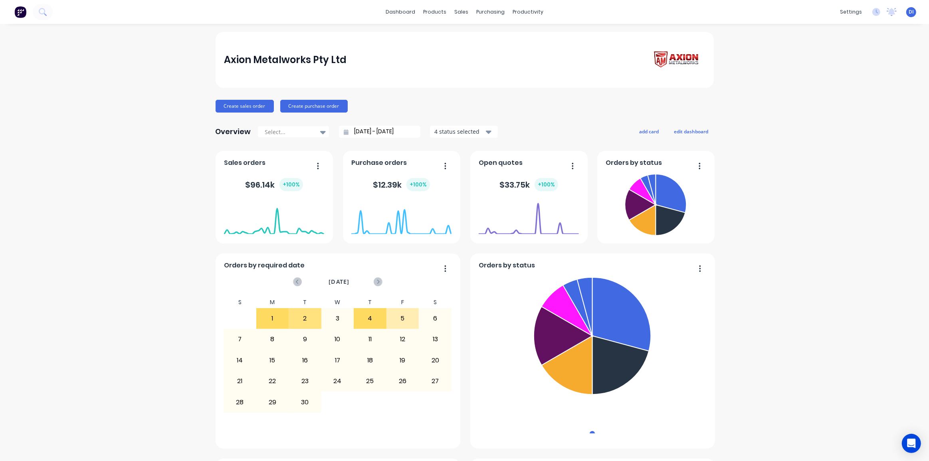
click at [787, 194] on div "Axion Metalworks Pty Ltd Create sales order Create purchase order Overview Sele…" at bounding box center [464, 445] width 929 height 827
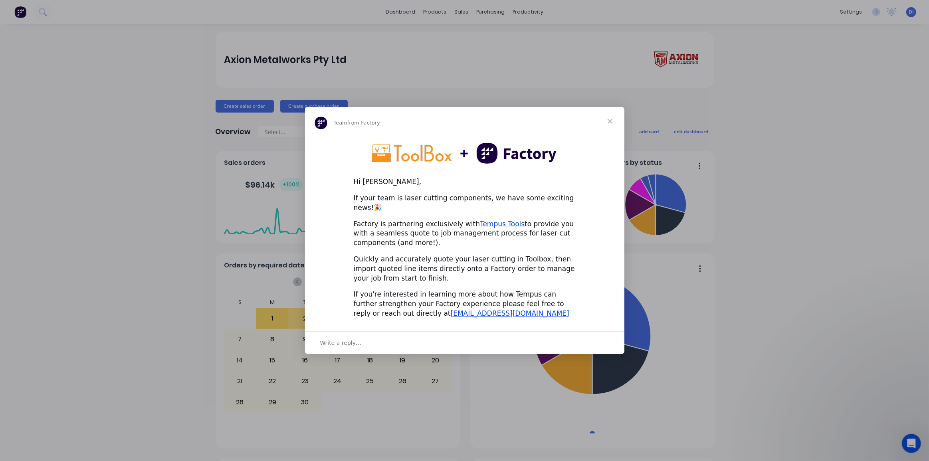
click at [487, 214] on div "Hi [PERSON_NAME], If your team is laser cutting components, we have some exciti…" at bounding box center [464, 230] width 319 height 189
click at [489, 220] on link "Tempus Tools" at bounding box center [502, 224] width 45 height 8
click at [610, 126] on span "Close" at bounding box center [610, 121] width 29 height 29
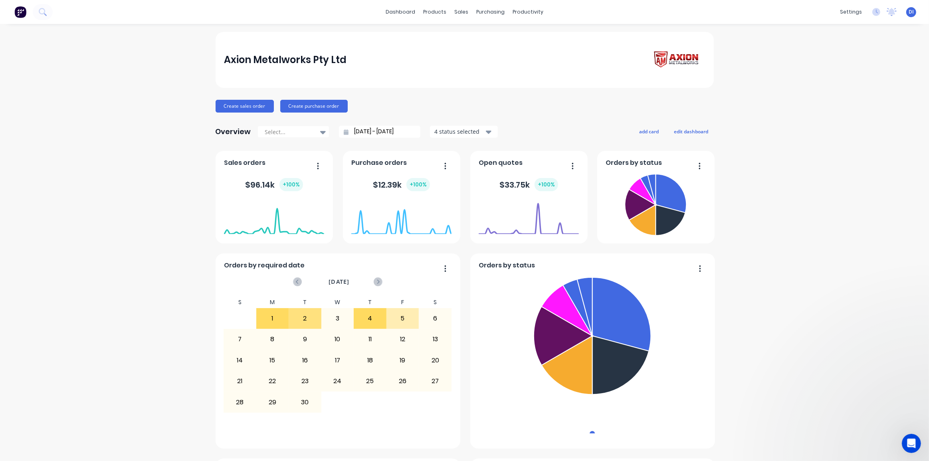
drag, startPoint x: 788, startPoint y: 131, endPoint x: 648, endPoint y: 31, distance: 171.9
click at [780, 126] on div "Axion Metalworks Pty Ltd Create sales order Create purchase order Overview Sele…" at bounding box center [464, 445] width 929 height 827
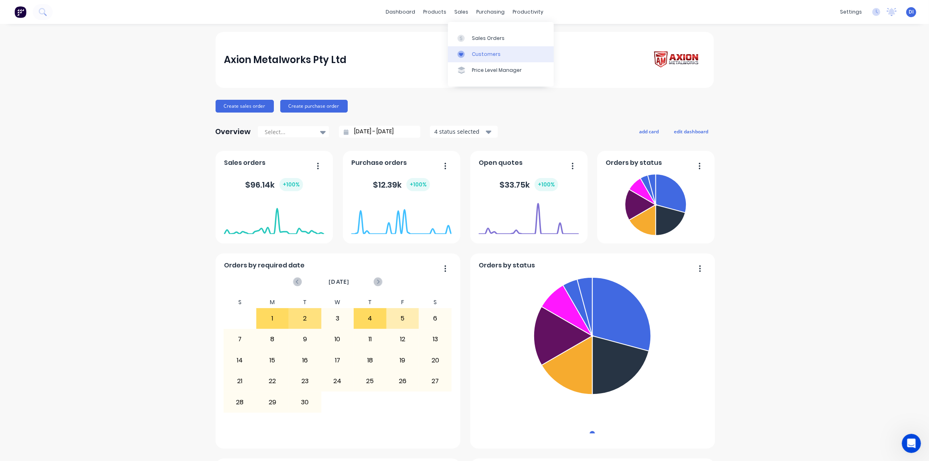
click at [485, 54] on div "Customers" at bounding box center [486, 54] width 29 height 7
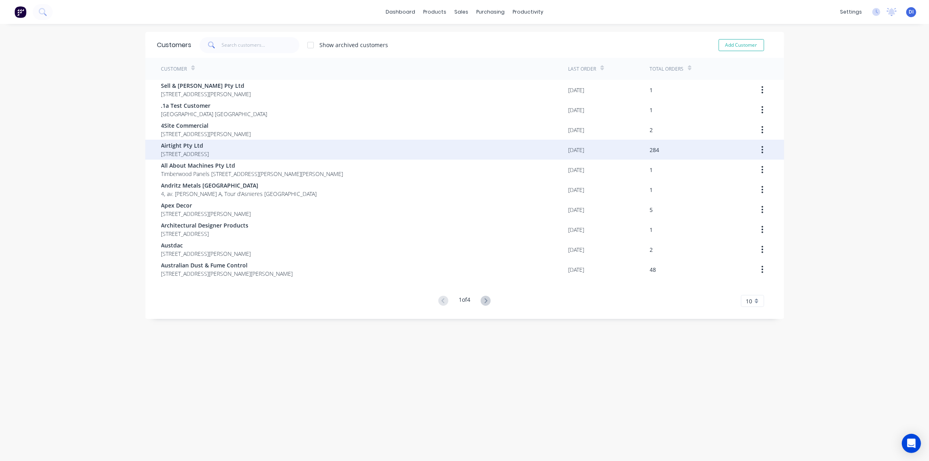
click at [394, 144] on div "Airtight Pty Ltd [STREET_ADDRESS]" at bounding box center [364, 150] width 407 height 20
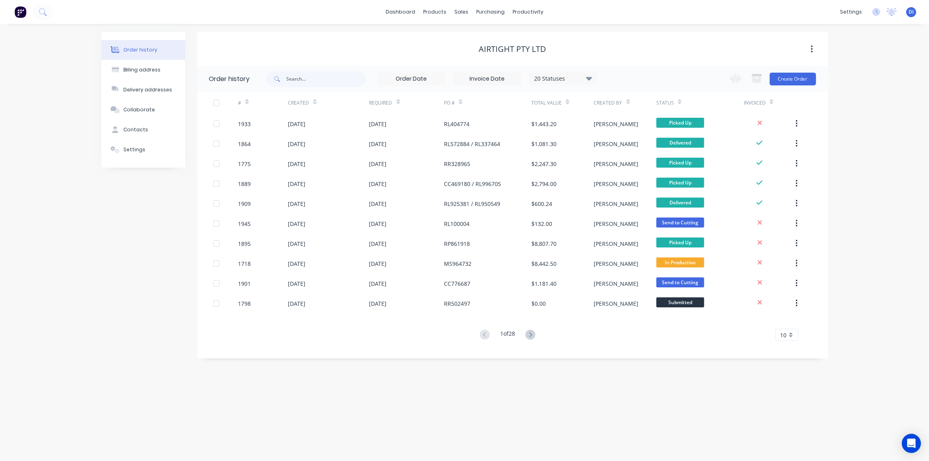
click at [836, 161] on div "Order history Billing address Delivery addresses Collaborate Contacts Settings …" at bounding box center [464, 242] width 929 height 437
click at [838, 157] on div "Order history Billing address Delivery addresses Collaborate Contacts Settings …" at bounding box center [464, 242] width 929 height 437
click at [292, 76] on input "text" at bounding box center [326, 79] width 79 height 16
type input "ms"
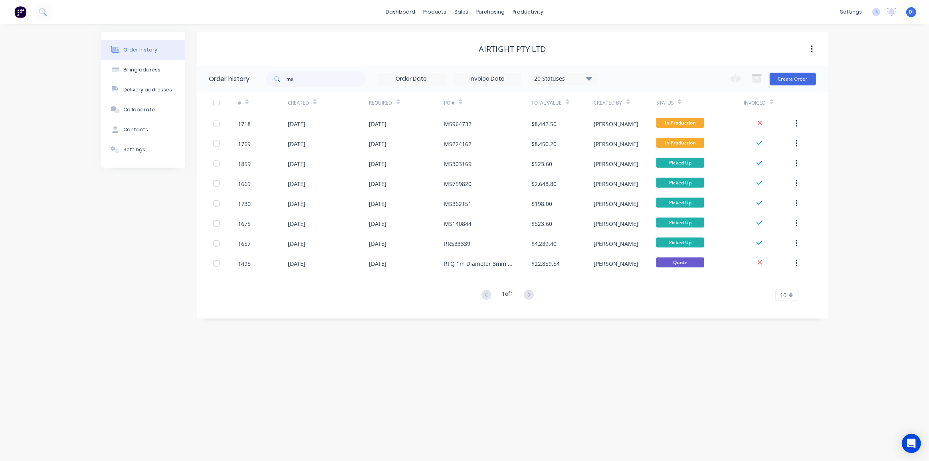
click at [855, 163] on div "Order history Billing address Delivery addresses Collaborate Contacts Settings …" at bounding box center [464, 242] width 929 height 437
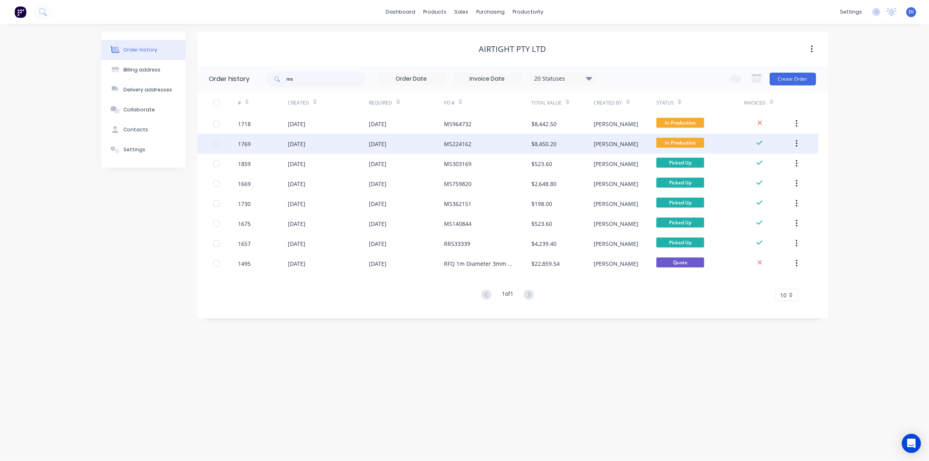
click at [438, 144] on div "[DATE]" at bounding box center [406, 144] width 75 height 20
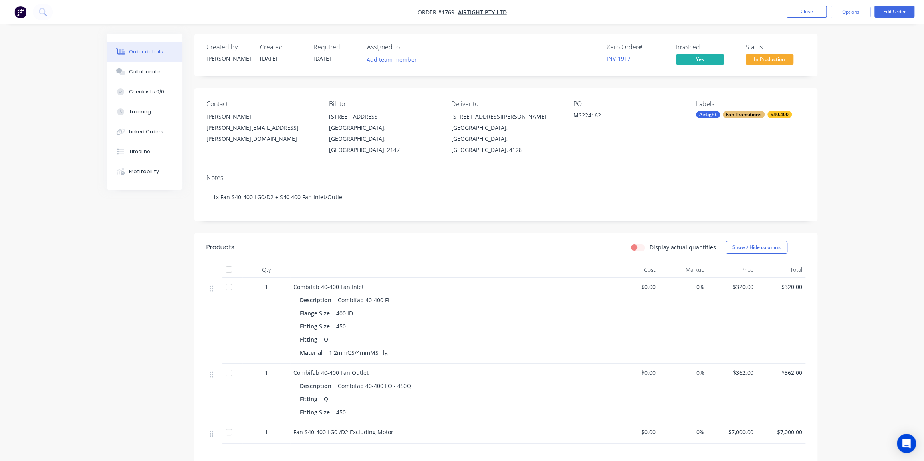
click at [821, 62] on div "Order details Collaborate Checklists 0/0 Tracking Linked Orders Timeline Profit…" at bounding box center [462, 310] width 727 height 552
click at [849, 12] on button "Options" at bounding box center [850, 12] width 40 height 13
click at [832, 105] on button "Delivery Docket" at bounding box center [827, 112] width 88 height 16
click at [820, 77] on div "Without pricing" at bounding box center [826, 81] width 73 height 12
click at [572, 17] on nav "Order #1769 - Airtight Pty Ltd Close Options EMAIL / PRINT Invoice Partial Invo…" at bounding box center [462, 12] width 924 height 24
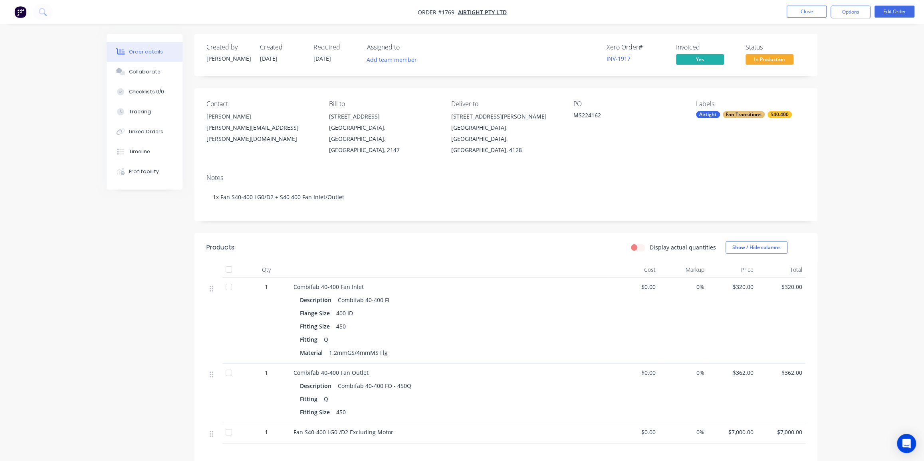
click at [877, 90] on div "Order details Collaborate Checklists 0/0 Tracking Linked Orders Timeline Profit…" at bounding box center [462, 293] width 924 height 586
click at [588, 115] on div "MS224162" at bounding box center [623, 116] width 100 height 11
copy div "MS224162"
